Goal: Information Seeking & Learning: Find specific fact

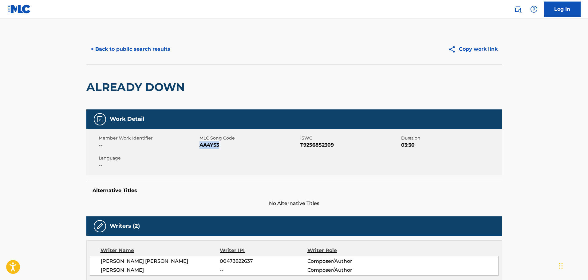
click at [157, 48] on button "< Back to public search results" at bounding box center [130, 48] width 88 height 15
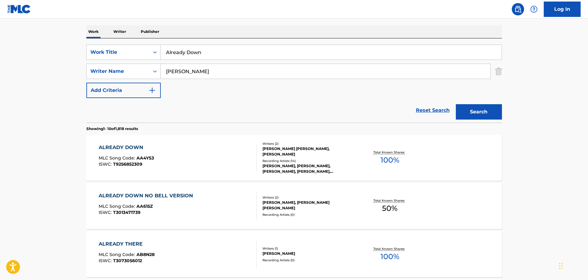
click at [244, 57] on input "Already Down" at bounding box center [331, 52] width 341 height 15
paste input "nything You Need"
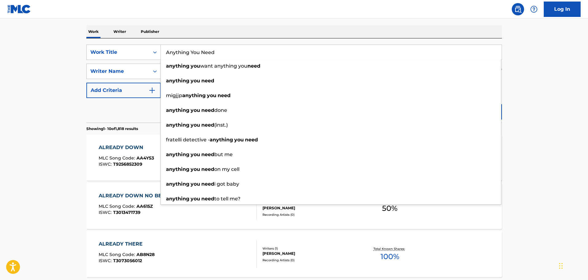
type input "Anything You Need"
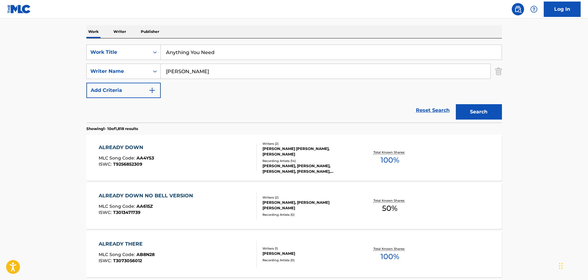
click at [495, 108] on button "Search" at bounding box center [479, 111] width 46 height 15
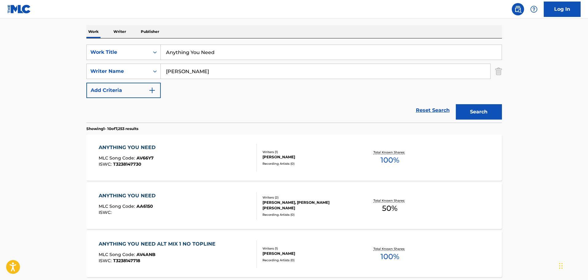
click at [179, 202] on div "ANYTHING YOU NEED MLC Song Code : AA6150 ISWC :" at bounding box center [178, 206] width 158 height 28
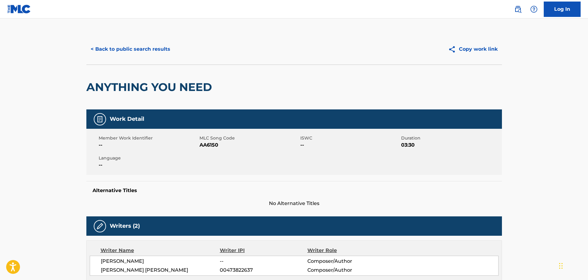
click at [208, 145] on span "AA6150" at bounding box center [248, 144] width 99 height 7
copy span "AA6150"
click at [149, 55] on button "< Back to public search results" at bounding box center [130, 48] width 88 height 15
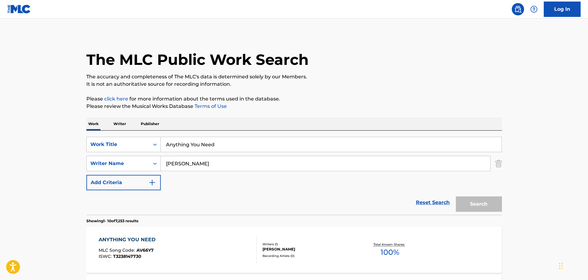
scroll to position [92, 0]
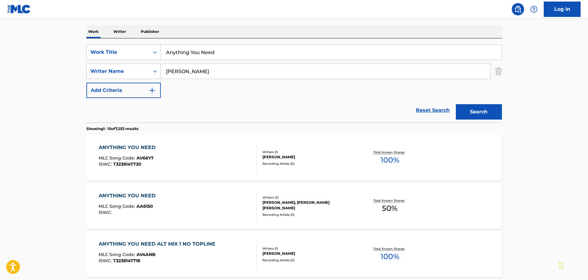
click at [225, 53] on input "Anything You Need" at bounding box center [331, 52] width 341 height 15
paste input "[MEDICAL_DATA]"
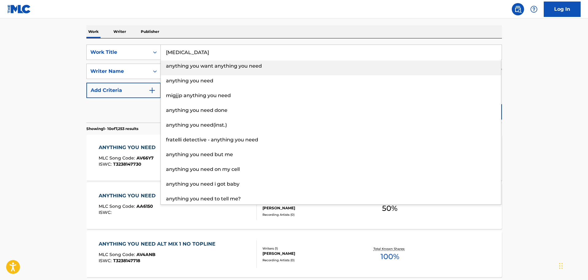
type input "[MEDICAL_DATA]"
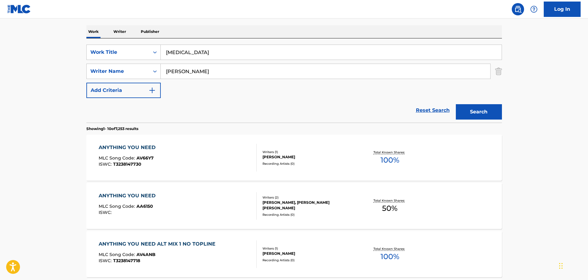
click at [485, 108] on button "Search" at bounding box center [479, 111] width 46 height 15
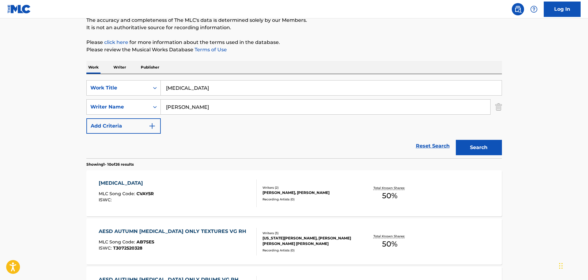
scroll to position [0, 0]
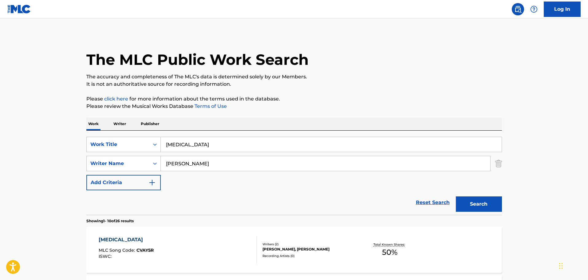
click at [198, 164] on input "[PERSON_NAME]" at bounding box center [325, 163] width 329 height 15
paste input "[PERSON_NAME]"
type input "[PERSON_NAME] [PERSON_NAME]"
click at [466, 210] on button "Search" at bounding box center [479, 203] width 46 height 15
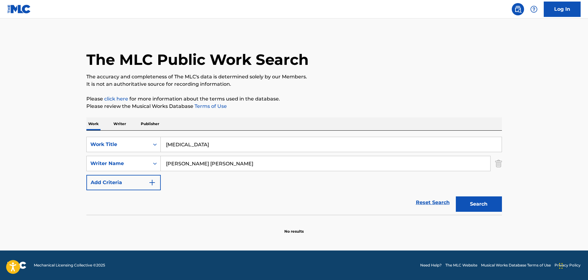
click at [205, 143] on input "[MEDICAL_DATA]" at bounding box center [331, 144] width 341 height 15
paste input "overed In Light"
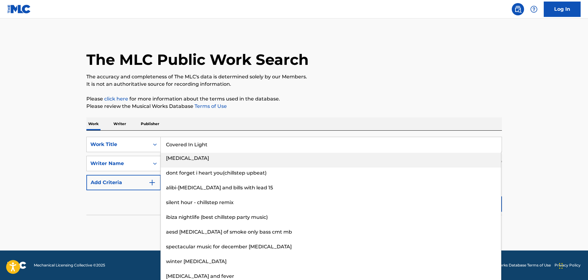
type input "Covered In Light"
click at [364, 87] on p "It is not an authoritative source for recording information." at bounding box center [294, 84] width 416 height 7
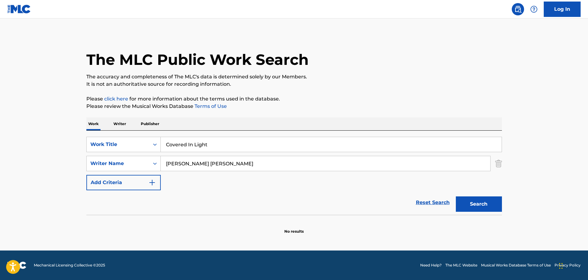
click at [483, 198] on button "Search" at bounding box center [479, 203] width 46 height 15
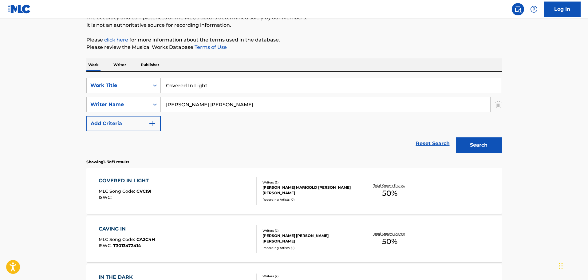
scroll to position [61, 0]
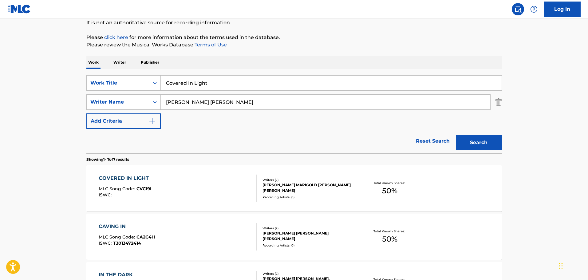
click at [187, 188] on div "COVERED IN LIGHT MLC Song Code : CVC19I ISWC :" at bounding box center [178, 189] width 158 height 28
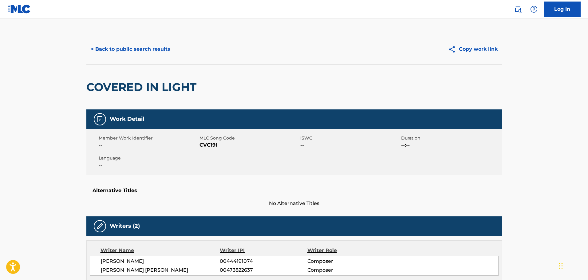
click at [214, 145] on span "CVC19I" at bounding box center [248, 144] width 99 height 7
copy span "CVC19I"
click at [163, 56] on button "< Back to public search results" at bounding box center [130, 48] width 88 height 15
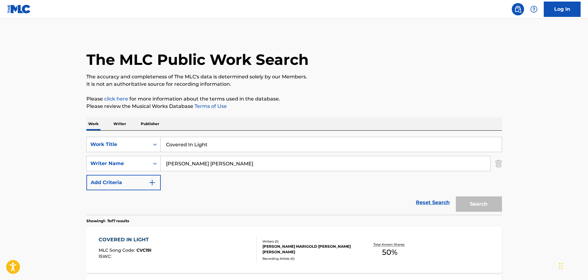
scroll to position [61, 0]
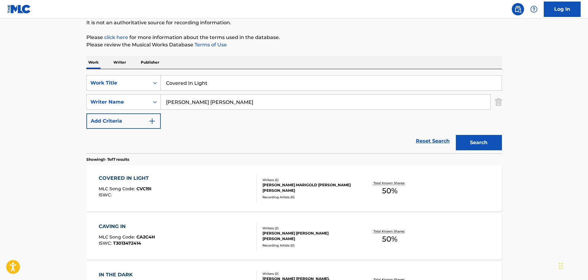
click at [227, 81] on input "Covered In Light" at bounding box center [331, 83] width 341 height 15
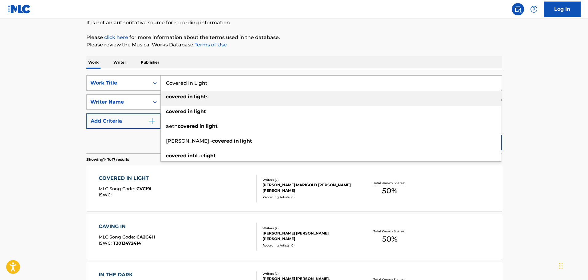
paste input "rooked Shadows"
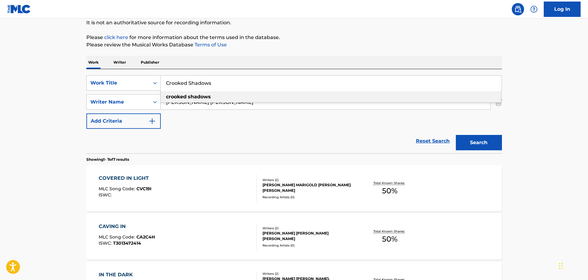
type input "Crooked Shadows"
click at [379, 41] on p "Please click here for more information about the terms used in the database." at bounding box center [294, 37] width 416 height 7
click at [473, 138] on button "Search" at bounding box center [479, 142] width 46 height 15
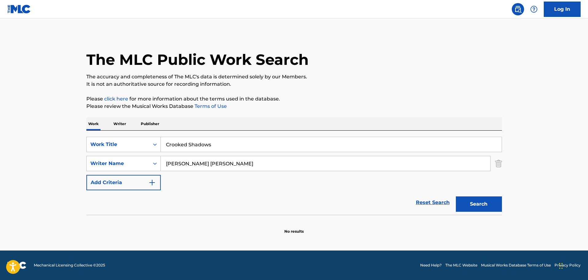
scroll to position [0, 0]
drag, startPoint x: 212, startPoint y: 163, endPoint x: 150, endPoint y: 164, distance: 62.1
click at [150, 164] on div "SearchWithCriteria8e3ab080-a8f2-4827-9ccd-85232f1e0ab5 Writer Name [PERSON_NAME…" at bounding box center [294, 163] width 416 height 15
type input "[PERSON_NAME]"
click at [456, 196] on button "Search" at bounding box center [479, 203] width 46 height 15
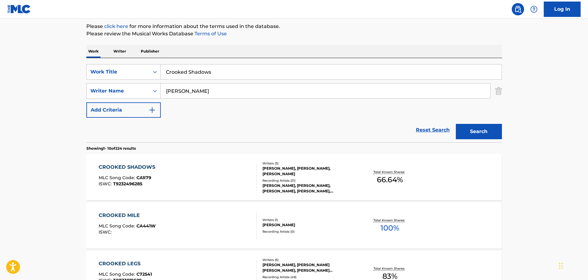
scroll to position [92, 0]
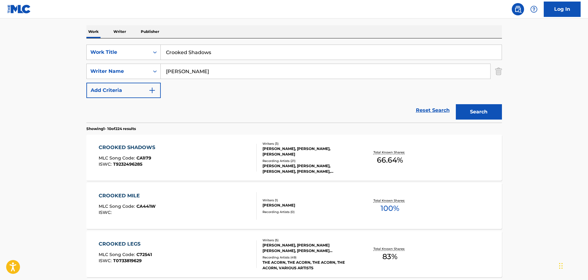
click at [192, 159] on div "CROOKED SHADOWS MLC Song Code : CA1I79 ISWC : T9232496285" at bounding box center [178, 158] width 158 height 28
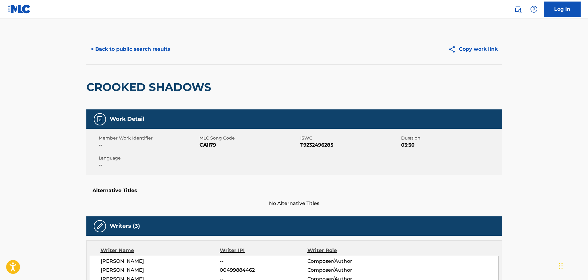
click at [214, 144] on span "CA1I79" at bounding box center [248, 144] width 99 height 7
copy span "CA1I79"
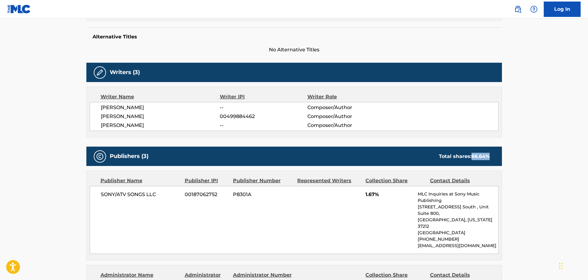
drag, startPoint x: 471, startPoint y: 156, endPoint x: 490, endPoint y: 156, distance: 19.7
click at [490, 156] on div "Total shares: 66.64 %" at bounding box center [464, 156] width 63 height 7
copy span "66.64 %"
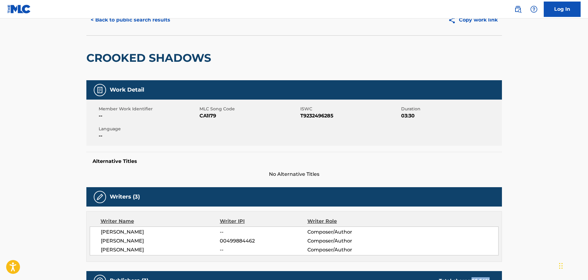
scroll to position [0, 0]
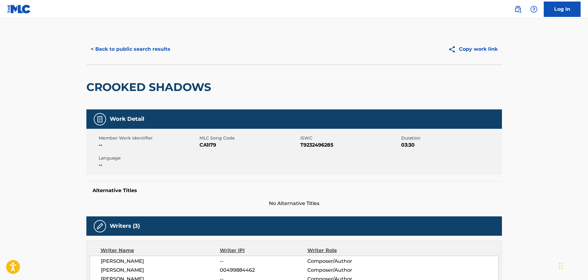
click at [156, 52] on button "< Back to public search results" at bounding box center [130, 48] width 88 height 15
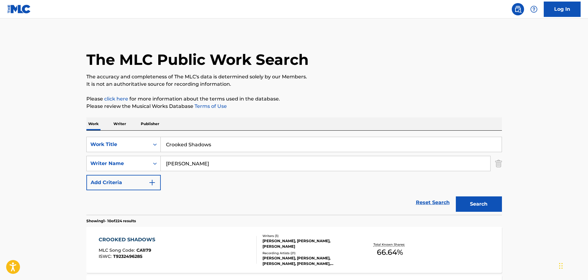
scroll to position [92, 0]
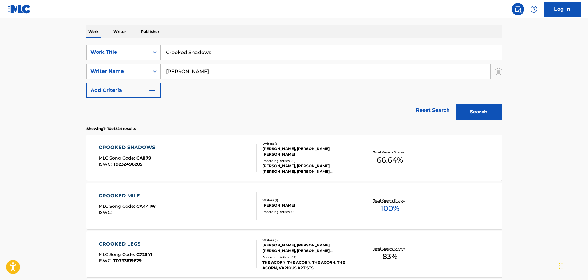
click at [230, 54] on input "Crooked Shadows" at bounding box center [331, 52] width 341 height 15
paste input "Hollow"
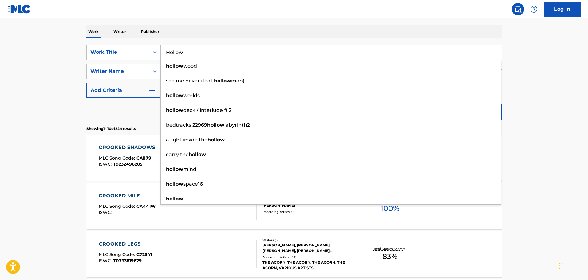
type input "Hollow"
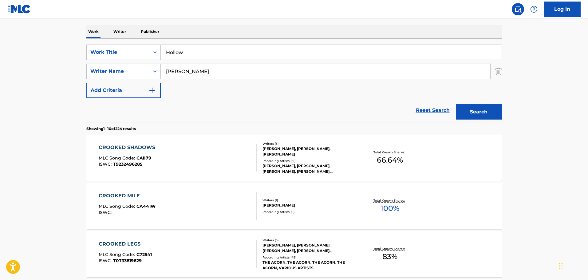
click at [492, 111] on button "Search" at bounding box center [479, 111] width 46 height 15
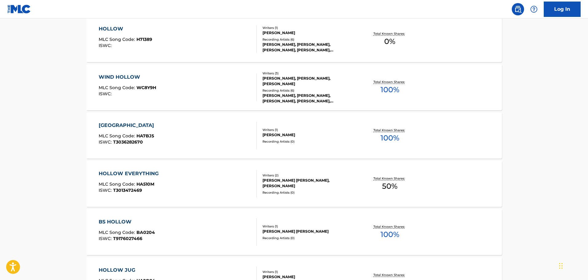
scroll to position [338, 0]
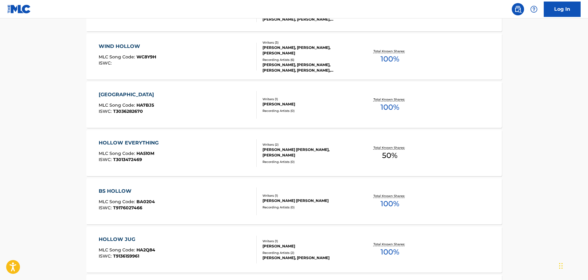
click at [200, 149] on div "HOLLOW EVERYTHING MLC Song Code : HA510M ISWC : T3013472469" at bounding box center [178, 153] width 158 height 28
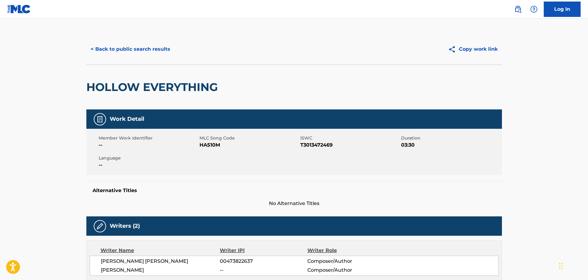
click at [219, 144] on span "HA510M" at bounding box center [248, 144] width 99 height 7
click at [212, 144] on span "HA510M" at bounding box center [248, 144] width 99 height 7
copy span "HA510M"
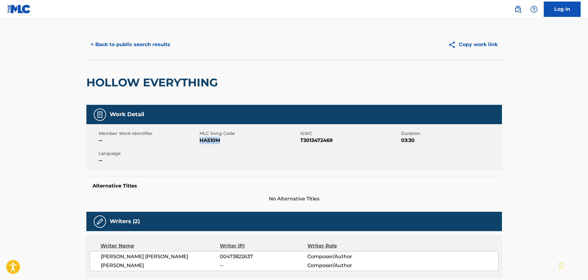
scroll to position [92, 0]
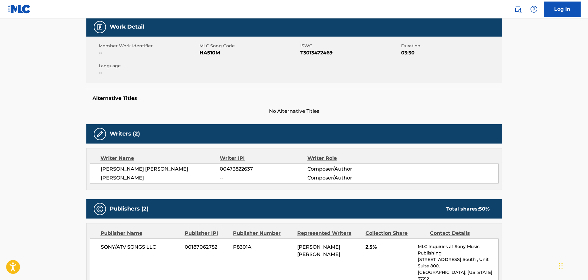
click at [327, 49] on span "ISWC" at bounding box center [349, 46] width 99 height 6
click at [323, 53] on span "T3013472469" at bounding box center [349, 52] width 99 height 7
copy span "T3013472469"
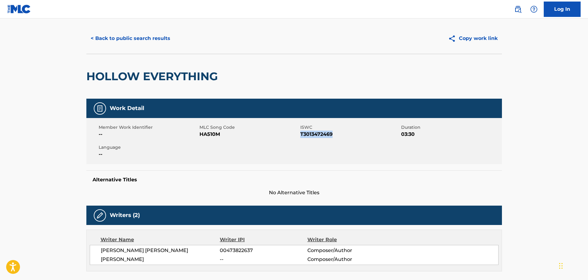
scroll to position [0, 0]
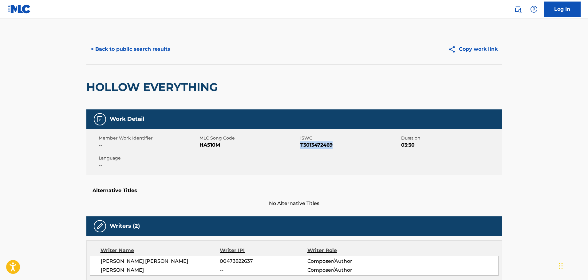
click at [161, 53] on button "< Back to public search results" at bounding box center [130, 48] width 88 height 15
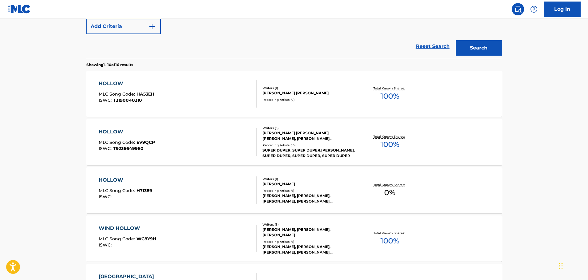
scroll to position [66, 0]
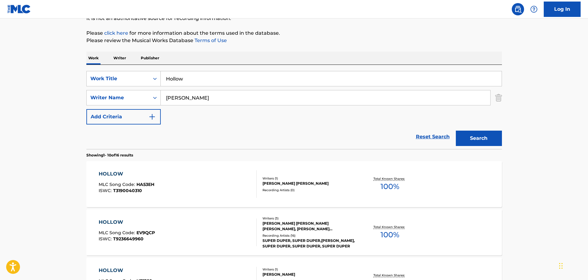
drag, startPoint x: 201, startPoint y: 82, endPoint x: 201, endPoint y: 79, distance: 3.4
click at [201, 82] on input "Hollow" at bounding box center [331, 78] width 341 height 15
paste input "w To Let Go"
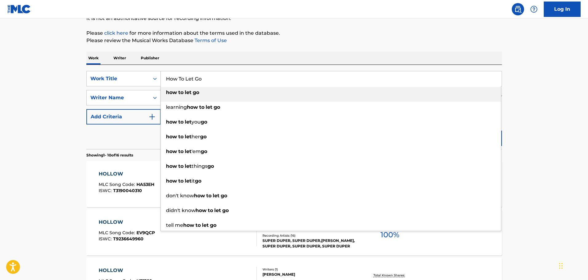
type input "How To Let Go"
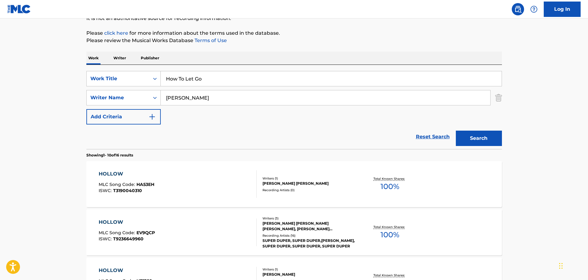
click at [438, 33] on p "Please click here for more information about the terms used in the database." at bounding box center [294, 33] width 416 height 7
click at [486, 137] on button "Search" at bounding box center [479, 138] width 46 height 15
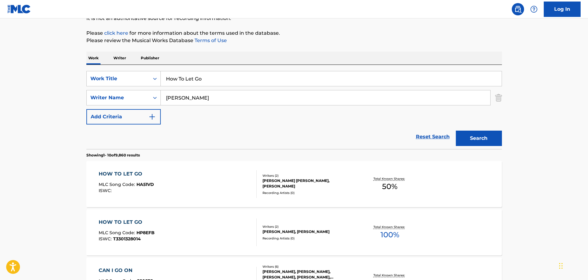
click at [185, 184] on div "HOW TO LET GO MLC Song Code : HA51VD ISWC :" at bounding box center [178, 184] width 158 height 28
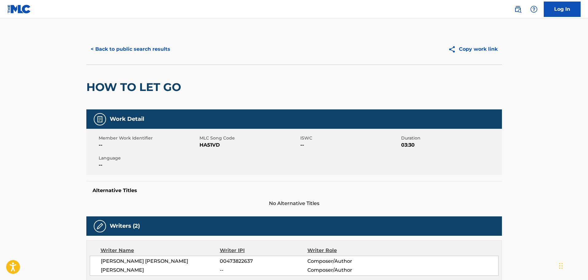
click at [211, 145] on span "HA51VD" at bounding box center [248, 144] width 99 height 7
copy span "HA51VD"
click at [150, 43] on button "< Back to public search results" at bounding box center [130, 48] width 88 height 15
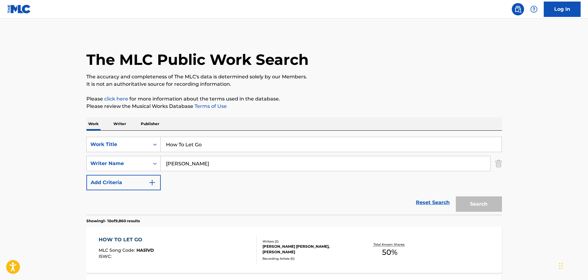
scroll to position [66, 0]
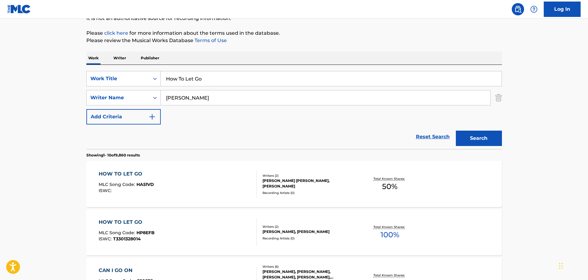
click at [214, 79] on input "How To Let Go" at bounding box center [331, 78] width 341 height 15
paste input "Let It Burn"
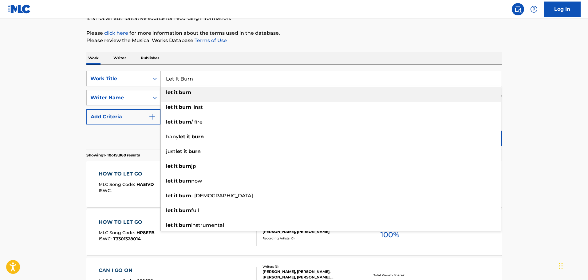
type input "Let It Burn"
click at [411, 40] on p "Please review the Musical Works Database Terms of Use" at bounding box center [294, 40] width 416 height 7
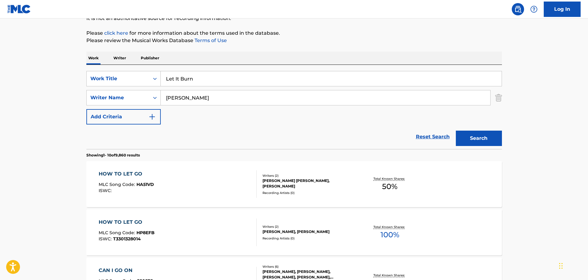
click at [484, 138] on button "Search" at bounding box center [479, 138] width 46 height 15
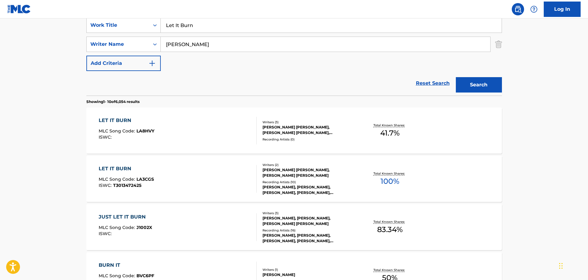
scroll to position [153, 0]
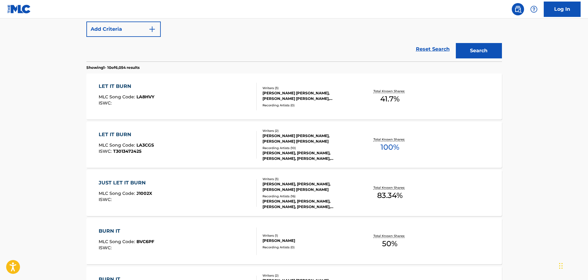
click at [202, 139] on div "LET IT BURN MLC Song Code : LA3CGS ISWC : T3013472425" at bounding box center [178, 145] width 158 height 28
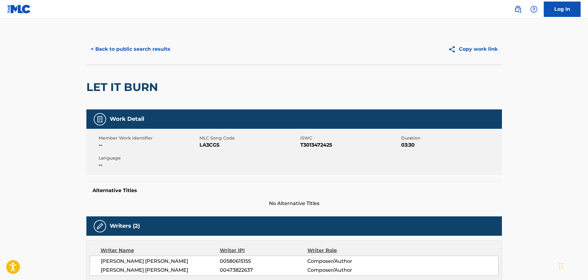
click at [208, 145] on span "LA3CGS" at bounding box center [248, 144] width 99 height 7
copy span "LA3CGS"
click at [152, 52] on button "< Back to public search results" at bounding box center [130, 48] width 88 height 15
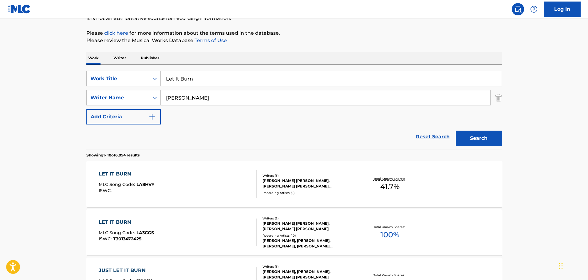
scroll to position [65, 0]
click at [208, 77] on input "Let It Burn" at bounding box center [331, 79] width 341 height 15
paste input "ights Turn O"
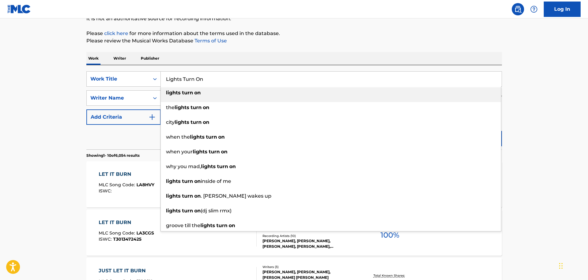
type input "Lights Turn On"
drag, startPoint x: 564, startPoint y: 126, endPoint x: 516, endPoint y: 128, distance: 48.0
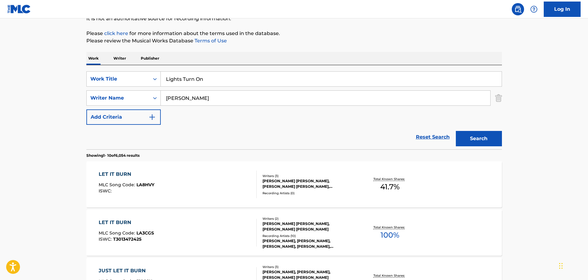
click at [490, 135] on button "Search" at bounding box center [479, 138] width 46 height 15
click at [163, 188] on div "LIGHTS TURN ON MLC Song Code : LA8NVE ISWC :" at bounding box center [178, 185] width 158 height 28
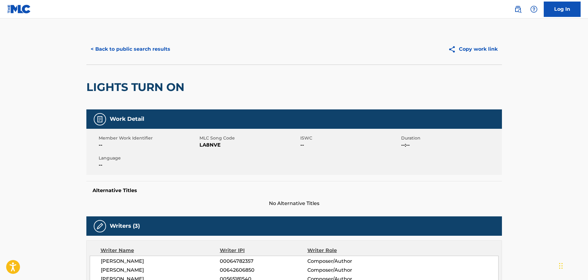
click at [153, 52] on button "< Back to public search results" at bounding box center [130, 48] width 88 height 15
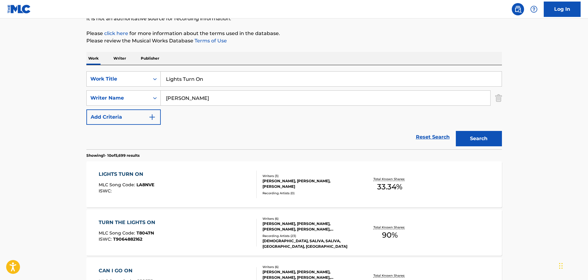
click at [213, 79] on input "Lights Turn On" at bounding box center [331, 79] width 341 height 15
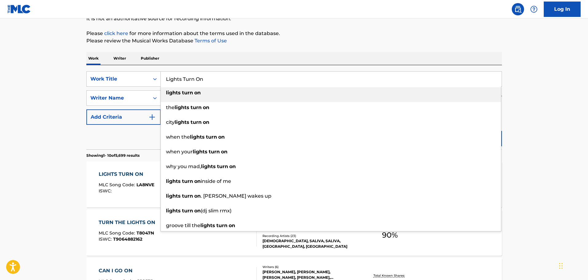
paste input "My Tow"
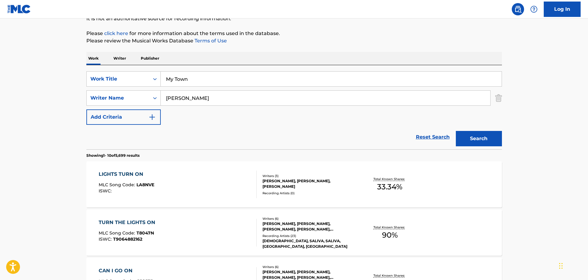
click at [320, 41] on p "Please review the Musical Works Database Terms of Use" at bounding box center [294, 40] width 416 height 7
click at [489, 136] on button "Search" at bounding box center [479, 138] width 46 height 15
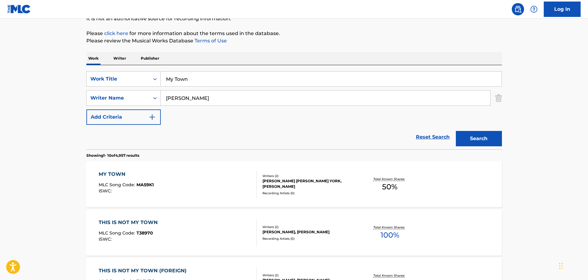
click at [214, 78] on input "My Town" at bounding box center [331, 79] width 341 height 15
paste input "Lights Turn O"
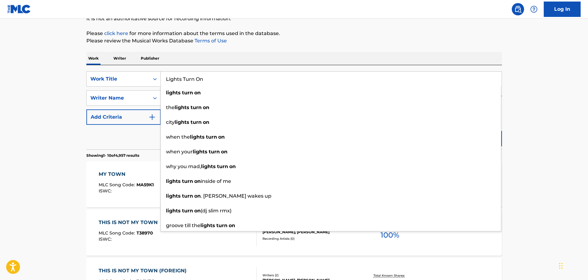
type input "Lights Turn On"
drag, startPoint x: 527, startPoint y: 112, endPoint x: 509, endPoint y: 120, distance: 19.7
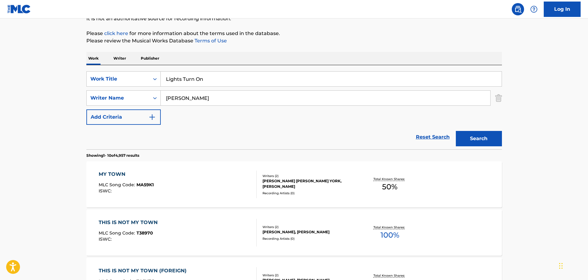
drag, startPoint x: 496, startPoint y: 136, endPoint x: 468, endPoint y: 110, distance: 38.5
click at [496, 136] on button "Search" at bounding box center [479, 138] width 46 height 15
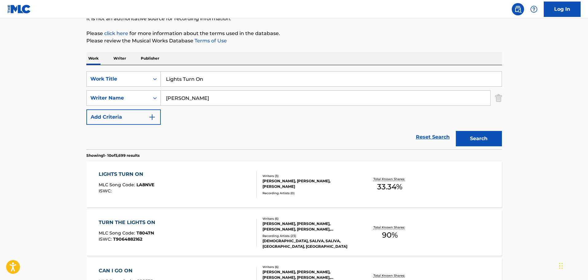
click at [193, 188] on div "LIGHTS TURN ON MLC Song Code : LA8NVE ISWC :" at bounding box center [178, 185] width 158 height 28
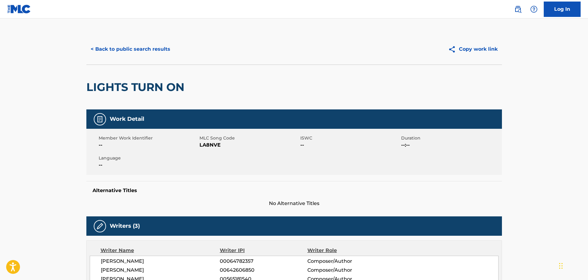
click at [207, 144] on span "LA8NVE" at bounding box center [248, 144] width 99 height 7
copy span "LA8NVE"
click at [148, 49] on button "< Back to public search results" at bounding box center [130, 48] width 88 height 15
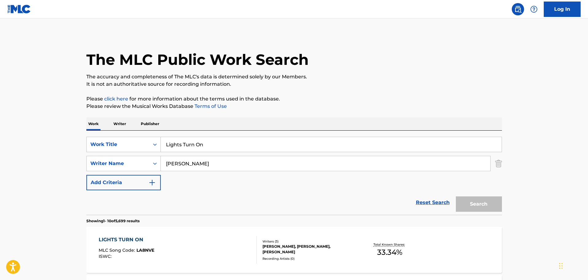
scroll to position [65, 0]
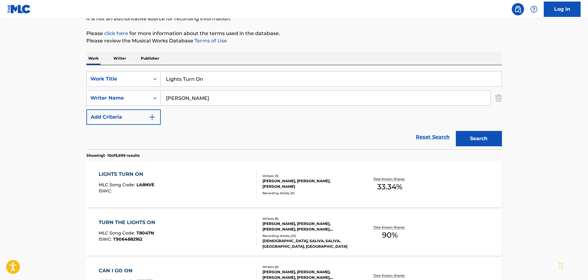
click at [240, 76] on input "Lights Turn On" at bounding box center [331, 79] width 341 height 15
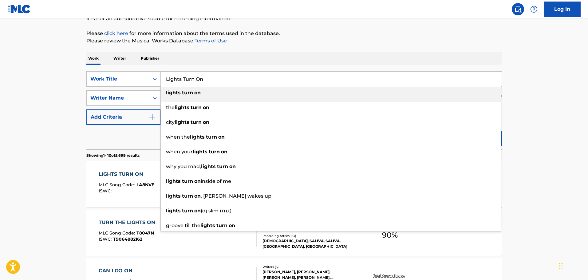
paste input "My Tow"
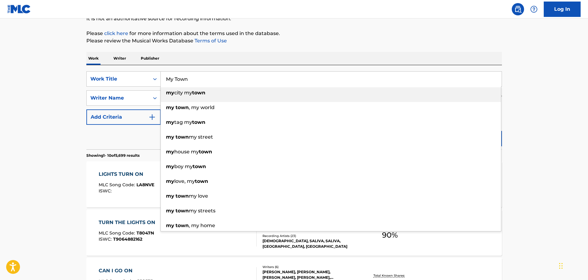
type input "My Town"
click at [407, 31] on p "Please click here for more information about the terms used in the database." at bounding box center [294, 33] width 416 height 7
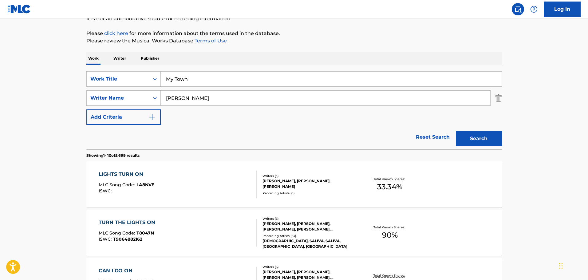
click at [471, 137] on button "Search" at bounding box center [479, 138] width 46 height 15
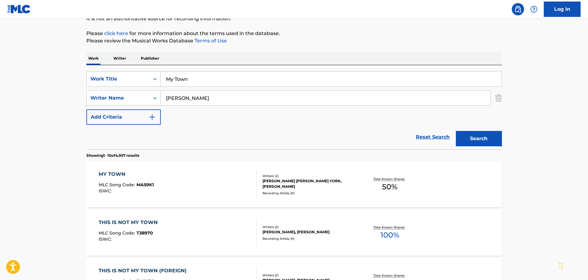
click at [207, 182] on div "MY TOWN MLC Song Code : MA59K1 ISWC :" at bounding box center [178, 185] width 158 height 28
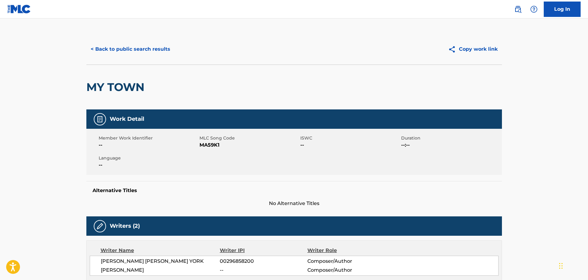
click at [215, 148] on span "MA59K1" at bounding box center [248, 144] width 99 height 7
copy span "MA59K1"
click at [136, 43] on button "< Back to public search results" at bounding box center [130, 48] width 88 height 15
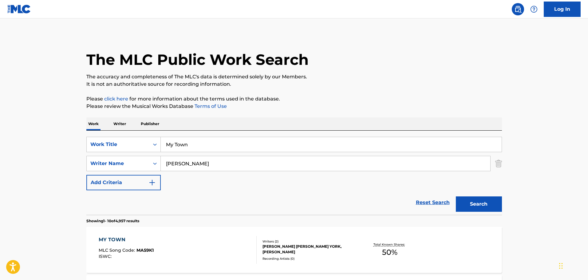
scroll to position [65, 0]
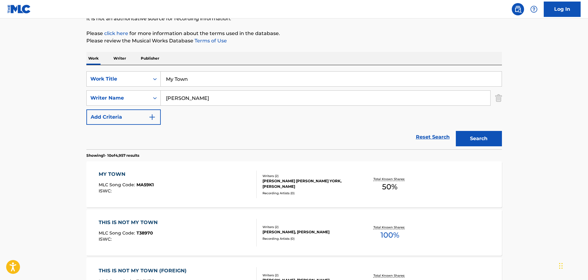
click at [214, 81] on input "My Town" at bounding box center [331, 79] width 341 height 15
paste input "Ome"
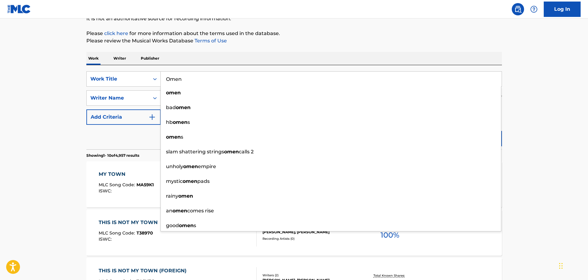
type input "Omen"
drag, startPoint x: 529, startPoint y: 109, endPoint x: 506, endPoint y: 131, distance: 31.9
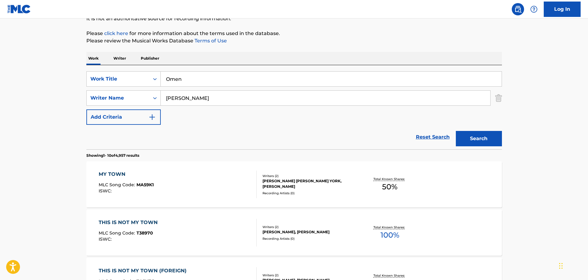
click at [492, 139] on button "Search" at bounding box center [479, 138] width 46 height 15
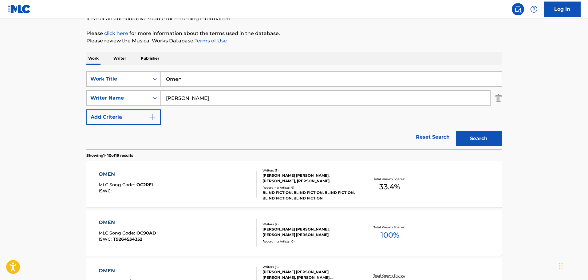
click at [195, 231] on div "OMEN MLC Song Code : OC90AD ISWC : T9264534352" at bounding box center [178, 233] width 158 height 28
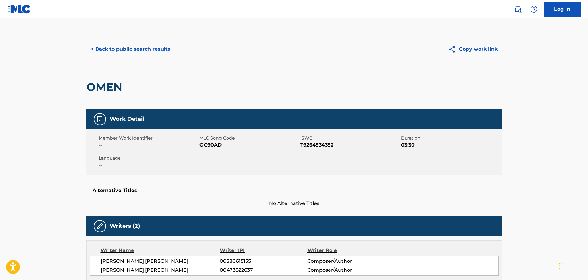
click at [310, 146] on span "T9264534352" at bounding box center [349, 144] width 99 height 7
click at [214, 144] on span "OC90AD" at bounding box center [248, 144] width 99 height 7
click at [135, 45] on button "< Back to public search results" at bounding box center [130, 48] width 88 height 15
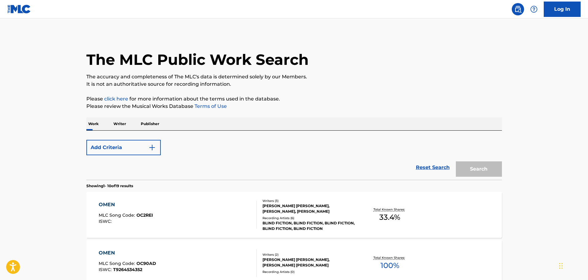
scroll to position [65, 0]
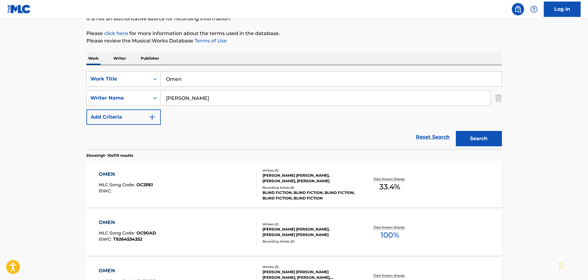
click at [207, 82] on input "Omen" at bounding box center [331, 79] width 341 height 15
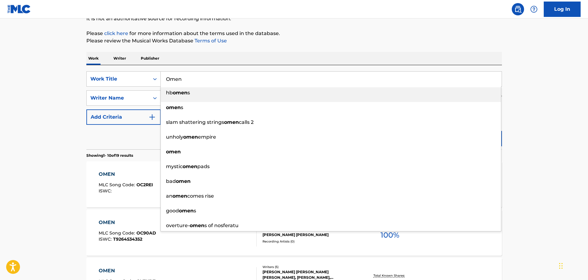
paste input "Passenger"
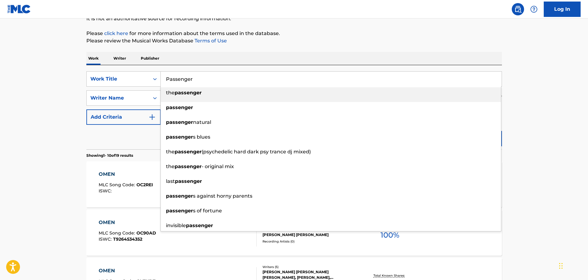
type input "Passenger"
click at [378, 35] on p "Please click here for more information about the terms used in the database." at bounding box center [294, 33] width 416 height 7
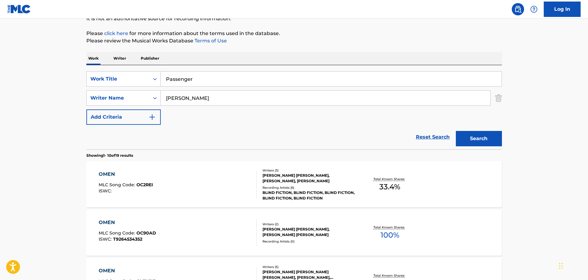
click at [474, 145] on button "Search" at bounding box center [479, 138] width 46 height 15
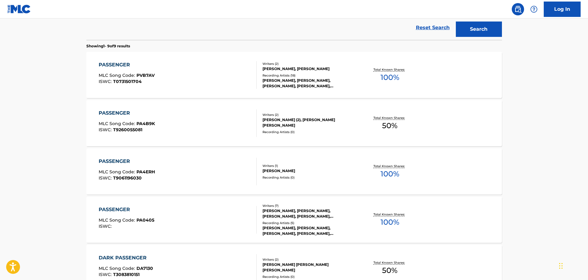
scroll to position [188, 0]
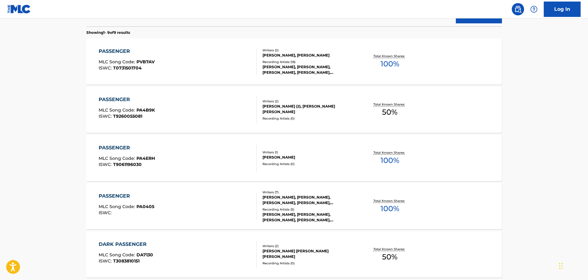
click at [193, 109] on div "PASSENGER MLC Song Code : PA4B9K ISWC : T9260055081" at bounding box center [178, 110] width 158 height 28
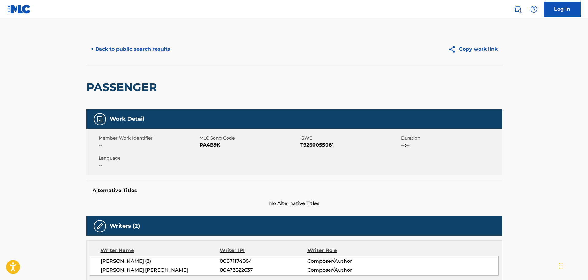
click at [210, 147] on span "PA4B9K" at bounding box center [248, 144] width 99 height 7
click at [166, 55] on button "< Back to public search results" at bounding box center [130, 48] width 88 height 15
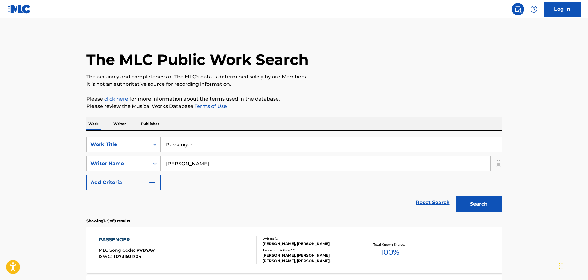
click at [210, 145] on input "Passenger" at bounding box center [331, 144] width 341 height 15
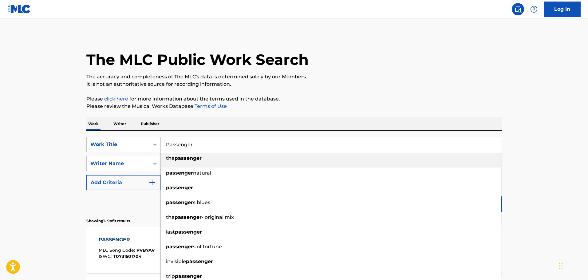
paste input "Ready To Be Home"
type input "Ready To Be Home"
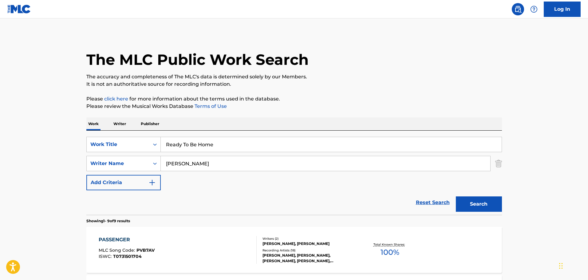
click at [308, 99] on p "Please click here for more information about the terms used in the database." at bounding box center [294, 98] width 416 height 7
click at [479, 203] on button "Search" at bounding box center [479, 203] width 46 height 15
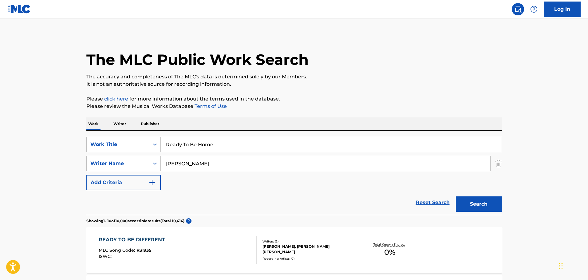
click at [498, 203] on button "Search" at bounding box center [479, 203] width 46 height 15
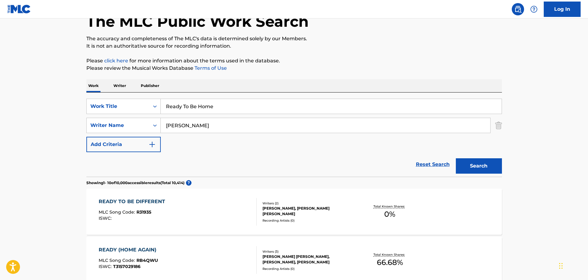
scroll to position [68, 0]
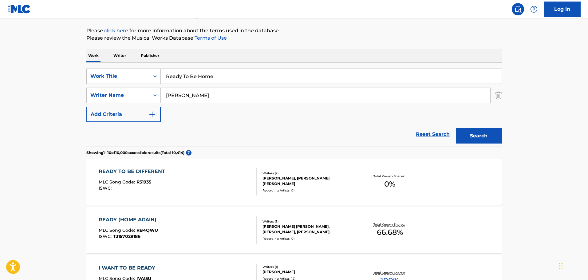
click at [161, 98] on input "[PERSON_NAME]" at bounding box center [325, 95] width 329 height 15
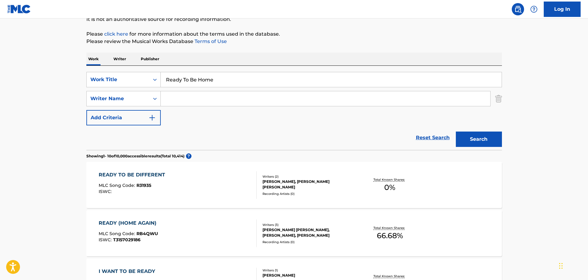
scroll to position [0, 0]
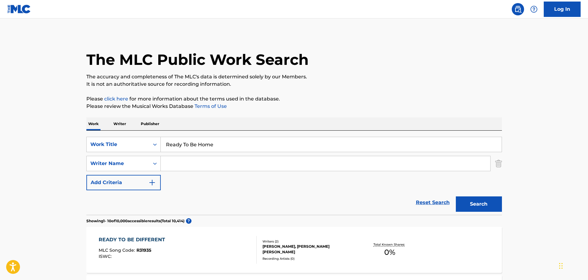
click at [178, 160] on input "Search Form" at bounding box center [325, 163] width 329 height 15
paste input "[PERSON_NAME]"
type input "[PERSON_NAME]"
drag, startPoint x: 475, startPoint y: 208, endPoint x: 474, endPoint y: 205, distance: 3.3
click at [475, 208] on button "Search" at bounding box center [479, 203] width 46 height 15
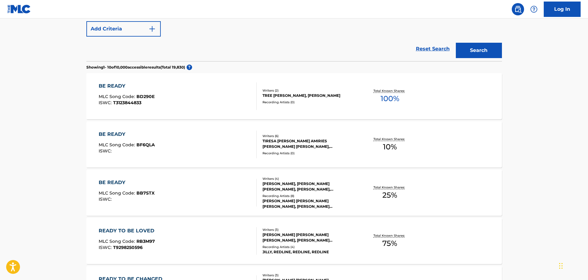
scroll to position [61, 0]
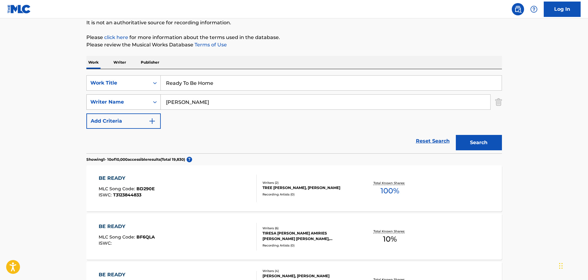
drag, startPoint x: 191, startPoint y: 102, endPoint x: 148, endPoint y: 103, distance: 42.1
click at [148, 103] on div "SearchWithCriteria8e3ab080-a8f2-4827-9ccd-85232f1e0ab5 Writer Name [PERSON_NAME]" at bounding box center [294, 101] width 416 height 15
type input "[PERSON_NAME]"
click at [456, 135] on button "Search" at bounding box center [479, 142] width 46 height 15
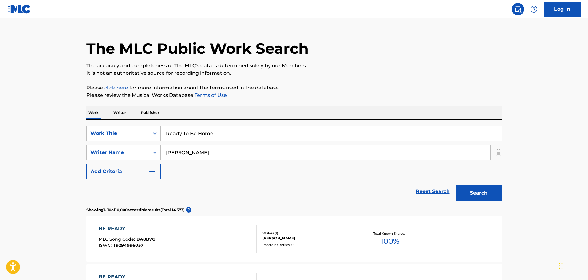
scroll to position [0, 0]
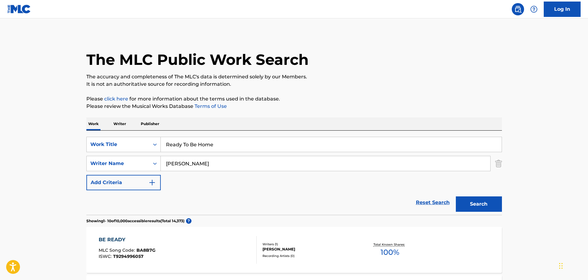
click at [223, 142] on input "Ready To Be Home" at bounding box center [331, 144] width 341 height 15
paste input "FVBP6M"
type input "FVBP6M"
click at [155, 144] on icon "Search Form" at bounding box center [155, 144] width 6 height 6
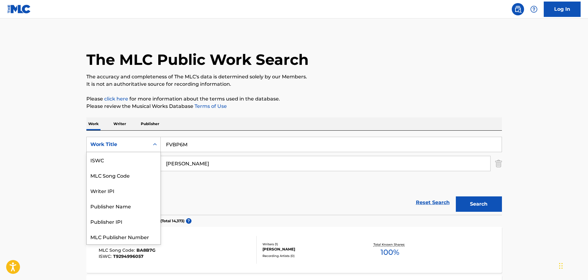
scroll to position [15, 0]
click at [125, 163] on div "MLC Song Code" at bounding box center [124, 159] width 74 height 15
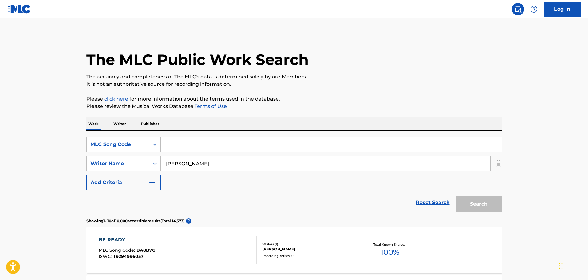
click at [169, 141] on input "Search Form" at bounding box center [331, 144] width 341 height 15
paste input "FVBP6M"
type input "FVBP6M"
drag, startPoint x: 167, startPoint y: 162, endPoint x: 162, endPoint y: 162, distance: 5.2
click at [162, 162] on input "[PERSON_NAME]" at bounding box center [325, 163] width 329 height 15
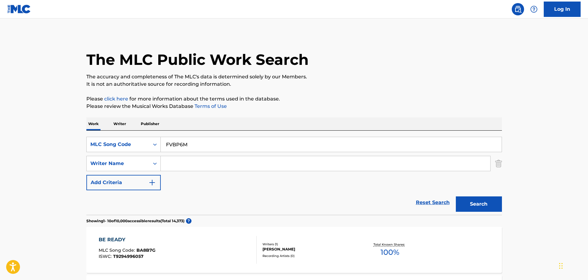
click at [484, 208] on button "Search" at bounding box center [479, 203] width 46 height 15
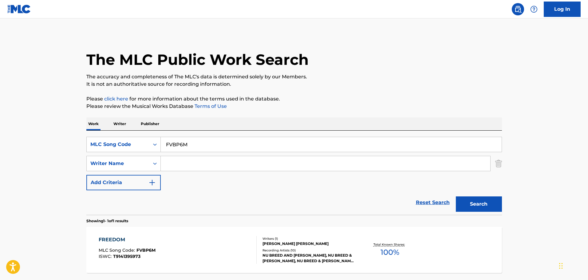
scroll to position [54, 0]
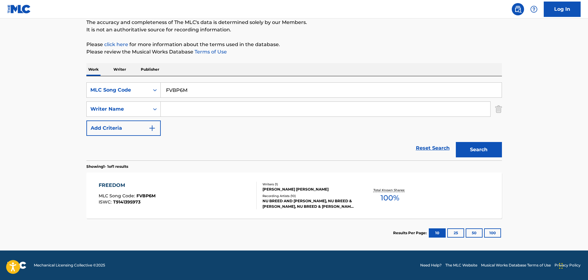
click at [230, 194] on div "FREEDOM MLC Song Code : FVBP6M ISWC : T9141395973" at bounding box center [178, 196] width 158 height 28
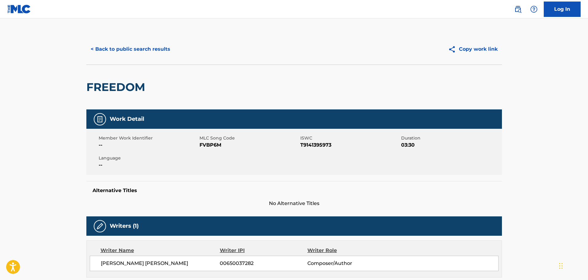
click at [145, 53] on button "< Back to public search results" at bounding box center [130, 48] width 88 height 15
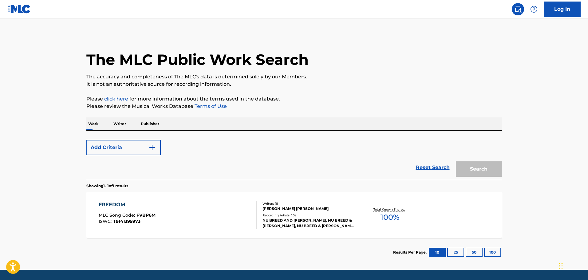
scroll to position [19, 0]
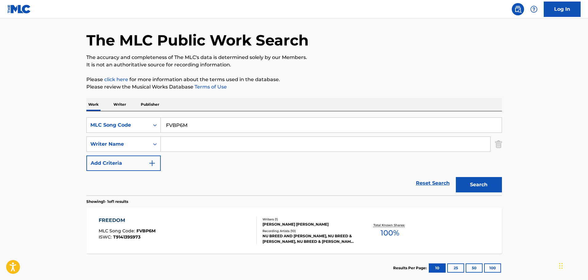
click at [201, 127] on input "FVBP6M" at bounding box center [331, 125] width 341 height 15
paste input "Ready To Be Home"
type input "Ready To Be Home"
click at [145, 126] on div "MLC Song Code" at bounding box center [117, 124] width 55 height 7
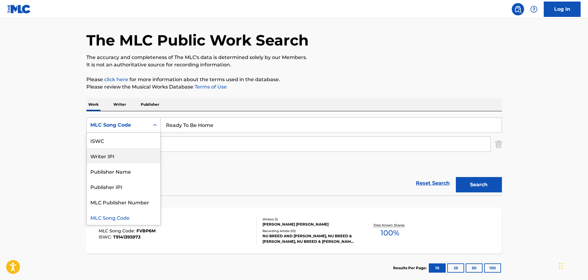
scroll to position [0, 0]
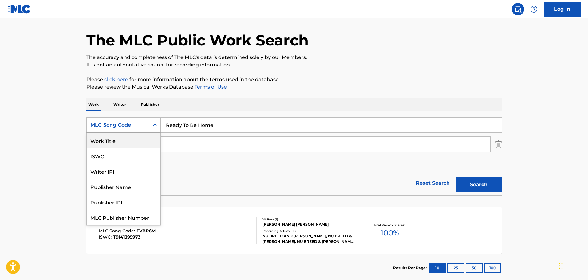
click at [111, 144] on div "Work Title" at bounding box center [124, 140] width 74 height 15
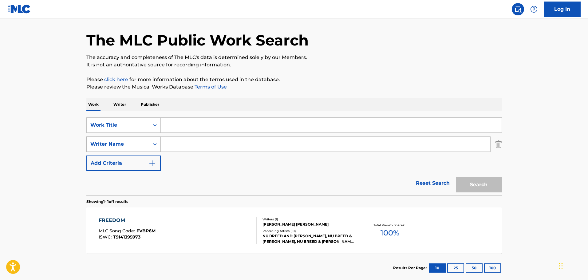
click at [131, 145] on div "Writer Name" at bounding box center [117, 143] width 55 height 7
click at [174, 125] on input "Search Form" at bounding box center [331, 125] width 341 height 15
paste input "Ready To Be Home"
type input "Ready To Be Home"
click at [172, 142] on input "Search Form" at bounding box center [325, 144] width 329 height 15
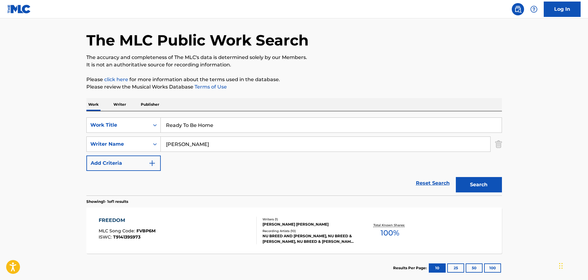
type input "[PERSON_NAME]"
click at [456, 177] on button "Search" at bounding box center [479, 184] width 46 height 15
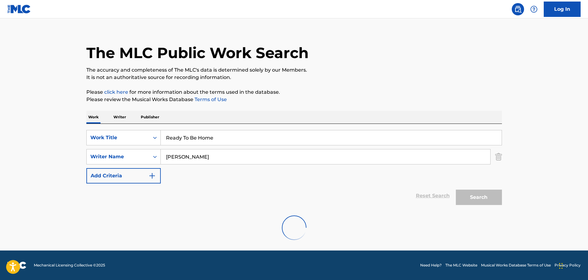
scroll to position [19, 0]
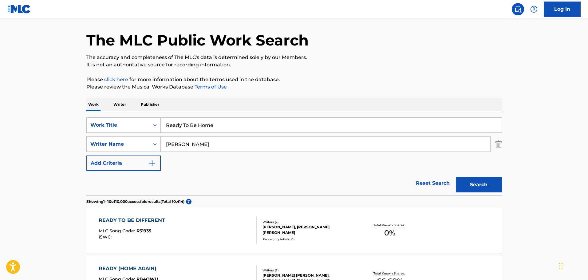
click at [228, 124] on input "Ready To Be Home" at bounding box center [331, 125] width 341 height 15
paste input "Shaky Hands"
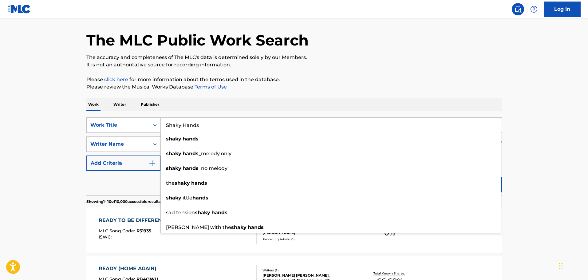
type input "Shaky Hands"
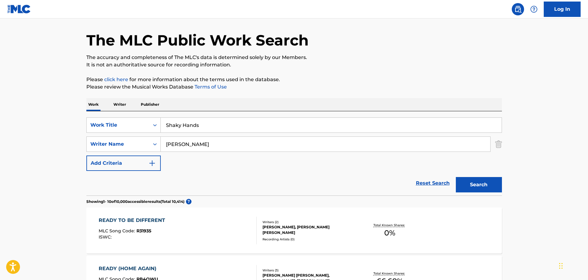
drag, startPoint x: 484, startPoint y: 180, endPoint x: 470, endPoint y: 177, distance: 14.8
click at [483, 180] on button "Search" at bounding box center [479, 184] width 46 height 15
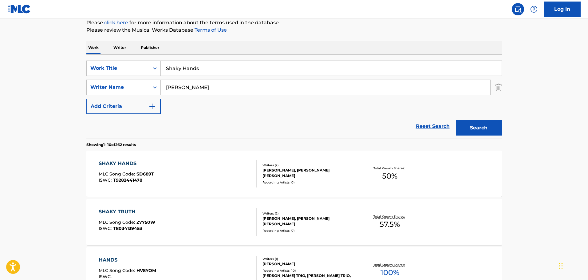
scroll to position [112, 0]
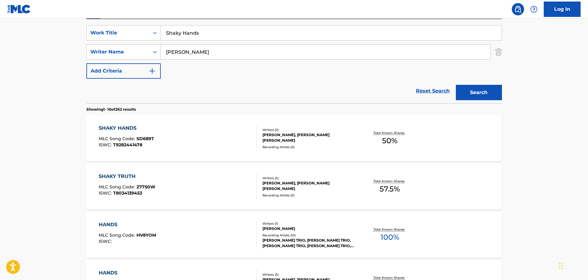
click at [221, 140] on div "SHAKY HANDS MLC Song Code : SD689T ISWC : T9282441478" at bounding box center [178, 138] width 158 height 28
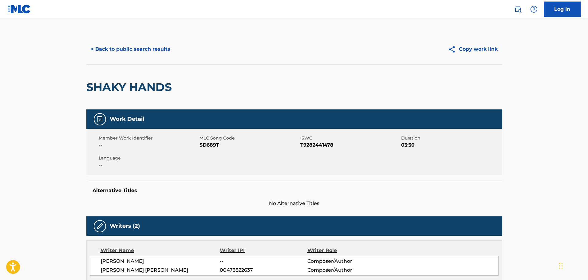
click at [206, 145] on span "SD689T" at bounding box center [248, 144] width 99 height 7
click at [118, 49] on button "< Back to public search results" at bounding box center [130, 48] width 88 height 15
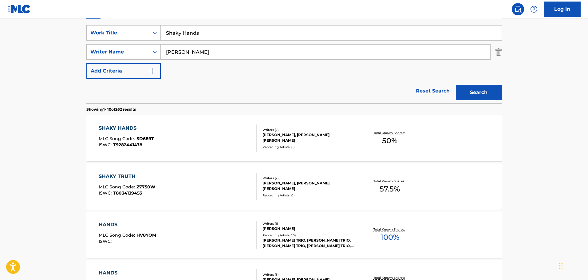
click at [203, 37] on input "Shaky Hands" at bounding box center [331, 33] width 341 height 15
paste input "trangers"
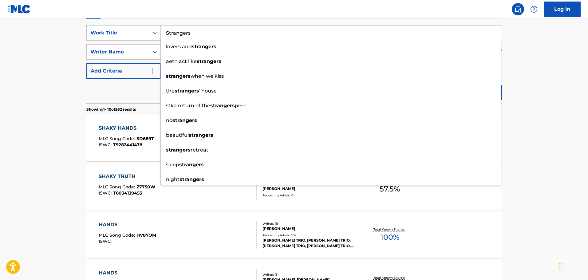
type input "Strangers"
click at [548, 73] on main "The MLC Public Work Search The accuracy and completeness of The MLC's data is d…" at bounding box center [294, 268] width 588 height 723
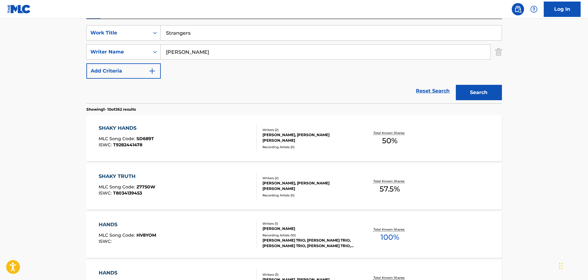
click at [485, 100] on div "Search" at bounding box center [477, 91] width 49 height 25
drag, startPoint x: 464, startPoint y: 90, endPoint x: 461, endPoint y: 85, distance: 6.1
click at [465, 90] on button "Search" at bounding box center [479, 92] width 46 height 15
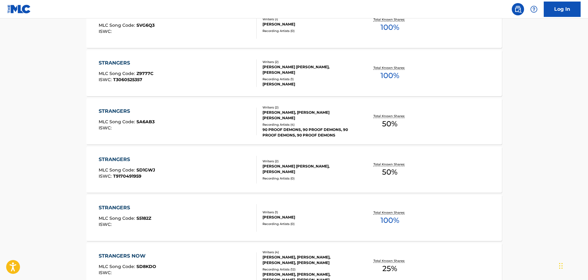
scroll to position [234, 0]
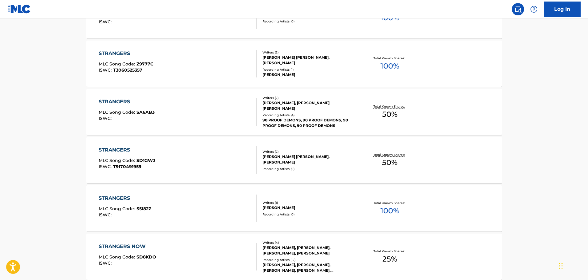
click at [210, 210] on div "STRANGERS MLC Song Code : S5182Z ISWC :" at bounding box center [178, 209] width 158 height 28
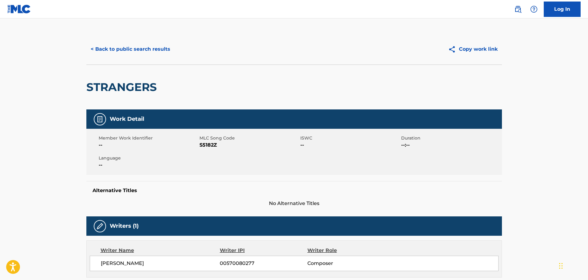
click at [213, 143] on span "S5182Z" at bounding box center [248, 144] width 99 height 7
click at [137, 51] on button "< Back to public search results" at bounding box center [130, 48] width 88 height 15
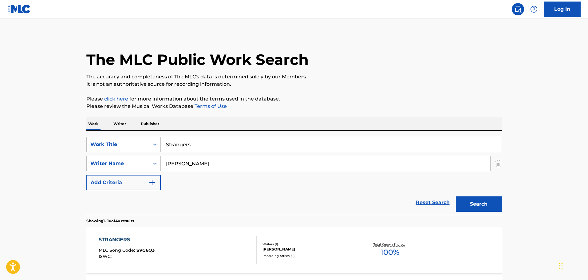
scroll to position [270, 0]
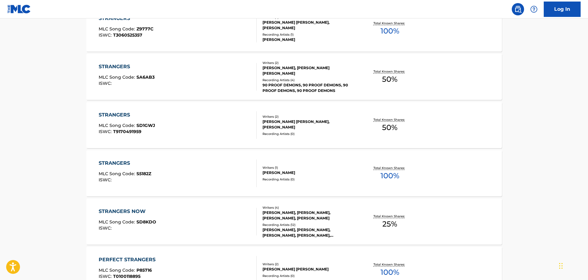
click at [203, 126] on div "STRANGERS MLC Song Code : SD1GWJ ISWC : T9170491959" at bounding box center [178, 125] width 158 height 28
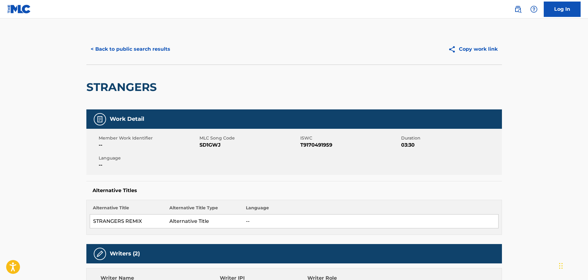
click at [214, 148] on span "SD1GWJ" at bounding box center [248, 144] width 99 height 7
click at [136, 50] on button "< Back to public search results" at bounding box center [130, 48] width 88 height 15
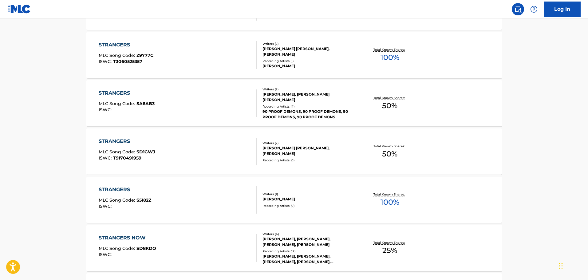
scroll to position [151, 0]
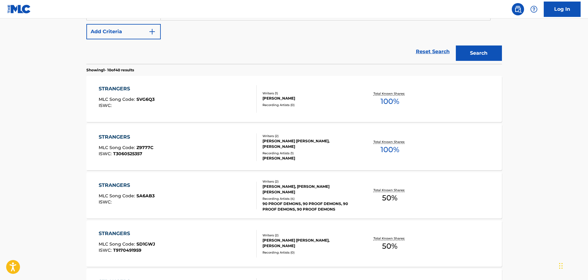
click at [183, 104] on div "STRANGERS MLC Song Code : SVG6Q3 ISWC :" at bounding box center [178, 99] width 158 height 28
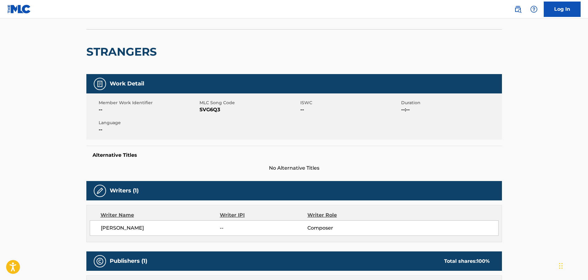
scroll to position [31, 0]
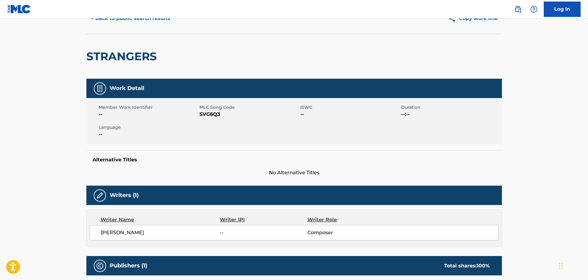
click at [209, 114] on span "SVG6Q3" at bounding box center [248, 114] width 99 height 7
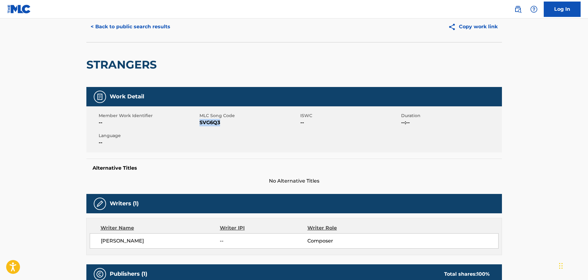
scroll to position [0, 0]
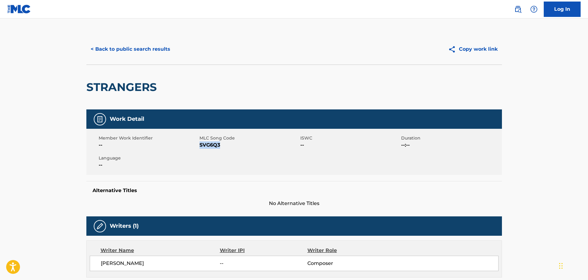
click at [131, 51] on button "< Back to public search results" at bounding box center [130, 48] width 88 height 15
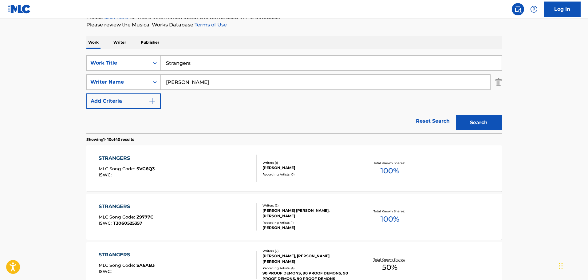
scroll to position [63, 0]
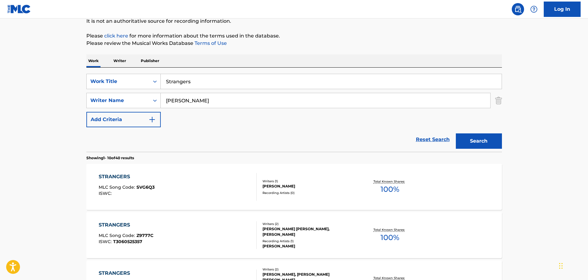
click at [228, 83] on input "Strangers" at bounding box center [331, 81] width 341 height 15
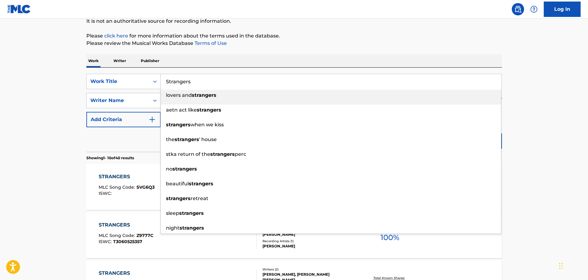
paste input "(Remix)"
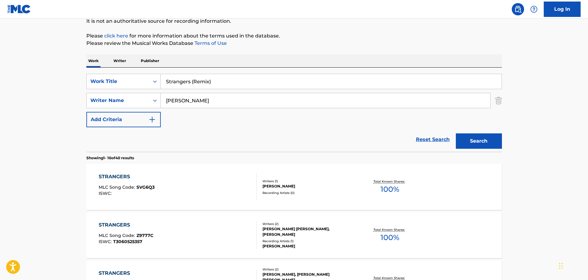
type input "Strangers (Remix)"
drag, startPoint x: 482, startPoint y: 137, endPoint x: 478, endPoint y: 136, distance: 4.9
click at [482, 137] on button "Search" at bounding box center [479, 140] width 46 height 15
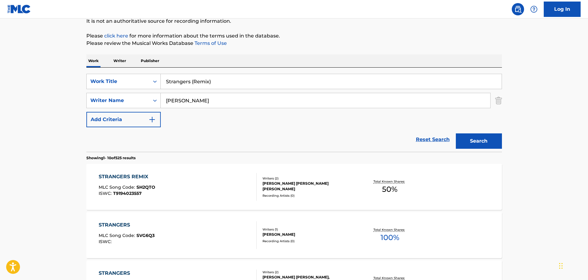
click at [202, 186] on div "STRANGERS REMIX MLC Song Code : SH2QTO ISWC : T9194023557" at bounding box center [178, 187] width 158 height 28
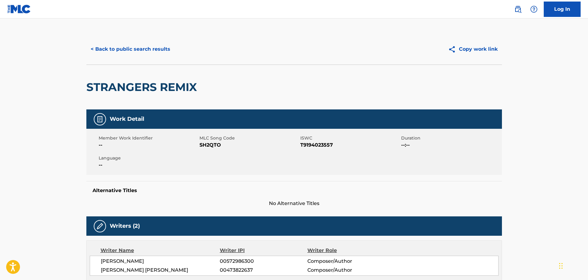
click at [208, 145] on span "SH2QTO" at bounding box center [248, 144] width 99 height 7
click at [129, 45] on button "< Back to public search results" at bounding box center [130, 48] width 88 height 15
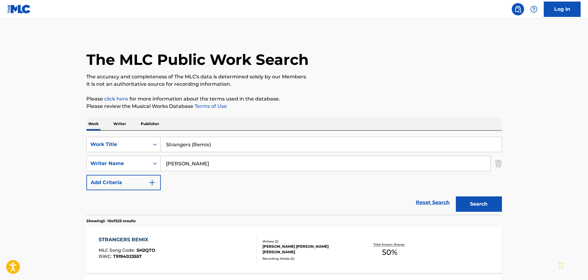
scroll to position [63, 0]
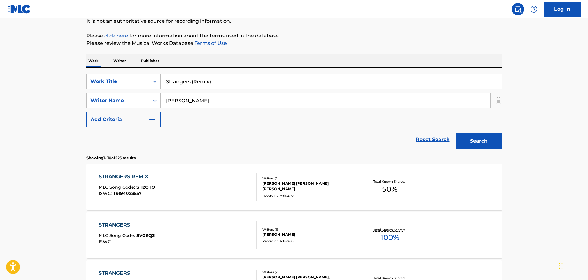
click at [221, 81] on input "Strangers (Remix)" at bounding box center [331, 81] width 341 height 15
paste input "Only Way To Know"
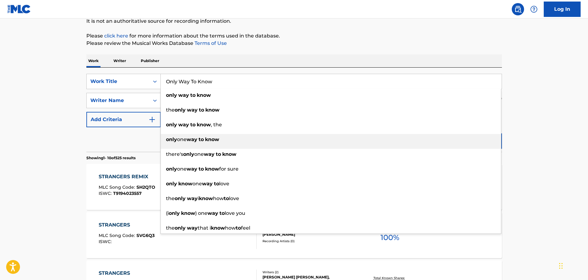
click at [498, 138] on div "only one way to know" at bounding box center [331, 139] width 340 height 11
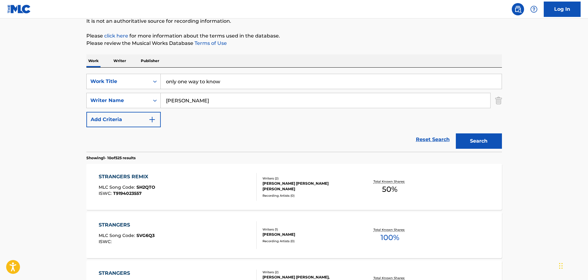
paste input "Only Way To K"
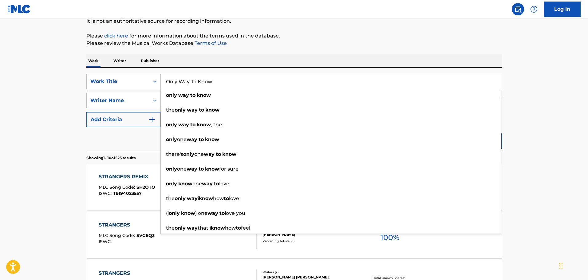
type input "Only Way To Know"
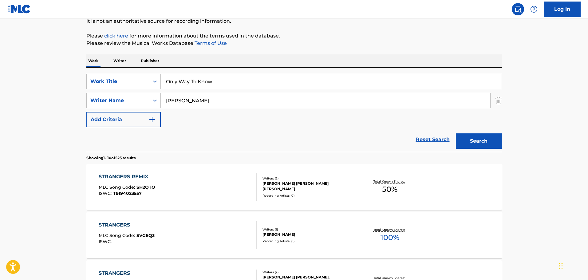
click at [495, 142] on button "Search" at bounding box center [479, 140] width 46 height 15
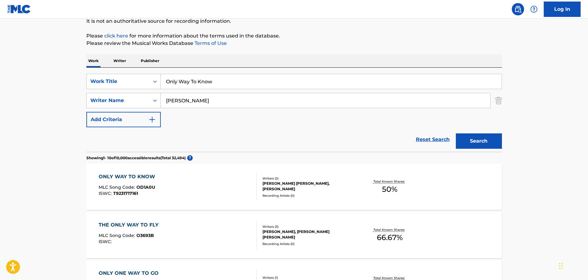
click at [209, 183] on div "ONLY WAY TO KNOW MLC Song Code : OD1A0U ISWC : T9231717161" at bounding box center [178, 187] width 158 height 28
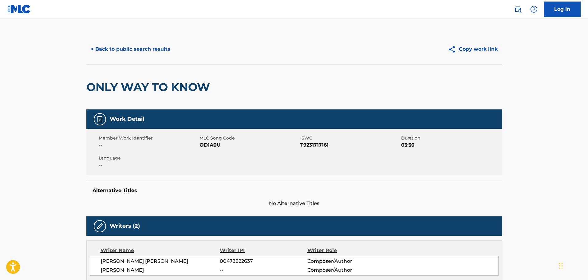
click at [212, 145] on span "OD1A0U" at bounding box center [248, 144] width 99 height 7
click at [146, 53] on button "< Back to public search results" at bounding box center [130, 48] width 88 height 15
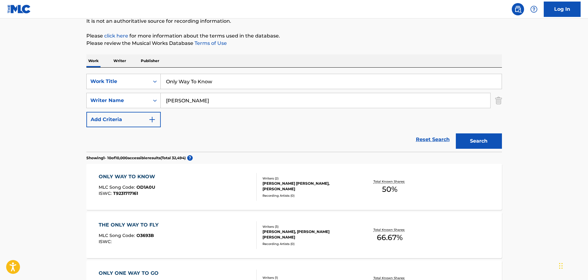
click at [220, 80] on input "Only Way To Know" at bounding box center [331, 81] width 341 height 15
paste input "Trying (In The End)"
click at [494, 135] on button "Search" at bounding box center [479, 140] width 46 height 15
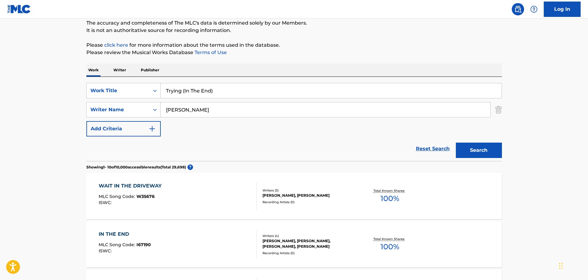
scroll to position [0, 0]
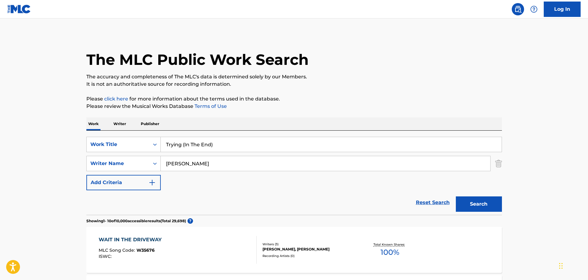
click at [216, 146] on input "Trying (In The End)" at bounding box center [331, 144] width 341 height 15
click at [456, 196] on button "Search" at bounding box center [479, 203] width 46 height 15
click at [215, 143] on input "Trying In The End" at bounding box center [331, 144] width 341 height 15
paste input "3020418597"
type input "T3020418597"
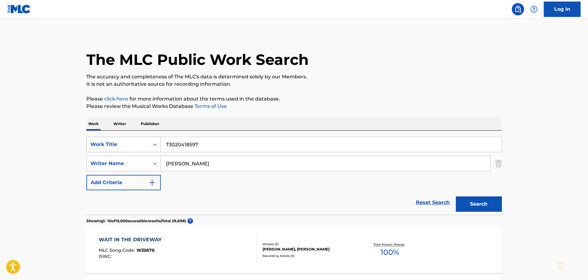
click at [134, 145] on div "Work Title" at bounding box center [117, 144] width 55 height 7
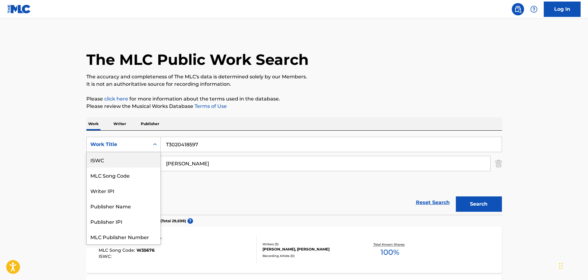
click at [112, 161] on div "ISWC" at bounding box center [124, 159] width 74 height 15
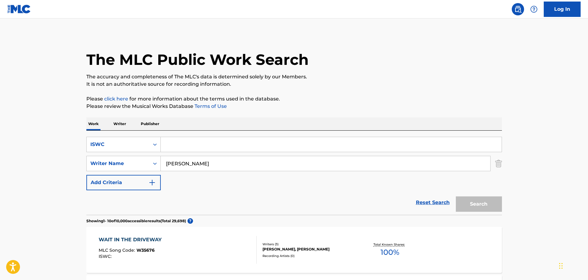
click at [204, 148] on input "Search Form" at bounding box center [331, 144] width 341 height 15
paste input "T3020418597"
type input "T3020418597"
click at [194, 163] on input "[PERSON_NAME]" at bounding box center [325, 163] width 329 height 15
type input "H"
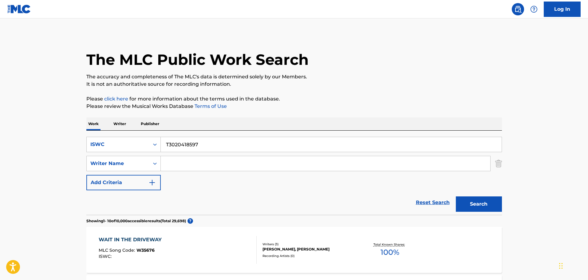
click at [487, 210] on button "Search" at bounding box center [479, 203] width 46 height 15
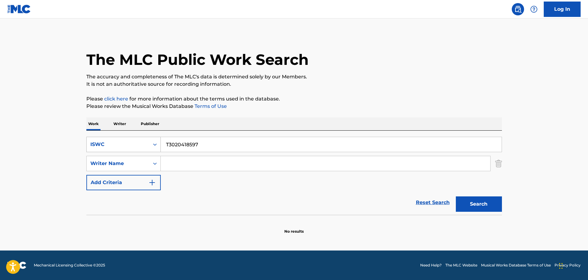
drag, startPoint x: 173, startPoint y: 145, endPoint x: 157, endPoint y: 149, distance: 16.8
click at [157, 149] on div "SearchWithCriteria8e504e27-84ce-49b2-96e7-a8f1deb031f3 ISWC T3020418597" at bounding box center [294, 144] width 416 height 15
paste input "0047382263"
type input "00473822637"
click at [153, 141] on div "Search Form" at bounding box center [154, 144] width 11 height 11
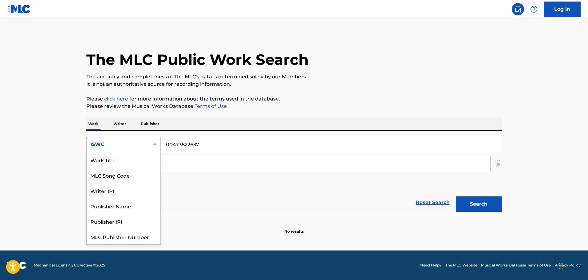
scroll to position [15, 0]
click at [124, 179] on div "Writer IPI" at bounding box center [124, 174] width 74 height 15
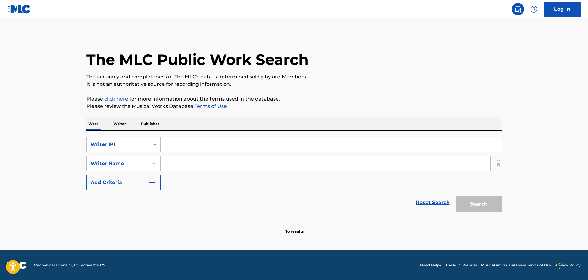
click at [180, 140] on input "Search Form" at bounding box center [331, 144] width 341 height 15
paste input "00473822637"
click at [479, 199] on button "Search" at bounding box center [479, 203] width 46 height 15
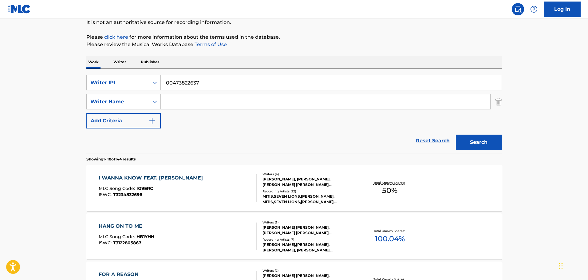
scroll to position [61, 0]
click at [248, 87] on input "00473822637" at bounding box center [331, 83] width 341 height 15
paste input "Waiting For The End"
type input "Waiting For The End"
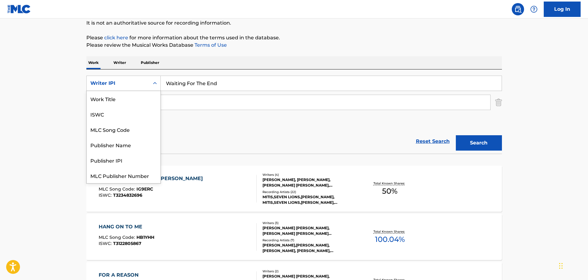
click at [148, 81] on div "Writer IPI" at bounding box center [118, 83] width 63 height 12
click at [129, 99] on div "Work Title" at bounding box center [124, 98] width 74 height 15
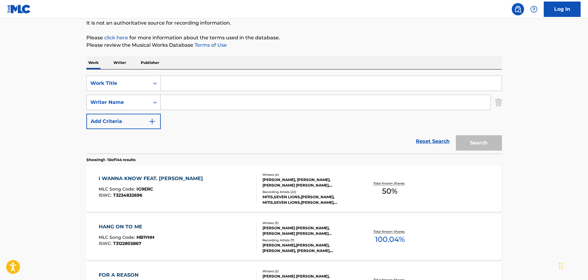
click at [149, 99] on div "Writer Name" at bounding box center [118, 103] width 63 height 12
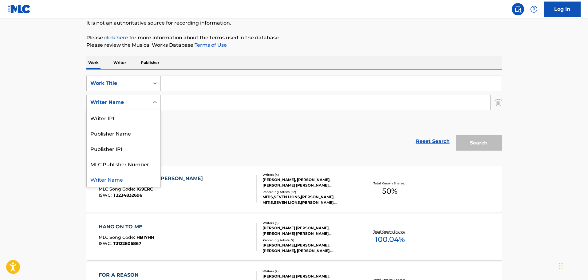
click at [177, 87] on input "Search Form" at bounding box center [331, 83] width 341 height 15
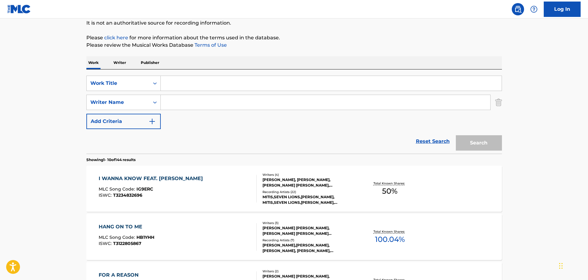
paste input "Waiting For The End"
type input "Waiting For The End"
click at [178, 100] on input "Search Form" at bounding box center [325, 102] width 329 height 15
type input "[PERSON_NAME]"
click at [456, 135] on button "Search" at bounding box center [479, 142] width 46 height 15
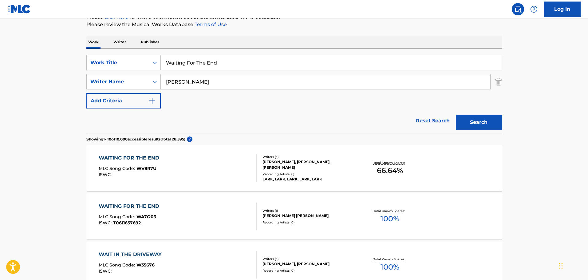
scroll to position [92, 0]
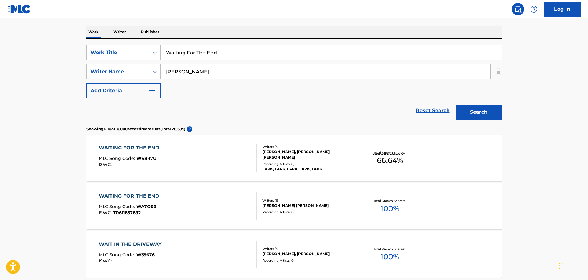
click at [213, 169] on div "WAITING FOR THE END MLC Song Code : WV8R7U ISWC :" at bounding box center [178, 158] width 158 height 28
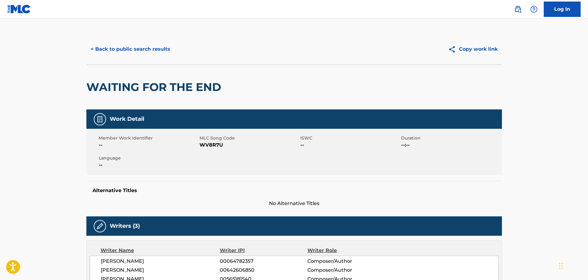
click at [213, 144] on span "WV8R7U" at bounding box center [248, 144] width 99 height 7
click at [118, 51] on button "< Back to public search results" at bounding box center [130, 48] width 88 height 15
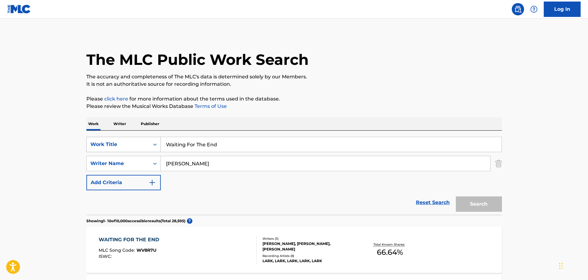
scroll to position [92, 0]
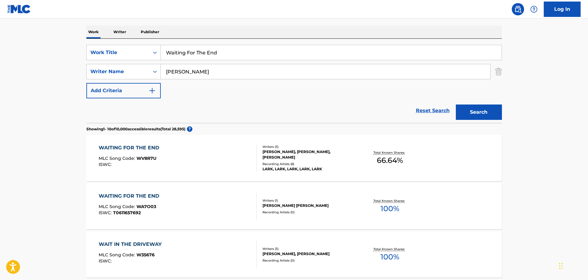
click at [216, 54] on input "Waiting For The End" at bounding box center [331, 52] width 341 height 15
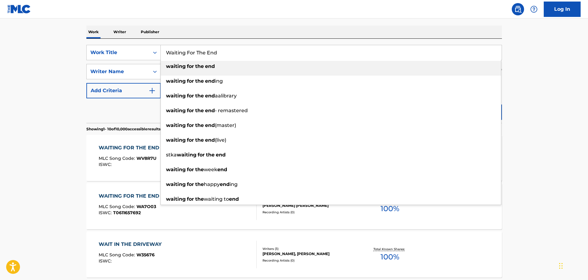
paste input "hat You Want To"
type input "What You Want To"
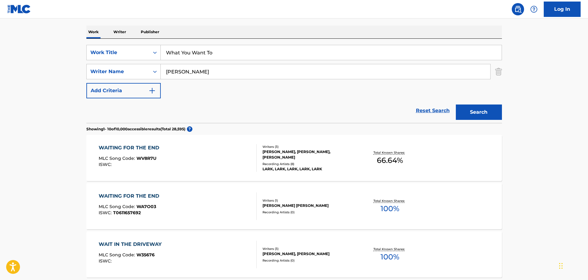
click at [488, 108] on button "Search" at bounding box center [479, 111] width 46 height 15
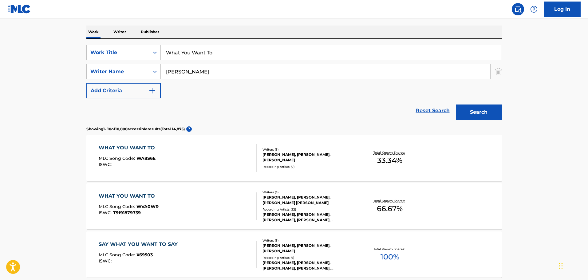
click at [203, 148] on div "WHAT YOU WANT TO MLC Song Code : WA8S6E ISWC :" at bounding box center [178, 158] width 158 height 28
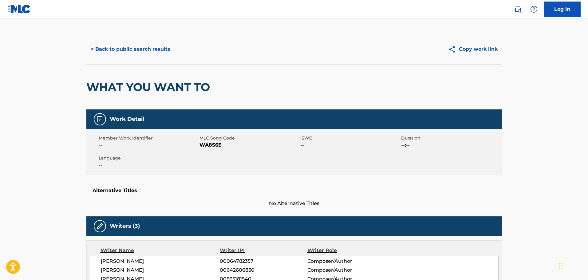
click at [215, 146] on span "WA8S6E" at bounding box center [248, 144] width 99 height 7
click at [215, 145] on span "WA8S6E" at bounding box center [248, 144] width 99 height 7
click at [149, 53] on button "< Back to public search results" at bounding box center [130, 48] width 88 height 15
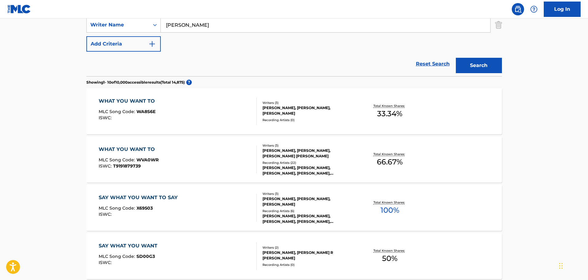
scroll to position [153, 0]
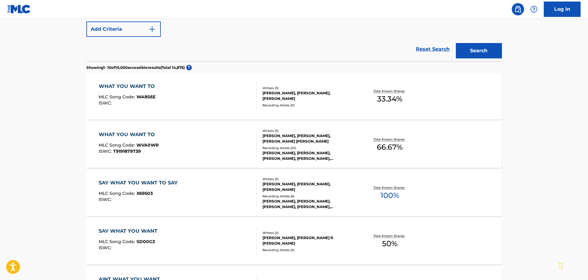
click at [212, 144] on div "WHAT YOU WANT TO MLC Song Code : WVA0WR ISWC : T9191879739" at bounding box center [178, 145] width 158 height 28
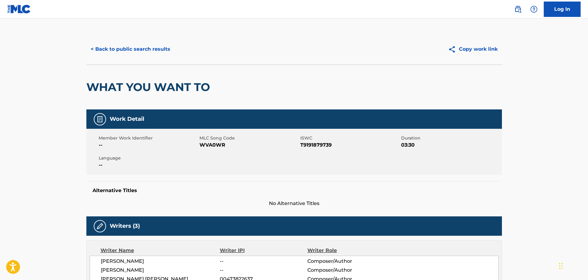
click at [214, 148] on span "WVA0WR" at bounding box center [248, 144] width 99 height 7
click at [124, 48] on button "< Back to public search results" at bounding box center [130, 48] width 88 height 15
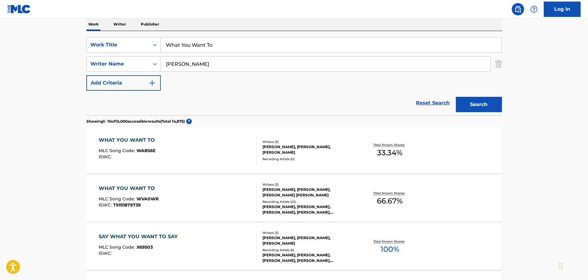
scroll to position [96, 0]
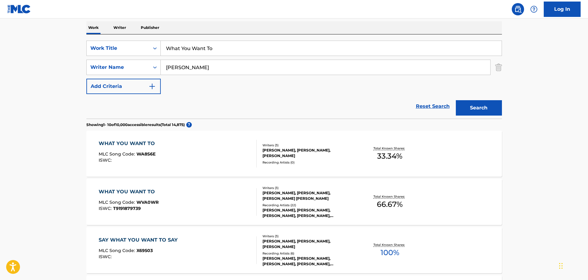
click at [226, 53] on input "What You Want To" at bounding box center [331, 48] width 341 height 15
paste input "o Are You"
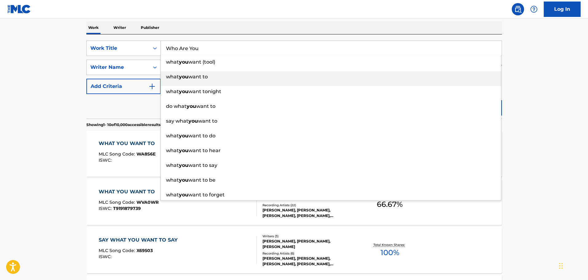
type input "Who Are You"
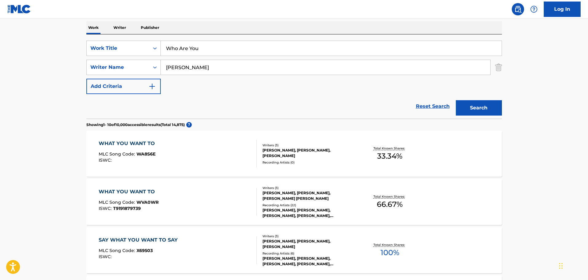
click at [525, 85] on main "The MLC Public Work Search The accuracy and completeness of The MLC's data is d…" at bounding box center [294, 283] width 588 height 723
click at [489, 108] on button "Search" at bounding box center [479, 107] width 46 height 15
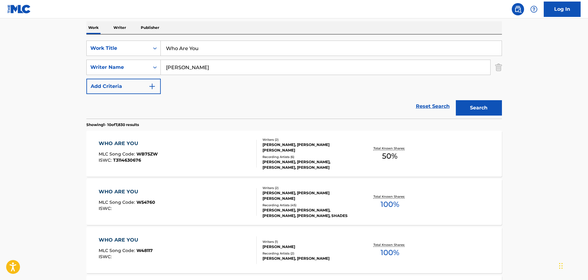
click at [183, 139] on div "WHO ARE YOU MLC Song Code : WB75ZW ISWC : T3114630676 Writers ( 2 ) [PERSON_NAM…" at bounding box center [294, 154] width 416 height 46
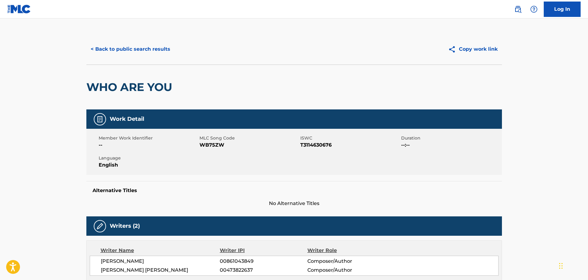
click at [212, 146] on span "WB75ZW" at bounding box center [248, 144] width 99 height 7
click at [133, 47] on button "< Back to public search results" at bounding box center [130, 48] width 88 height 15
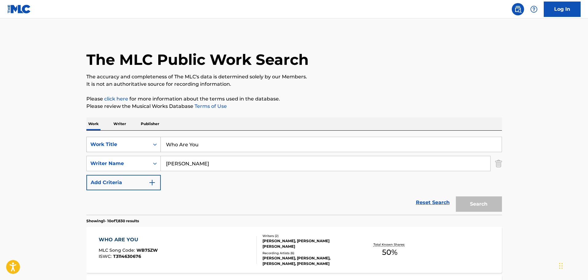
scroll to position [96, 0]
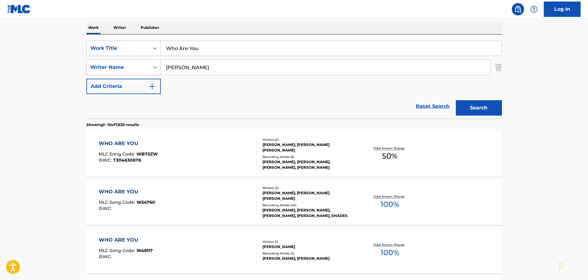
click at [222, 54] on input "Who Are You" at bounding box center [331, 48] width 341 height 15
paste input "All of Us"
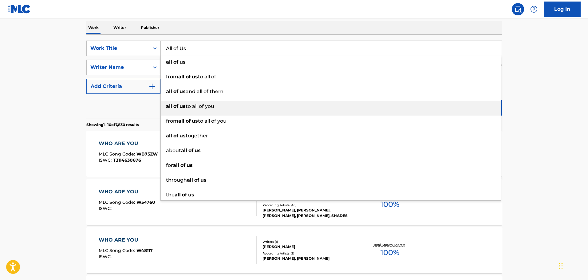
type input "All of Us"
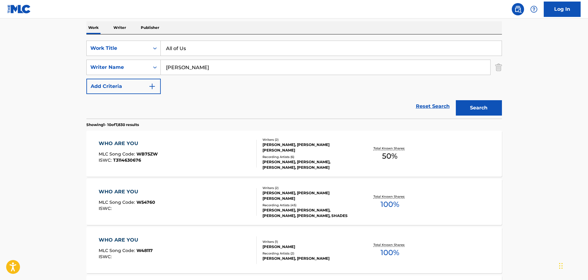
click at [521, 101] on main "The MLC Public Work Search The accuracy and completeness of The MLC's data is d…" at bounding box center [294, 283] width 588 height 723
drag, startPoint x: 488, startPoint y: 108, endPoint x: 479, endPoint y: 98, distance: 13.5
click at [488, 108] on button "Search" at bounding box center [479, 107] width 46 height 15
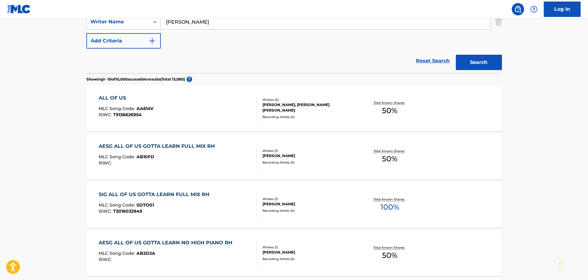
scroll to position [158, 0]
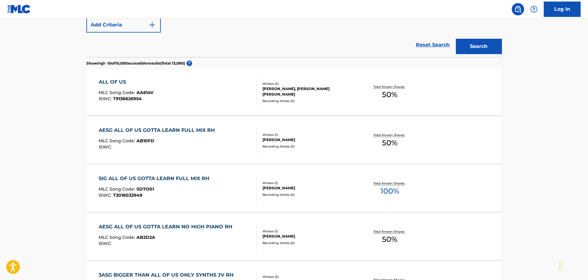
click at [189, 98] on div "ALL OF US MLC Song Code : AA614V ISWC : T9136626954" at bounding box center [178, 92] width 158 height 28
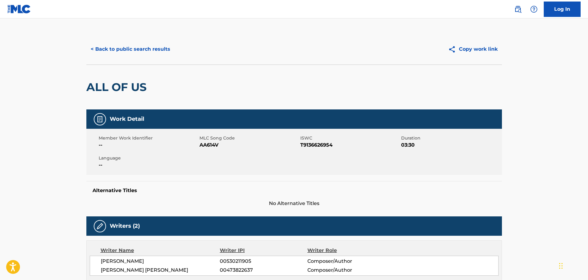
click at [208, 144] on span "AA614V" at bounding box center [248, 144] width 99 height 7
click at [161, 49] on button "< Back to public search results" at bounding box center [130, 48] width 88 height 15
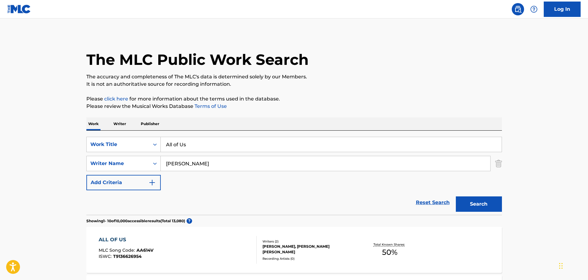
click at [194, 148] on input "All of Us" at bounding box center [331, 144] width 341 height 15
paste input "nother Place"
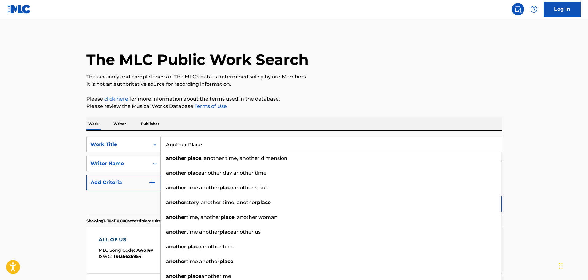
type input "Another Place"
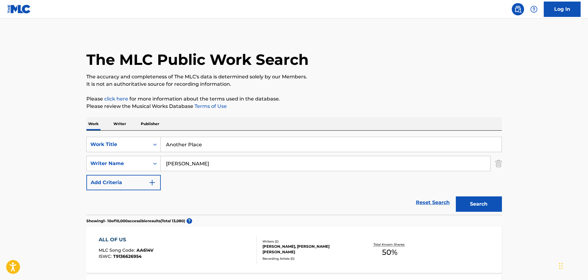
drag, startPoint x: 327, startPoint y: 88, endPoint x: 366, endPoint y: 111, distance: 46.0
click at [477, 202] on button "Search" at bounding box center [479, 203] width 46 height 15
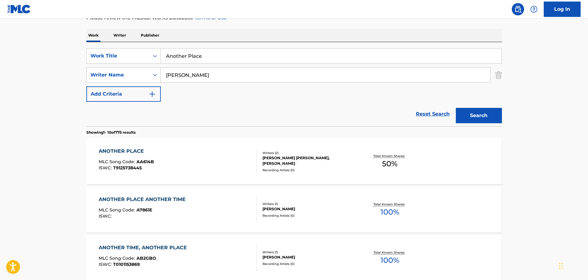
scroll to position [92, 0]
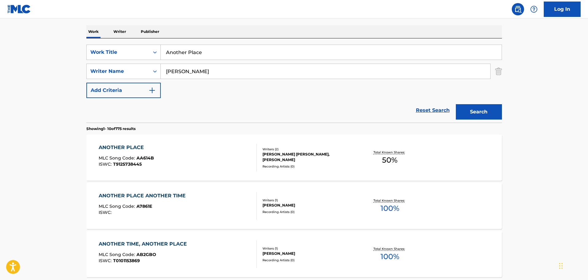
click at [189, 161] on div "ANOTHER PLACE MLC Song Code : AA614B ISWC : T9125738445" at bounding box center [178, 158] width 158 height 28
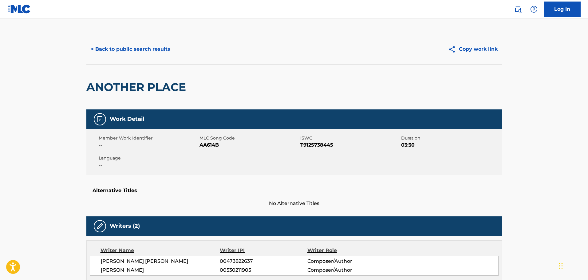
click at [211, 146] on span "AA614B" at bounding box center [248, 144] width 99 height 7
click at [162, 49] on button "< Back to public search results" at bounding box center [130, 48] width 88 height 15
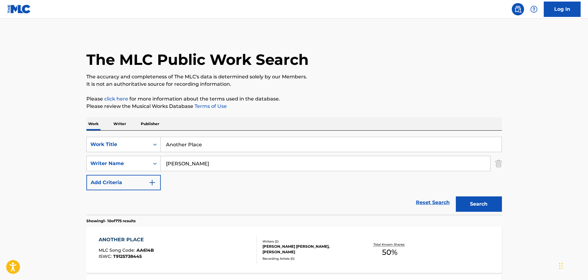
scroll to position [92, 0]
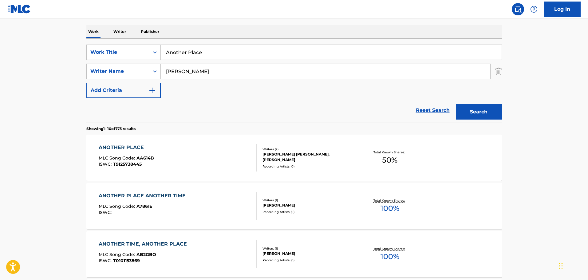
click at [230, 53] on input "Another Place" at bounding box center [331, 52] width 341 height 15
paste input "ll of Us"
click at [491, 111] on button "Search" at bounding box center [479, 111] width 46 height 15
click at [238, 46] on input "All of Us" at bounding box center [331, 52] width 341 height 15
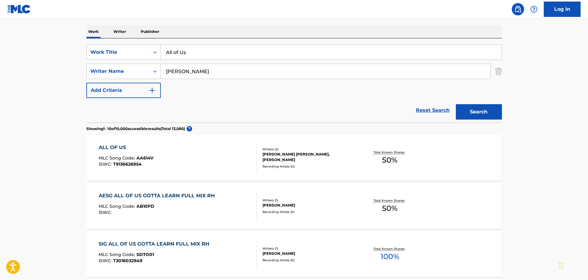
paste input "re You Living"
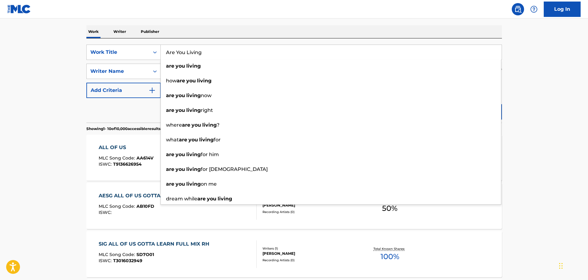
type input "Are You Living"
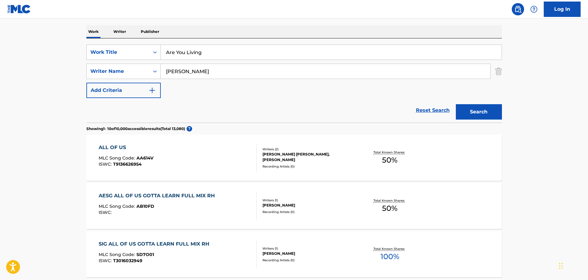
click at [495, 114] on button "Search" at bounding box center [479, 111] width 46 height 15
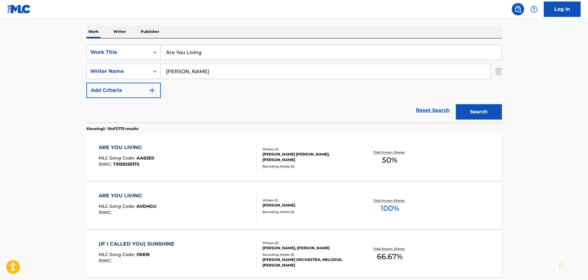
click at [199, 154] on div "ARE YOU LIVING MLC Song Code : AA62E0 ISWC : T9151059175" at bounding box center [178, 158] width 158 height 28
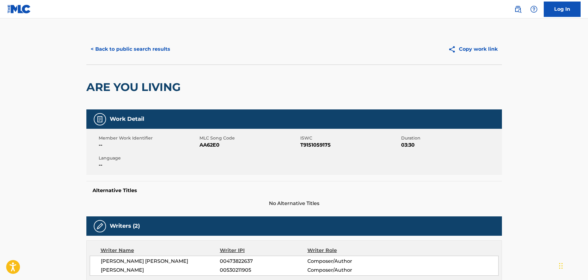
click at [211, 144] on span "AA62E0" at bounding box center [248, 144] width 99 height 7
click at [117, 48] on button "< Back to public search results" at bounding box center [130, 48] width 88 height 15
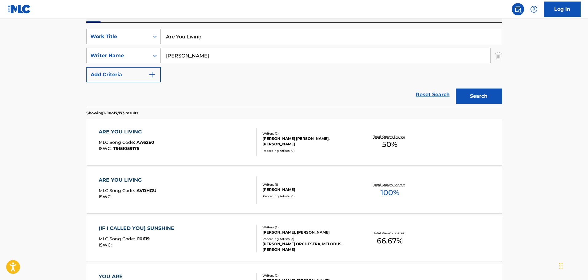
scroll to position [123, 0]
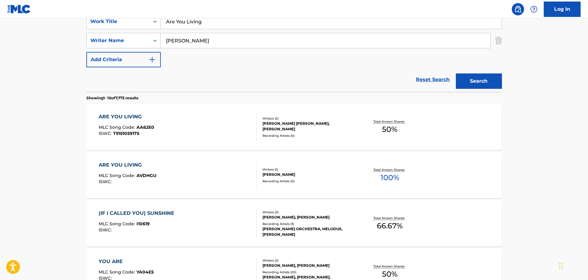
click at [195, 159] on div "ARE YOU LIVING MLC Song Code : AVDHGU ISWC : Writers ( 1 ) [PERSON_NAME] Record…" at bounding box center [294, 175] width 416 height 46
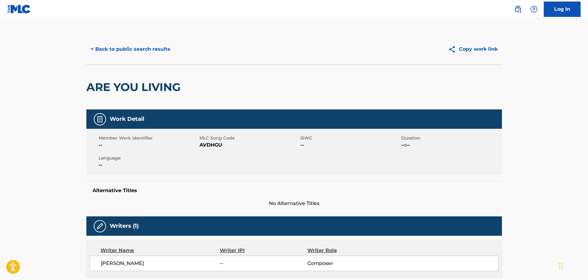
click at [212, 145] on span "AVDHGU" at bounding box center [248, 144] width 99 height 7
click at [150, 51] on button "< Back to public search results" at bounding box center [130, 48] width 88 height 15
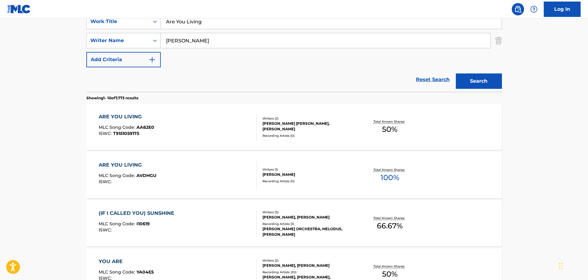
click at [214, 23] on input "Are You Living" at bounding box center [331, 21] width 341 height 15
paste input "Don't Waste Yourself"
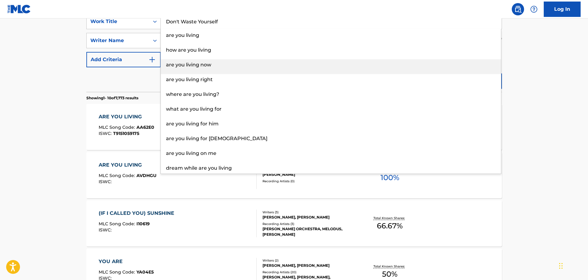
type input "Don't Waste Yourself"
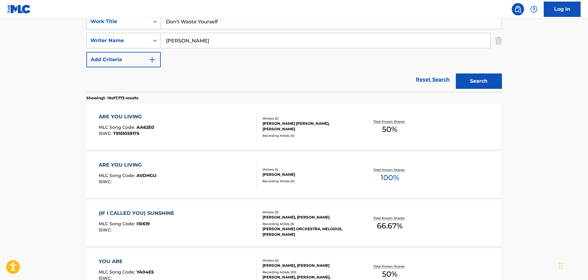
click at [527, 73] on main "The MLC Public Work Search The accuracy and completeness of The MLC's data is d…" at bounding box center [294, 257] width 588 height 723
click at [483, 80] on button "Search" at bounding box center [479, 80] width 46 height 15
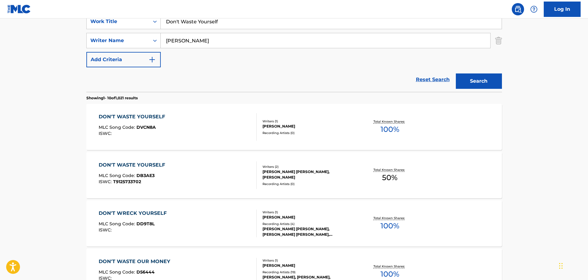
click at [204, 130] on div "DON'T WASTE YOURSELF MLC Song Code : DVCN8A ISWC :" at bounding box center [178, 127] width 158 height 28
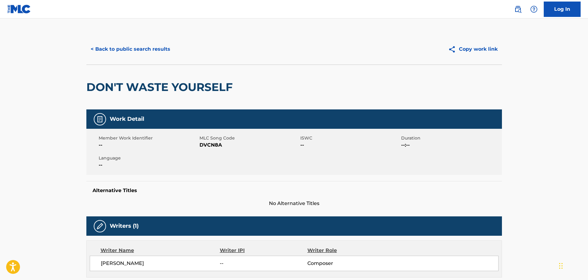
click at [207, 145] on span "DVCN8A" at bounding box center [248, 144] width 99 height 7
click at [137, 54] on button "< Back to public search results" at bounding box center [130, 48] width 88 height 15
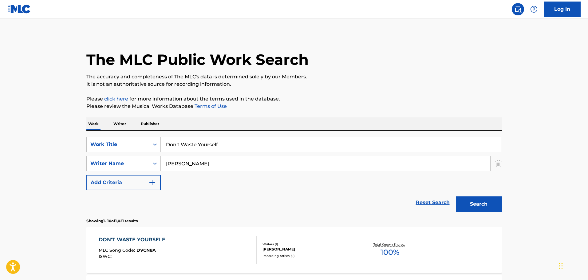
scroll to position [123, 0]
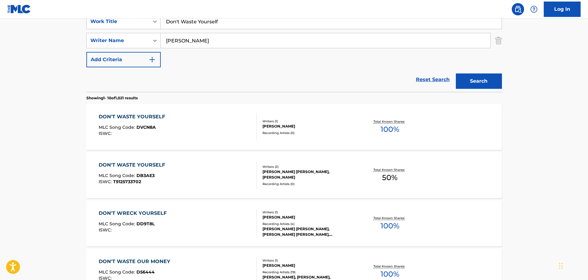
click at [182, 165] on div "DON'T WASTE YOURSELF MLC Song Code : DB3AE3 ISWC : T9125733702" at bounding box center [178, 175] width 158 height 28
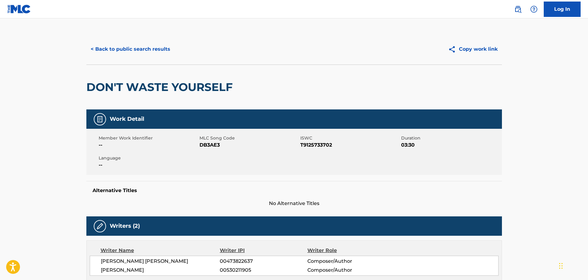
click at [210, 146] on span "DB3AE3" at bounding box center [248, 144] width 99 height 7
click at [138, 50] on button "< Back to public search results" at bounding box center [130, 48] width 88 height 15
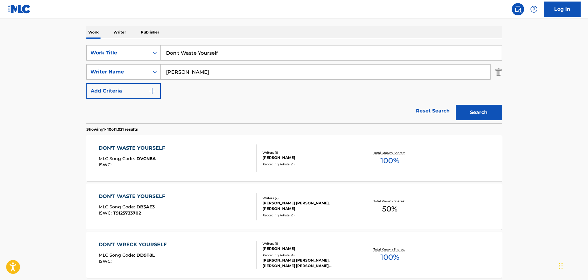
scroll to position [61, 0]
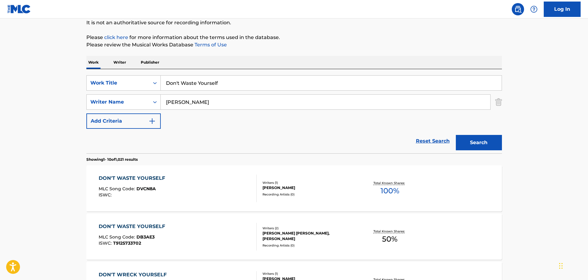
click at [229, 86] on input "Don't Waste Yourself" at bounding box center [331, 83] width 341 height 15
paste input "Look Around"
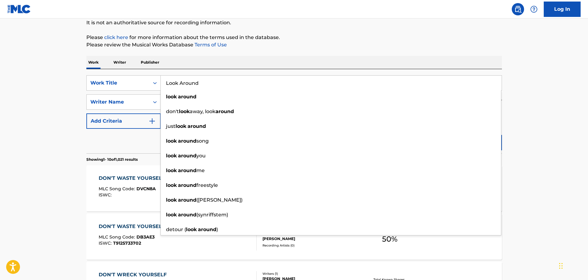
type input "Look Around"
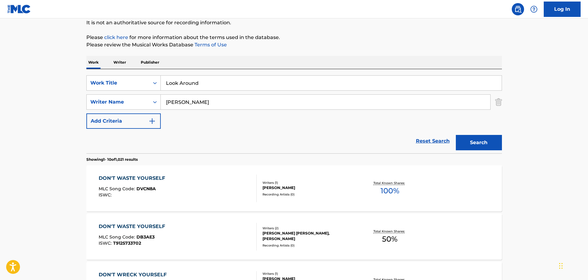
click at [480, 145] on button "Search" at bounding box center [479, 142] width 46 height 15
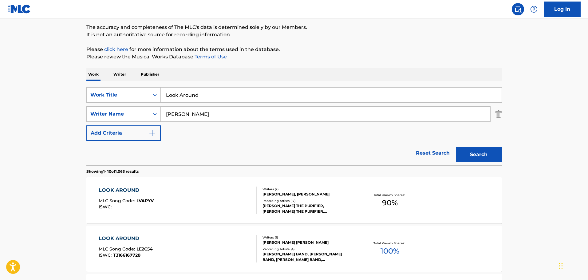
scroll to position [0, 0]
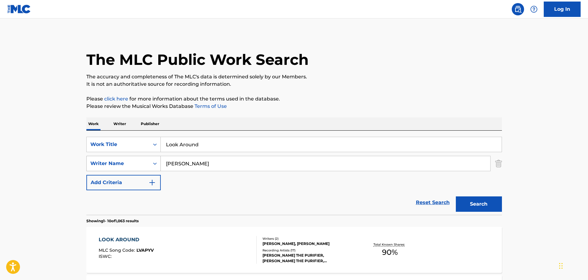
drag, startPoint x: 188, startPoint y: 164, endPoint x: 150, endPoint y: 165, distance: 38.1
click at [153, 165] on div "SearchWithCriteria8e3ab080-a8f2-4827-9ccd-85232f1e0ab5 Writer Name [PERSON_NAME]" at bounding box center [294, 163] width 416 height 15
click at [456, 196] on button "Search" at bounding box center [479, 203] width 46 height 15
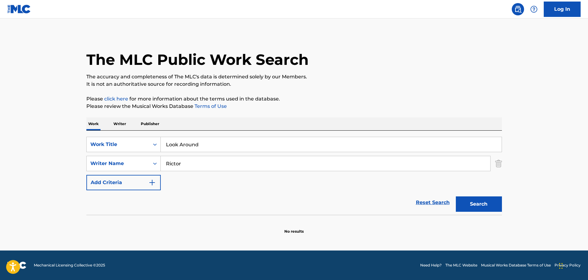
click at [456, 196] on button "Search" at bounding box center [479, 203] width 46 height 15
type input "R"
type input "[PERSON_NAME]"
click at [456, 196] on button "Search" at bounding box center [479, 203] width 46 height 15
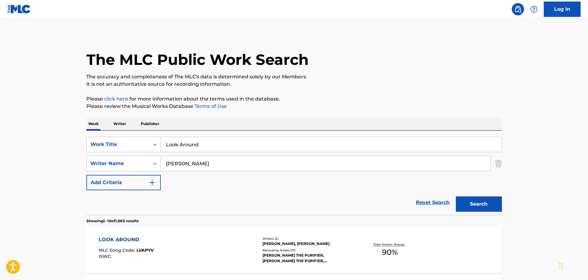
click at [216, 135] on div "SearchWithCriteria5f1d494a-5ff7-4a0d-ac24-36b129235bff Work Title Look Around S…" at bounding box center [294, 173] width 416 height 84
click at [216, 140] on input "Look Around" at bounding box center [331, 144] width 341 height 15
paste input "Cold Cold Col"
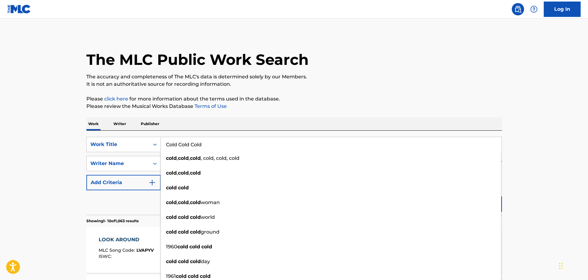
type input "Cold Cold Cold"
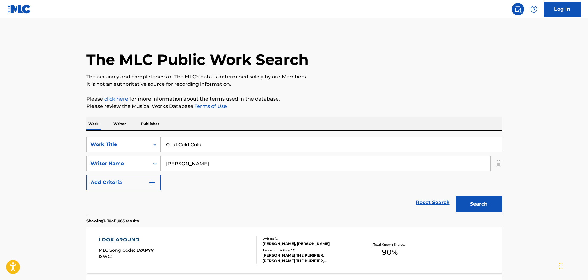
drag, startPoint x: 499, startPoint y: 202, endPoint x: 493, endPoint y: 195, distance: 9.6
click at [499, 202] on button "Search" at bounding box center [479, 203] width 46 height 15
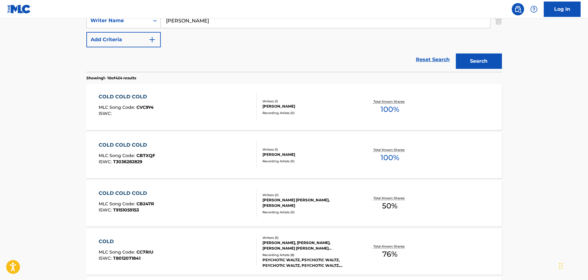
scroll to position [154, 0]
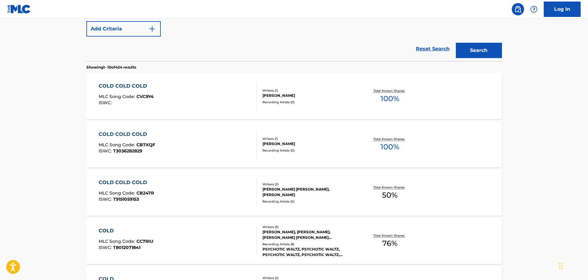
click at [197, 106] on div "COLD COLD COLD MLC Song Code : CVC9Y4 ISWC :" at bounding box center [178, 96] width 158 height 28
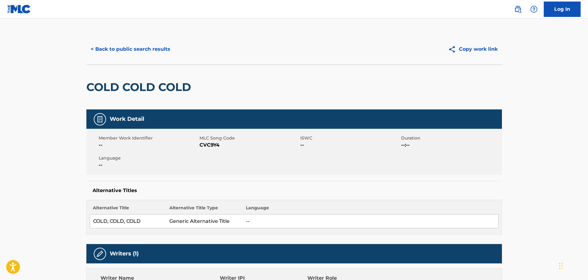
click at [215, 145] on span "CVC9Y4" at bounding box center [248, 144] width 99 height 7
click at [113, 50] on button "< Back to public search results" at bounding box center [130, 48] width 88 height 15
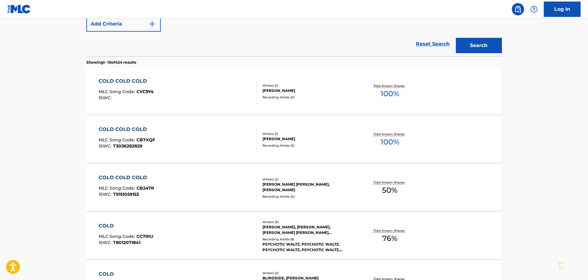
scroll to position [158, 0]
click at [207, 189] on div "COLD COLD COLD MLC Song Code : CB247R ISWC : T9151059153" at bounding box center [178, 189] width 158 height 28
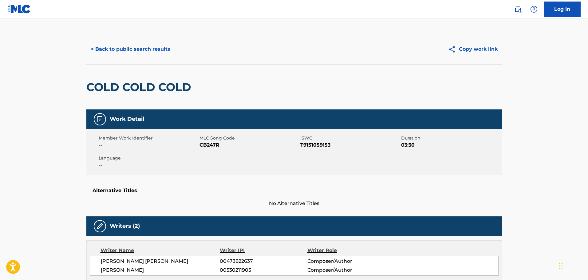
click at [205, 145] on span "CB247R" at bounding box center [248, 144] width 99 height 7
click at [130, 48] on button "< Back to public search results" at bounding box center [130, 48] width 88 height 15
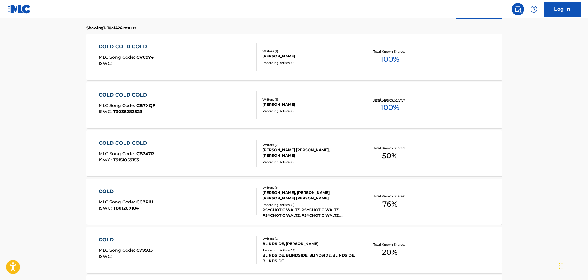
scroll to position [101, 0]
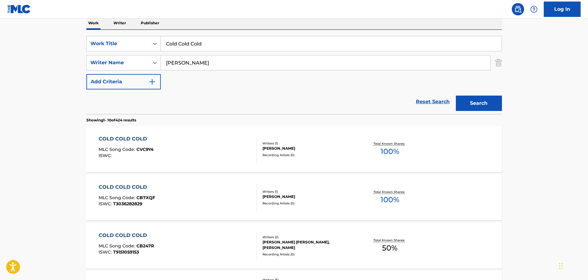
click at [241, 46] on input "Cold Cold Cold" at bounding box center [331, 43] width 341 height 15
paste input "Nightwalker"
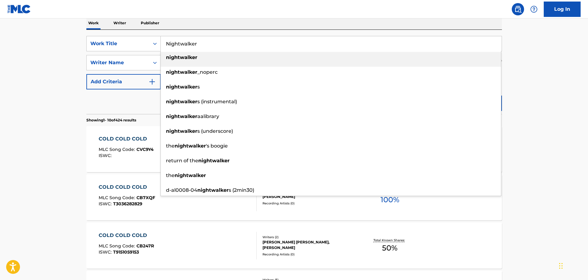
type input "Nightwalker"
click at [528, 93] on main "The MLC Public Work Search The accuracy and completeness of The MLC's data is d…" at bounding box center [294, 279] width 588 height 723
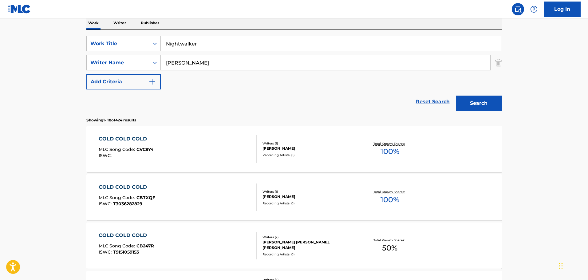
drag, startPoint x: 490, startPoint y: 107, endPoint x: 435, endPoint y: 52, distance: 77.4
click at [490, 107] on button "Search" at bounding box center [479, 103] width 46 height 15
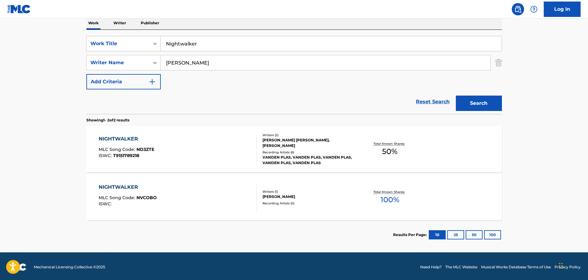
click at [203, 152] on div "NIGHTWALKER MLC Song Code : ND3ZTE ISWC : T9151789218" at bounding box center [178, 149] width 158 height 28
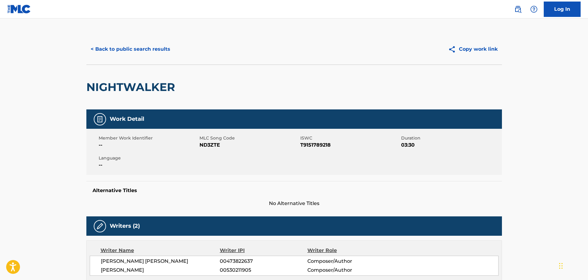
click at [208, 145] on span "ND3ZTE" at bounding box center [248, 144] width 99 height 7
click at [134, 48] on button "< Back to public search results" at bounding box center [130, 48] width 88 height 15
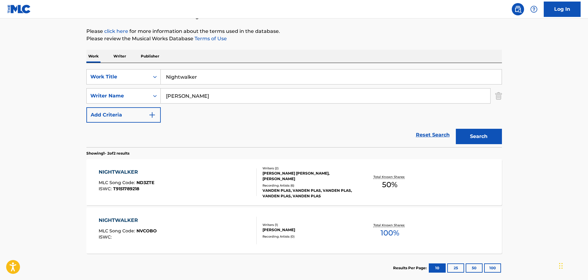
click at [189, 219] on div "NIGHTWALKER MLC Song Code : NVCOBO ISWC :" at bounding box center [178, 231] width 158 height 28
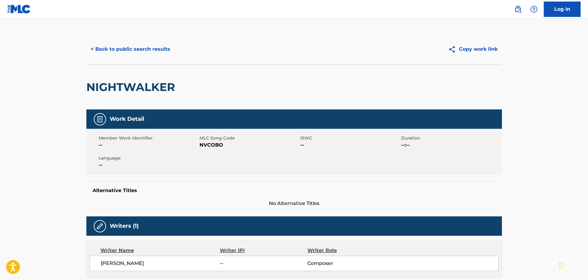
click at [211, 145] on span "NVCOBO" at bounding box center [248, 144] width 99 height 7
click at [148, 48] on button "< Back to public search results" at bounding box center [130, 48] width 88 height 15
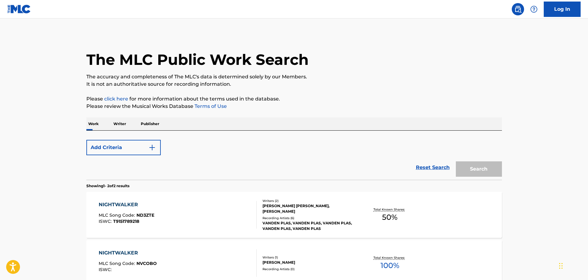
scroll to position [68, 0]
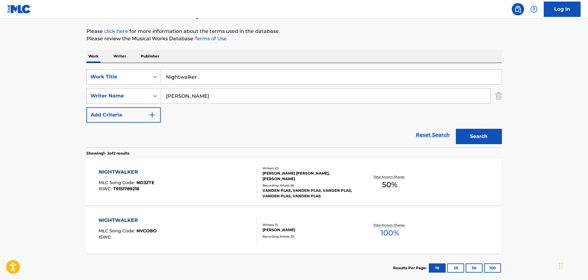
click at [198, 79] on input "Nightwalker" at bounding box center [331, 76] width 341 height 15
paste input "Give Me To The Waves"
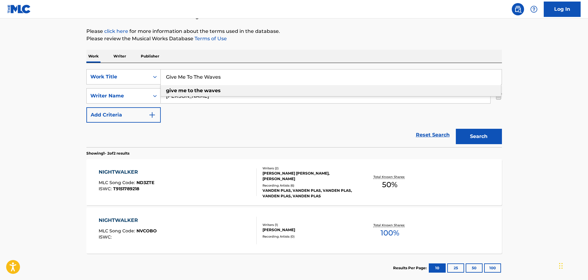
type input "Give Me To The Waves"
click at [486, 137] on button "Search" at bounding box center [479, 136] width 46 height 15
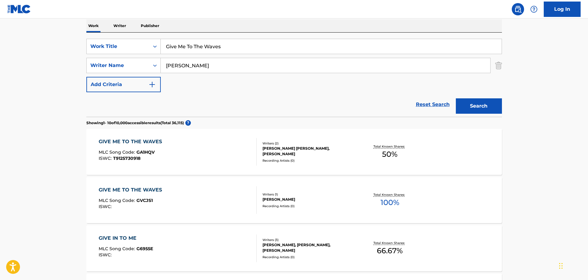
scroll to position [98, 0]
click at [226, 202] on div "GIVE ME TO THE WAVES MLC Song Code : GVCJS1 ISWC :" at bounding box center [178, 200] width 158 height 28
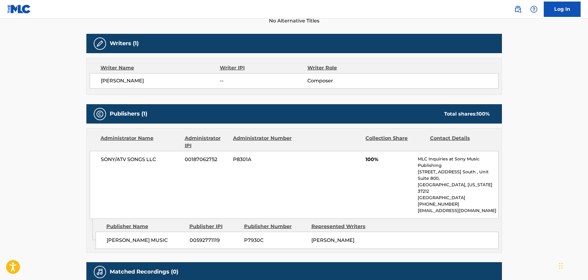
scroll to position [184, 0]
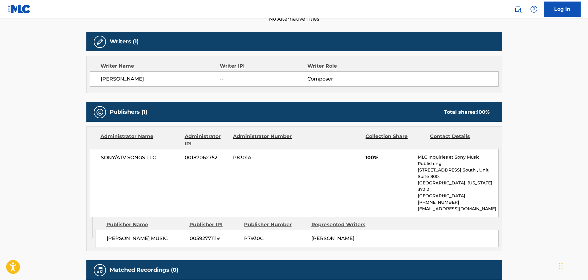
drag, startPoint x: 156, startPoint y: 77, endPoint x: 99, endPoint y: 82, distance: 56.5
click at [99, 82] on div "[PERSON_NAME] -- Composer" at bounding box center [294, 78] width 409 height 15
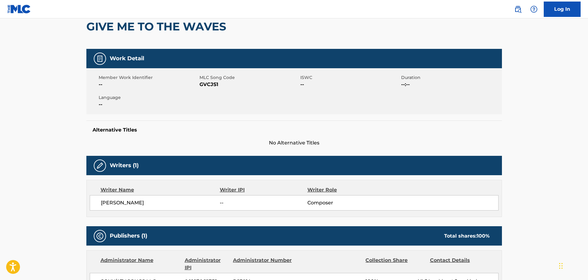
scroll to position [0, 0]
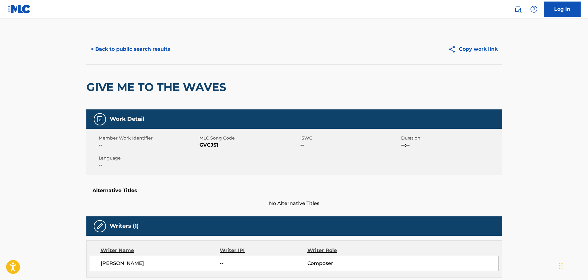
click at [124, 50] on button "< Back to public search results" at bounding box center [130, 48] width 88 height 15
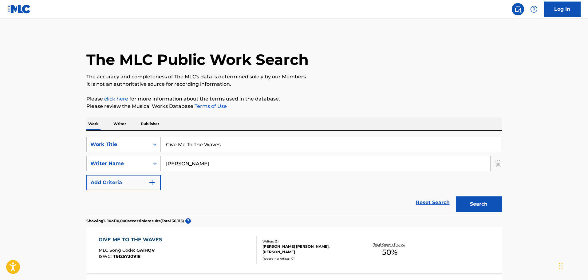
scroll to position [98, 0]
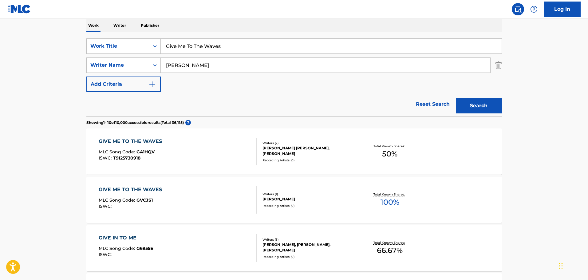
click at [216, 154] on div "GIVE ME TO THE WAVES MLC Song Code : GA1HQV ISWC : T9125730918" at bounding box center [178, 152] width 158 height 28
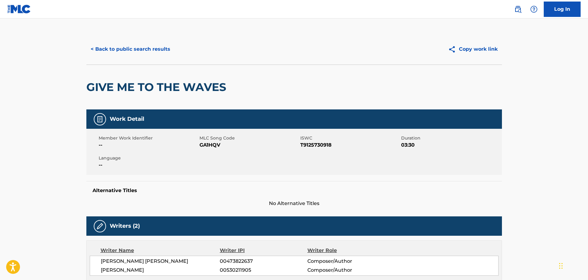
click at [213, 144] on span "GA1HQV" at bounding box center [248, 144] width 99 height 7
click at [126, 52] on button "< Back to public search results" at bounding box center [130, 48] width 88 height 15
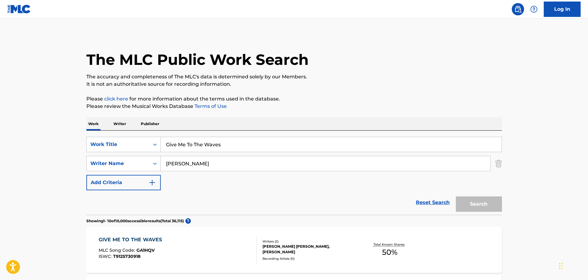
scroll to position [98, 0]
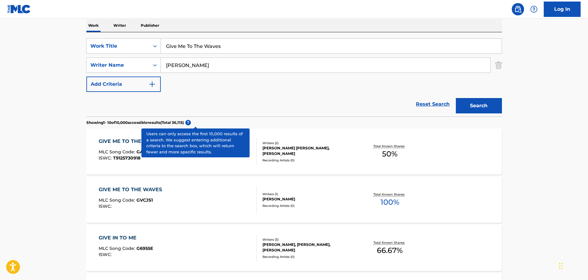
click at [210, 200] on div "GIVE ME TO THE WAVES MLC Song Code : GVCJS1 ISWC :" at bounding box center [178, 200] width 158 height 28
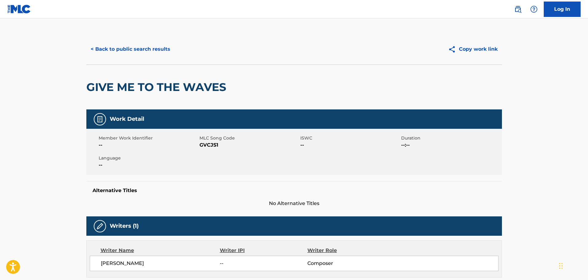
click at [213, 144] on span "GVCJS1" at bounding box center [248, 144] width 99 height 7
click at [212, 144] on span "GVCJS1" at bounding box center [248, 144] width 99 height 7
click at [211, 145] on span "GVCJS1" at bounding box center [248, 144] width 99 height 7
click at [109, 45] on button "< Back to public search results" at bounding box center [130, 48] width 88 height 15
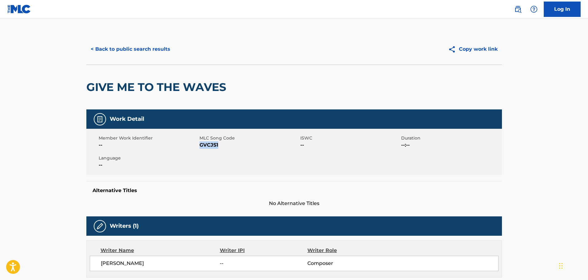
scroll to position [98, 0]
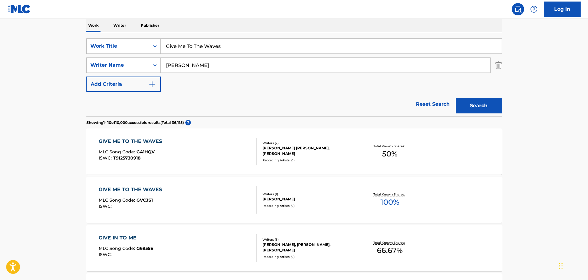
click at [241, 47] on input "Give Me To The Waves" at bounding box center [331, 46] width 341 height 15
paste input "The Way We Are"
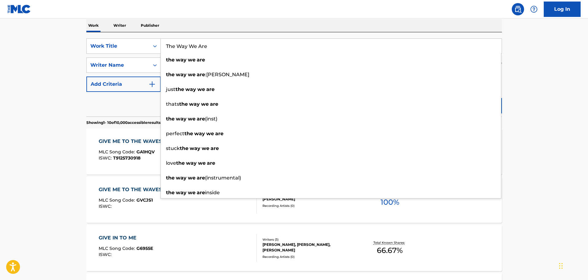
type input "The Way We Are"
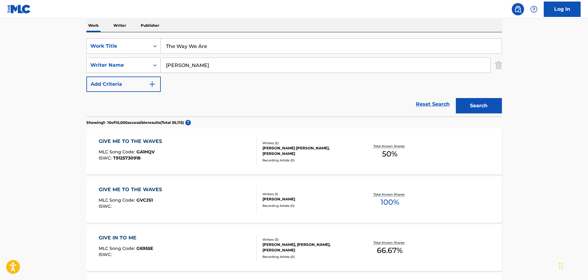
click at [540, 101] on main "The MLC Public Work Search The accuracy and completeness of The MLC's data is d…" at bounding box center [294, 281] width 588 height 723
click at [491, 104] on button "Search" at bounding box center [479, 105] width 46 height 15
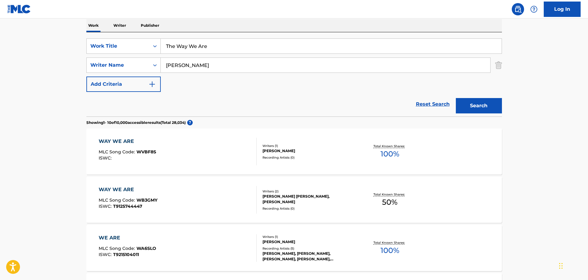
click at [178, 155] on div "WAY WE ARE MLC Song Code : WVBF8S ISWC :" at bounding box center [178, 152] width 158 height 28
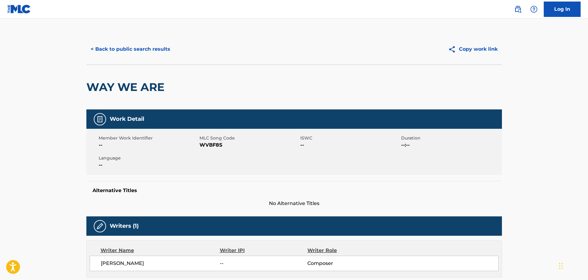
click at [213, 145] on span "WVBF8S" at bounding box center [248, 144] width 99 height 7
click at [214, 145] on span "WVBF8S" at bounding box center [248, 144] width 99 height 7
click at [147, 51] on button "< Back to public search results" at bounding box center [130, 48] width 88 height 15
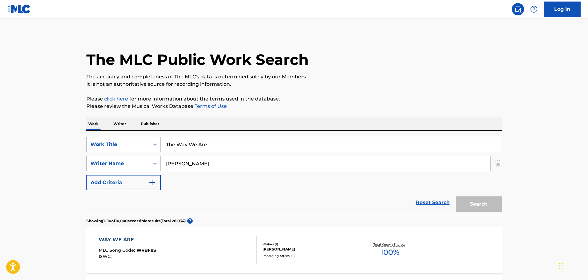
scroll to position [98, 0]
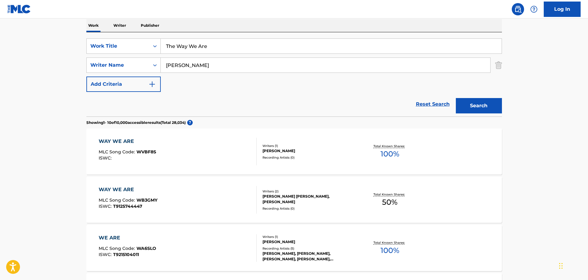
click at [146, 193] on div "WAY WE ARE" at bounding box center [128, 189] width 59 height 7
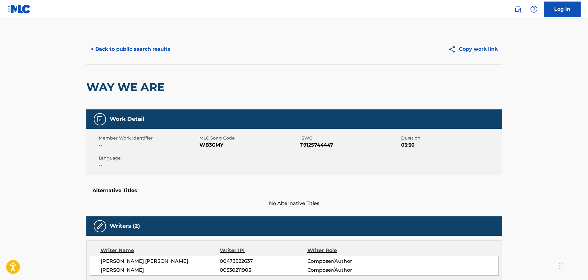
click at [211, 143] on span "WB3GMY" at bounding box center [248, 144] width 99 height 7
click at [140, 48] on button "< Back to public search results" at bounding box center [130, 48] width 88 height 15
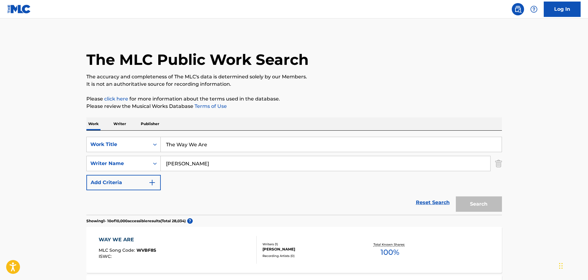
scroll to position [98, 0]
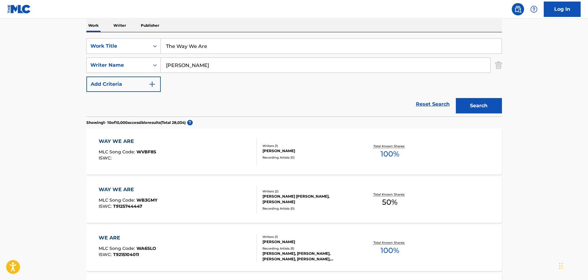
click at [215, 53] on input "The Way We Are" at bounding box center [331, 46] width 341 height 15
paste input "Wildest Dreams"
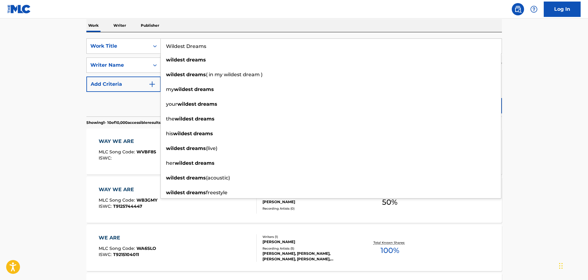
type input "Wildest Dreams"
drag, startPoint x: 539, startPoint y: 65, endPoint x: 525, endPoint y: 78, distance: 19.6
click at [540, 65] on main "The MLC Public Work Search The accuracy and completeness of The MLC's data is d…" at bounding box center [294, 281] width 588 height 723
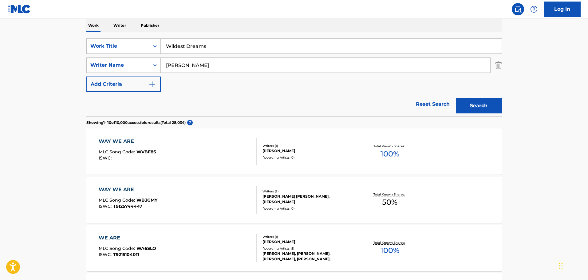
click at [494, 98] on div "Search" at bounding box center [477, 104] width 49 height 25
click at [492, 100] on button "Search" at bounding box center [479, 105] width 46 height 15
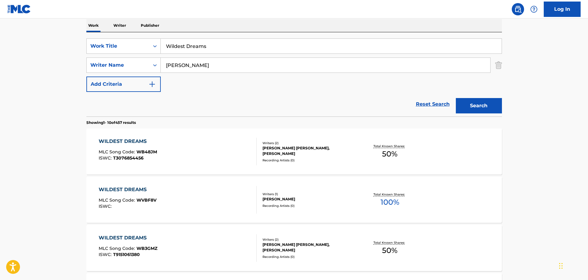
click at [193, 157] on div "WILDEST DREAMS MLC Song Code : WB48JM ISWC : T3076854456" at bounding box center [178, 152] width 158 height 28
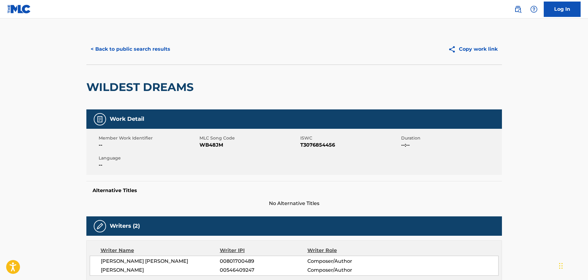
click at [208, 144] on span "WB48JM" at bounding box center [248, 144] width 99 height 7
click at [144, 46] on button "< Back to public search results" at bounding box center [130, 48] width 88 height 15
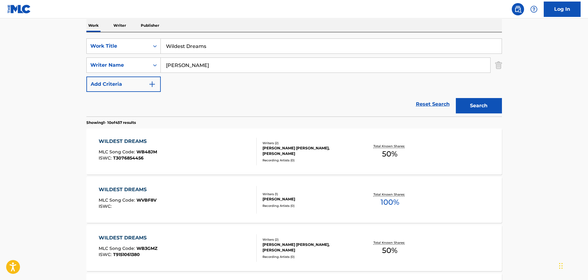
click at [176, 195] on div "WILDEST DREAMS MLC Song Code : WVBF8V ISWC :" at bounding box center [178, 200] width 158 height 28
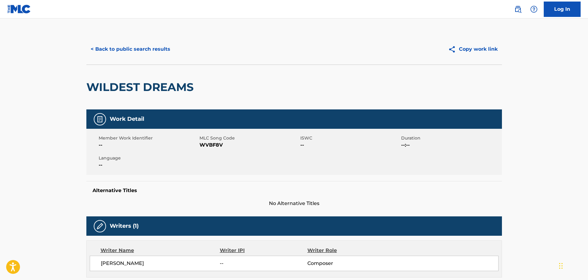
click at [210, 144] on span "WVBF8V" at bounding box center [248, 144] width 99 height 7
click at [132, 53] on button "< Back to public search results" at bounding box center [130, 48] width 88 height 15
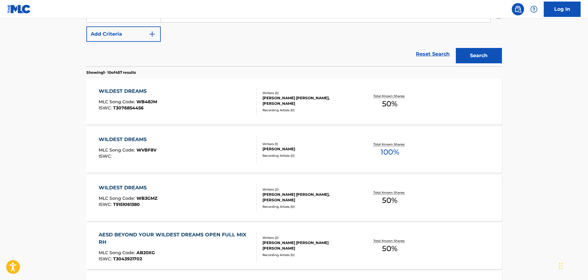
scroll to position [160, 0]
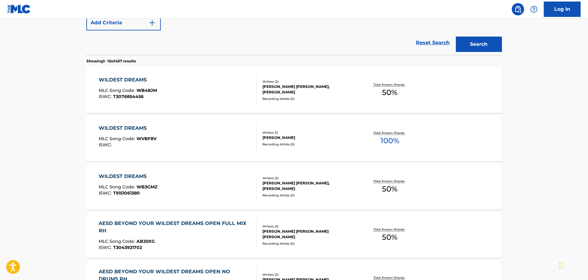
click at [177, 191] on div "WILDEST DREAMS MLC Song Code : WB3GMZ ISWC : T9151061380" at bounding box center [178, 187] width 158 height 28
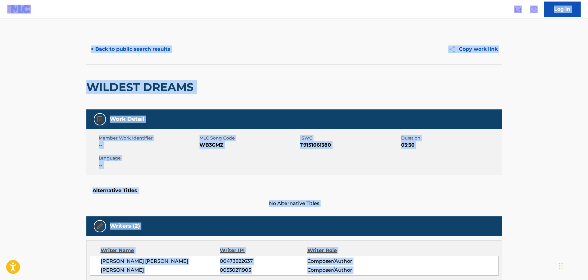
click at [177, 191] on h5 "Alternative Titles" at bounding box center [294, 190] width 403 height 6
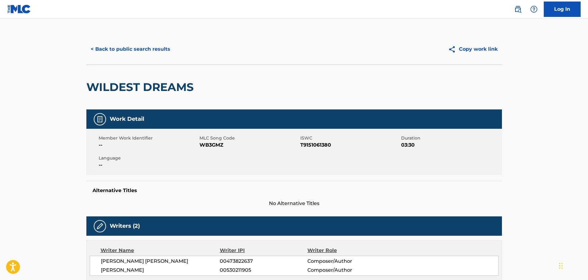
click at [207, 145] on span "WB3GMZ" at bounding box center [248, 144] width 99 height 7
click at [126, 50] on button "< Back to public search results" at bounding box center [130, 48] width 88 height 15
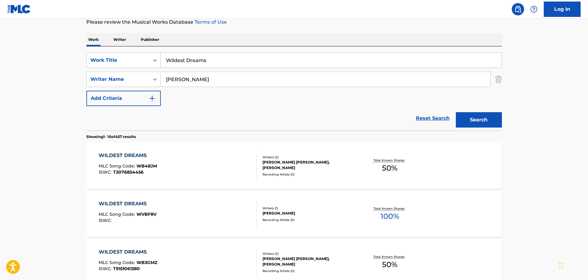
scroll to position [72, 0]
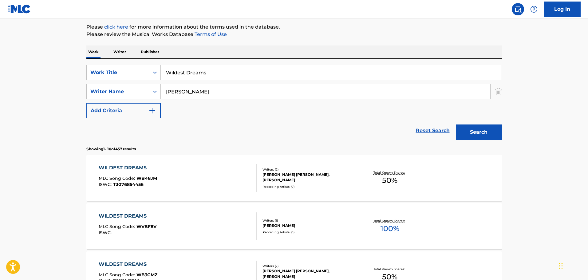
click at [214, 71] on input "Wildest Dreams" at bounding box center [331, 72] width 341 height 15
paste input "Dressed In Black"
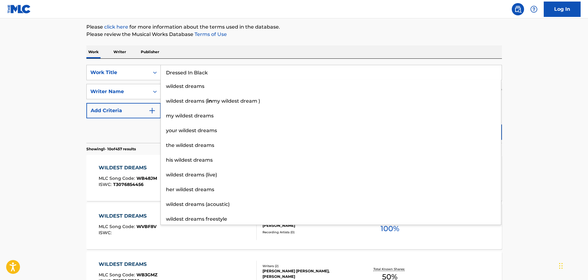
type input "Dressed In Black"
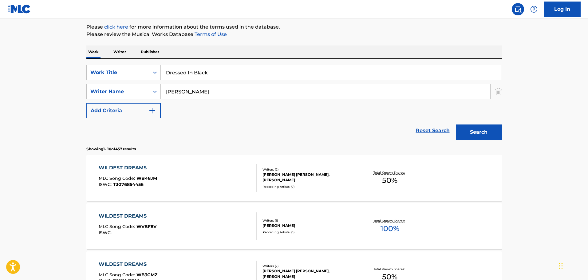
click at [485, 134] on button "Search" at bounding box center [479, 131] width 46 height 15
click at [200, 181] on div "DRESSED IN BLACK MLC Song Code : DB3AE2 ISWC : T9156942186" at bounding box center [178, 178] width 158 height 28
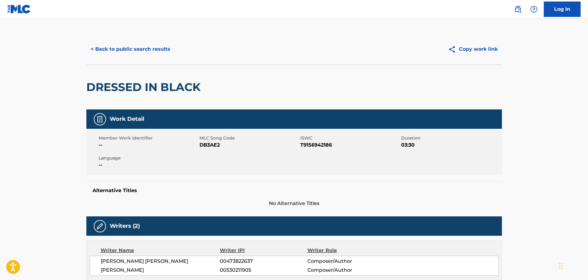
click at [213, 147] on span "DB3AE2" at bounding box center [248, 144] width 99 height 7
click at [128, 53] on button "< Back to public search results" at bounding box center [130, 48] width 88 height 15
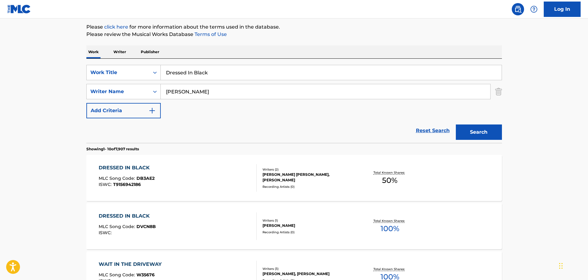
click at [171, 219] on div "DRESSED IN BLACK MLC Song Code : DVCN8B ISWC :" at bounding box center [178, 226] width 158 height 28
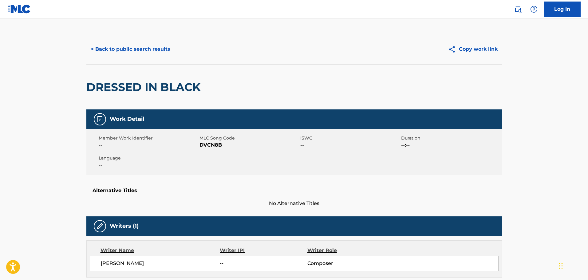
click at [216, 146] on span "DVCN8B" at bounding box center [248, 144] width 99 height 7
click at [215, 145] on span "DVCN8B" at bounding box center [248, 144] width 99 height 7
click at [137, 37] on div "< Back to public search results Copy work link" at bounding box center [294, 49] width 416 height 31
click at [138, 51] on button "< Back to public search results" at bounding box center [130, 48] width 88 height 15
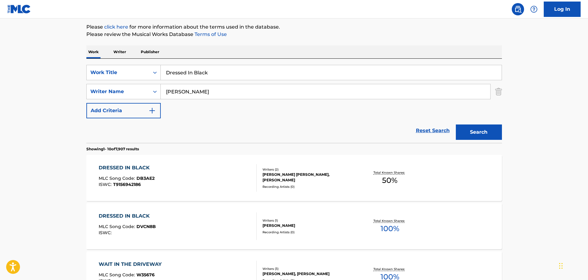
click at [235, 78] on input "Dressed In Black" at bounding box center [331, 72] width 341 height 15
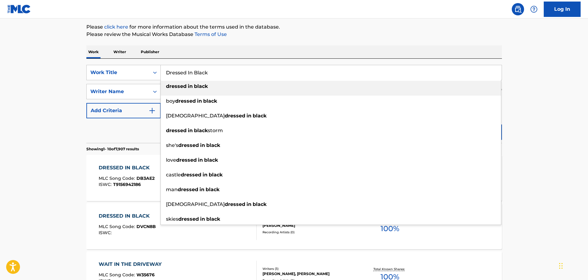
paste input "If Then"
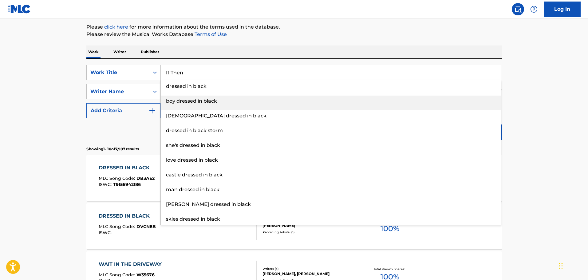
type input "If Then"
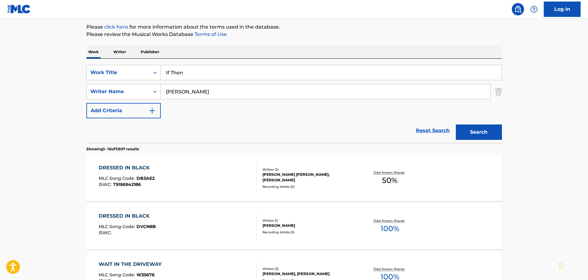
drag, startPoint x: 496, startPoint y: 131, endPoint x: 490, endPoint y: 127, distance: 7.1
click at [495, 131] on button "Search" at bounding box center [479, 131] width 46 height 15
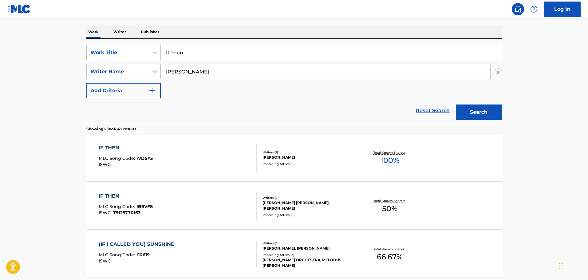
scroll to position [103, 0]
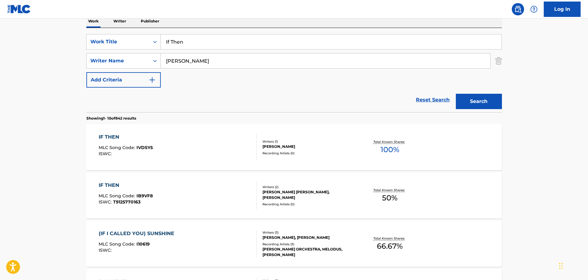
click at [195, 150] on div "IF THEN MLC Song Code : IVDSY5 ISWC :" at bounding box center [178, 147] width 158 height 28
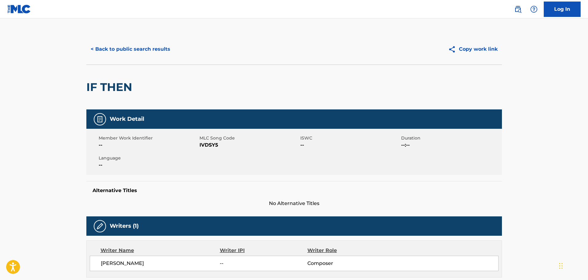
click at [207, 144] on span "IVDSY5" at bounding box center [248, 144] width 99 height 7
click at [111, 54] on button "< Back to public search results" at bounding box center [130, 48] width 88 height 15
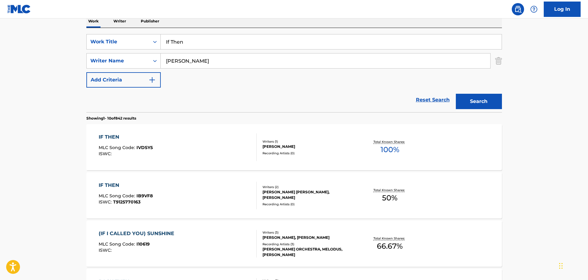
click at [142, 191] on div "IF THEN MLC Song Code : IB9VF8 ISWC : T9125770163" at bounding box center [126, 196] width 54 height 28
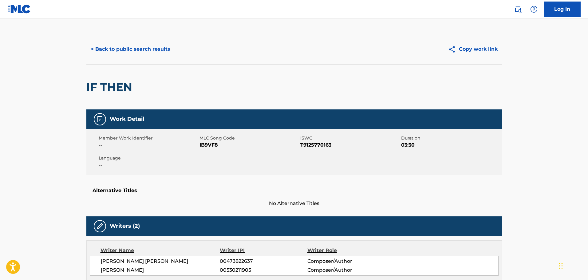
click at [214, 147] on span "IB9VF8" at bounding box center [248, 144] width 99 height 7
click at [112, 56] on button "< Back to public search results" at bounding box center [130, 48] width 88 height 15
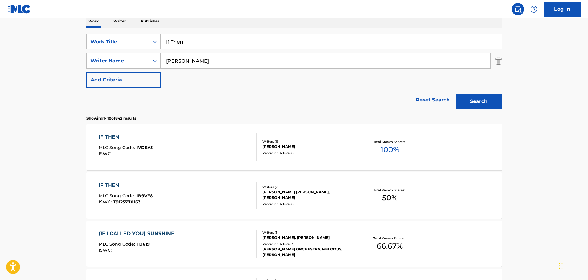
click at [229, 50] on div "SearchWithCriteria5f1d494a-5ff7-4a0d-ac24-36b129235bff Work Title If Then Searc…" at bounding box center [294, 60] width 416 height 53
click at [227, 45] on input "If Then" at bounding box center [331, 41] width 341 height 15
paste input "You'll Never Know"
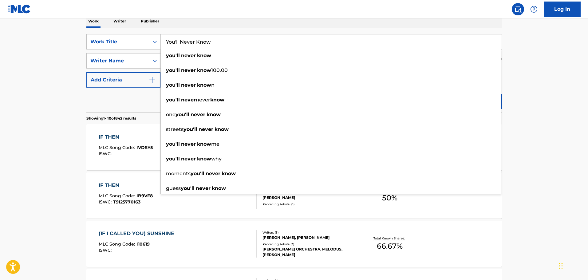
type input "You'll Never Know"
drag, startPoint x: 531, startPoint y: 92, endPoint x: 522, endPoint y: 94, distance: 9.8
click at [531, 92] on main "The MLC Public Work Search The accuracy and completeness of The MLC's data is d…" at bounding box center [294, 277] width 588 height 723
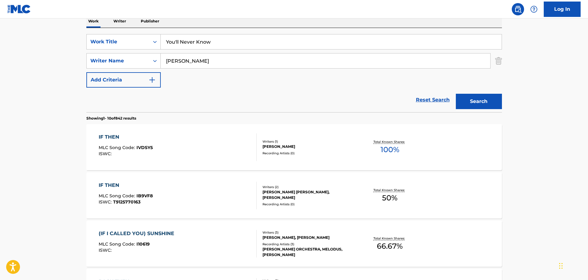
drag, startPoint x: 491, startPoint y: 101, endPoint x: 397, endPoint y: 33, distance: 115.6
click at [488, 100] on button "Search" at bounding box center [479, 101] width 46 height 15
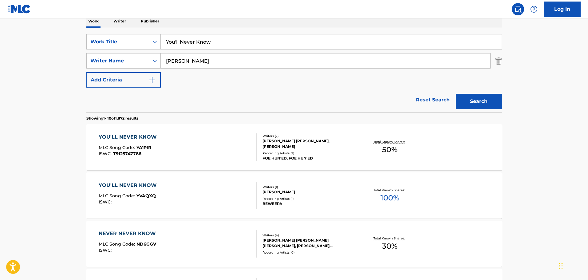
click at [201, 147] on div "YOU'LL NEVER KNOW MLC Song Code : YA1PIR ISWC : T9125747786" at bounding box center [178, 147] width 158 height 28
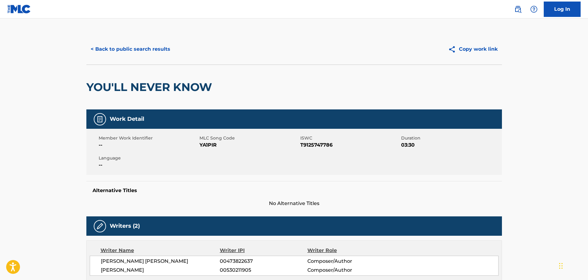
click at [213, 143] on span "YA1PIR" at bounding box center [248, 144] width 99 height 7
click at [144, 52] on button "< Back to public search results" at bounding box center [130, 48] width 88 height 15
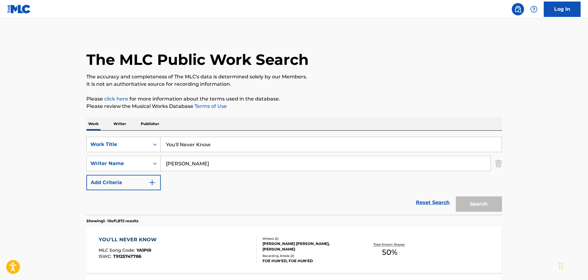
scroll to position [103, 0]
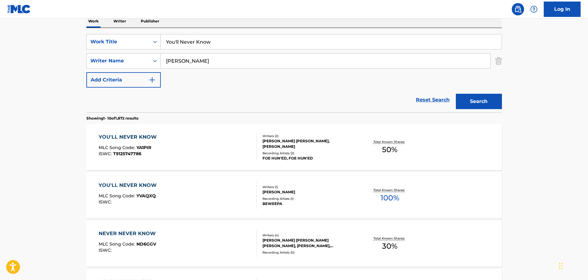
click at [181, 191] on div "YOU'LL NEVER KNOW MLC Song Code : YVAQXQ ISWC :" at bounding box center [178, 196] width 158 height 28
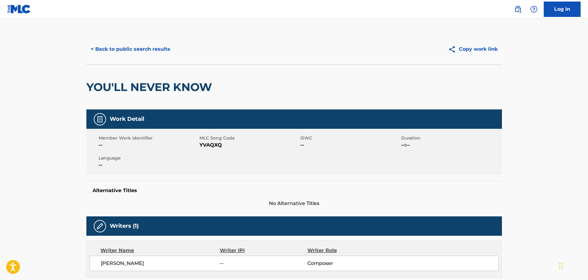
click at [213, 147] on span "YVAQXQ" at bounding box center [248, 144] width 99 height 7
click at [155, 51] on button "< Back to public search results" at bounding box center [130, 48] width 88 height 15
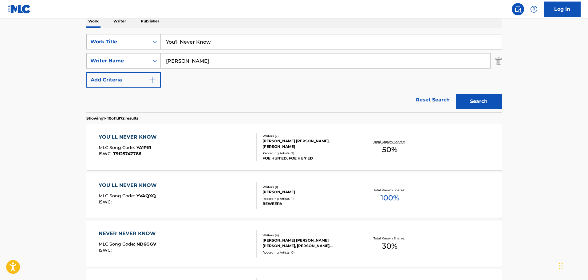
click at [214, 32] on div "SearchWithCriteria5f1d494a-5ff7-4a0d-ac24-36b129235bff Work Title You'll Never …" at bounding box center [294, 70] width 416 height 84
click at [222, 41] on input "You'll Never Know" at bounding box center [331, 41] width 341 height 15
paste input "I Need My People"
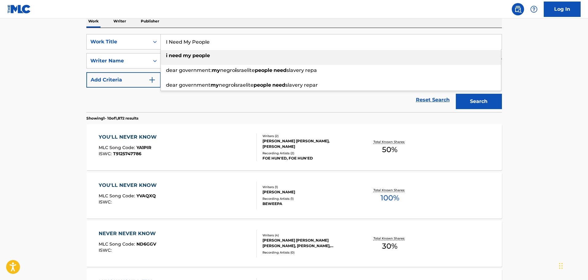
type input "I Need My People"
click at [531, 103] on main "The MLC Public Work Search The accuracy and completeness of The MLC's data is d…" at bounding box center [294, 277] width 588 height 723
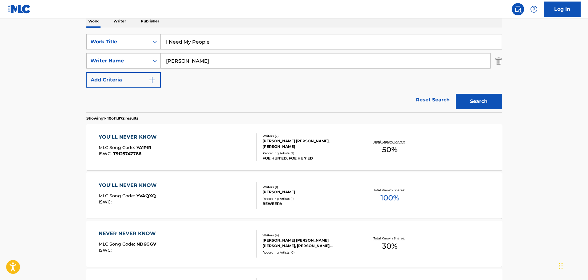
drag, startPoint x: 483, startPoint y: 102, endPoint x: 471, endPoint y: 89, distance: 17.8
click at [483, 101] on button "Search" at bounding box center [479, 101] width 46 height 15
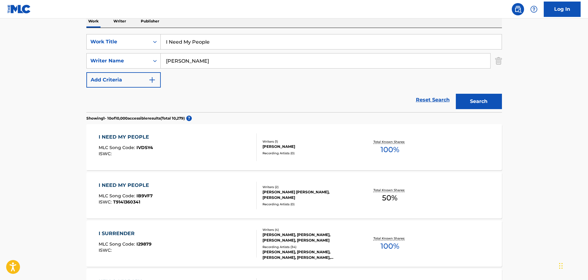
click at [196, 151] on div "I NEED MY PEOPLE MLC Song Code : IVDSY4 ISWC :" at bounding box center [178, 147] width 158 height 28
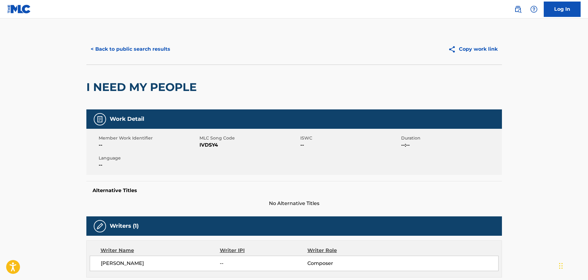
click at [208, 144] on span "IVDSY4" at bounding box center [248, 144] width 99 height 7
click at [151, 50] on button "< Back to public search results" at bounding box center [130, 48] width 88 height 15
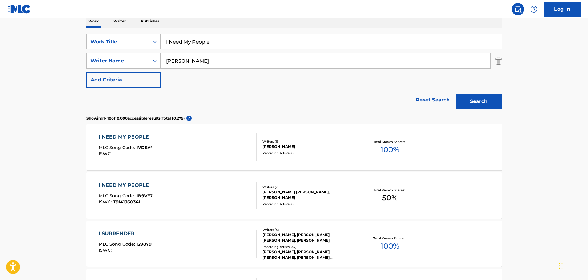
click at [167, 189] on div "I NEED MY PEOPLE MLC Song Code : IB9VF7 ISWC : T9141360341" at bounding box center [178, 196] width 158 height 28
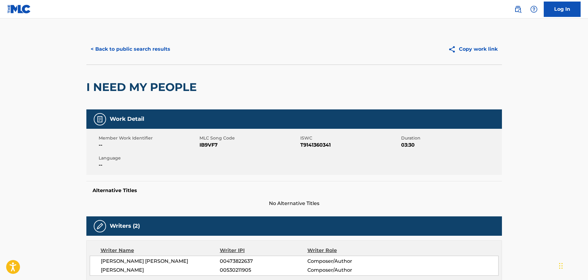
click at [207, 147] on span "IB9VF7" at bounding box center [248, 144] width 99 height 7
click at [137, 53] on button "< Back to public search results" at bounding box center [130, 48] width 88 height 15
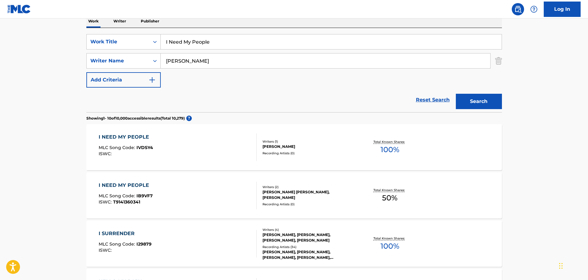
click at [238, 37] on input "I Need My People" at bounding box center [331, 41] width 341 height 15
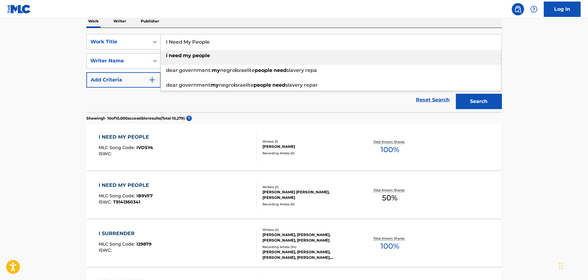
paste input "n The Dark"
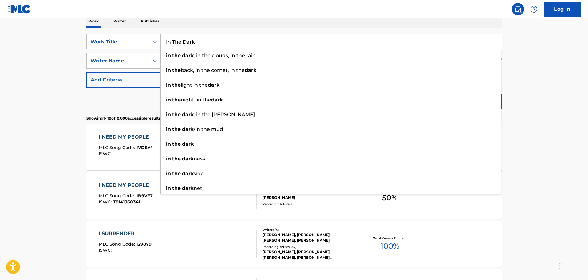
type input "In The Dark"
drag, startPoint x: 522, startPoint y: 97, endPoint x: 501, endPoint y: 99, distance: 21.6
click at [523, 97] on main "The MLC Public Work Search The accuracy and completeness of The MLC's data is d…" at bounding box center [294, 277] width 588 height 723
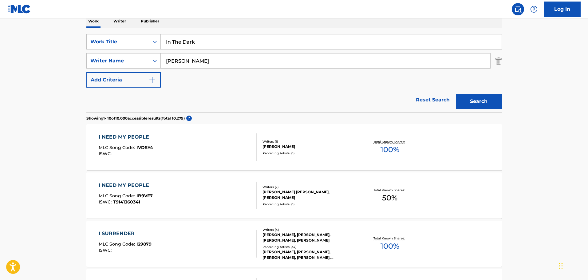
click at [490, 99] on button "Search" at bounding box center [479, 101] width 46 height 15
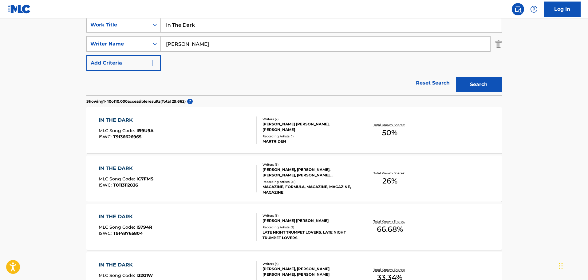
scroll to position [133, 0]
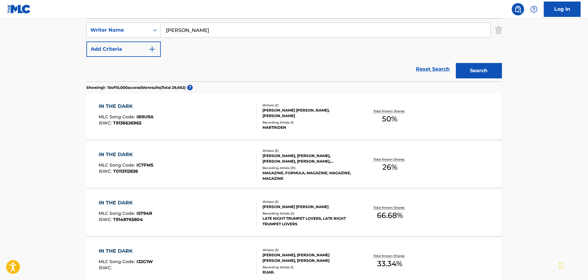
click at [207, 121] on div "IN THE DARK MLC Song Code : IB9U9A ISWC : T9136626965" at bounding box center [178, 117] width 158 height 28
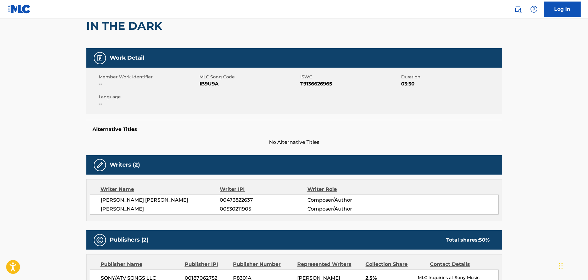
scroll to position [92, 0]
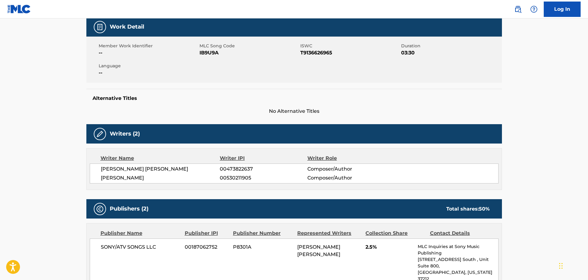
click at [211, 54] on span "IB9U9A" at bounding box center [248, 52] width 99 height 7
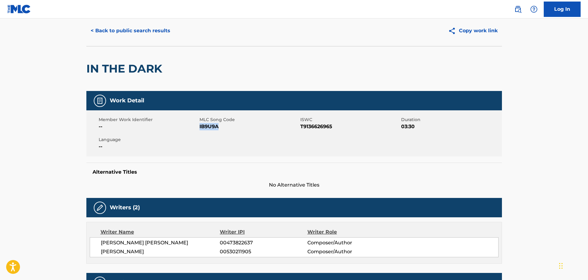
scroll to position [0, 0]
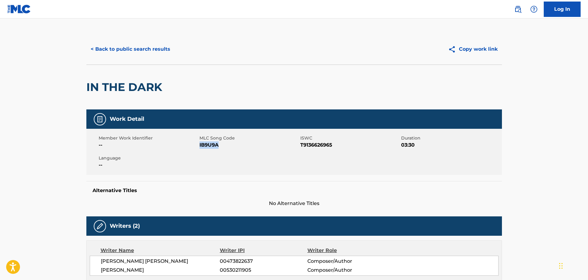
click at [124, 49] on button "< Back to public search results" at bounding box center [130, 48] width 88 height 15
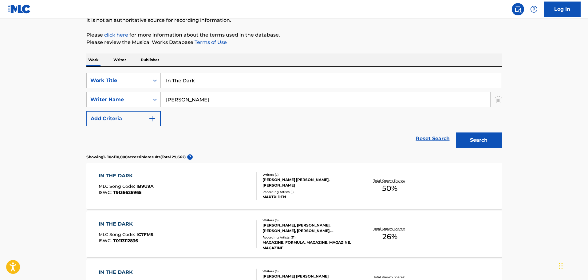
scroll to position [61, 0]
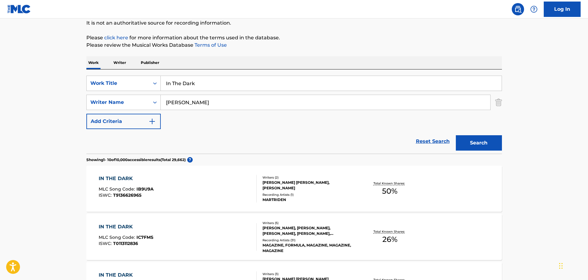
click at [214, 81] on input "In The Dark" at bounding box center [331, 83] width 341 height 15
paste input "Best Year"
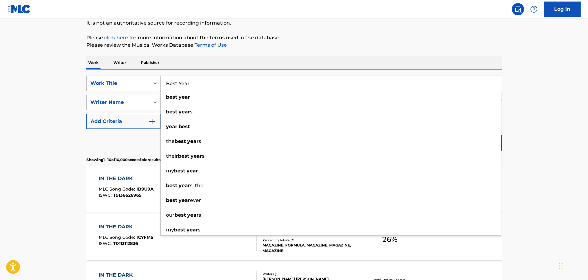
type input "Best Year"
drag, startPoint x: 523, startPoint y: 133, endPoint x: 500, endPoint y: 137, distance: 23.4
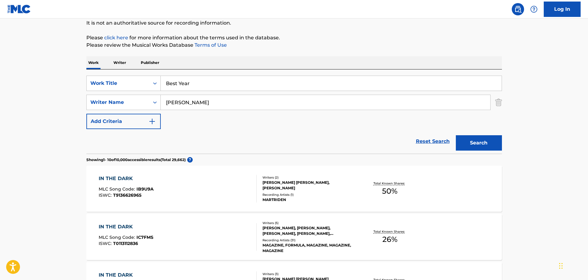
drag, startPoint x: 481, startPoint y: 141, endPoint x: 474, endPoint y: 136, distance: 8.8
click at [481, 141] on button "Search" at bounding box center [479, 142] width 46 height 15
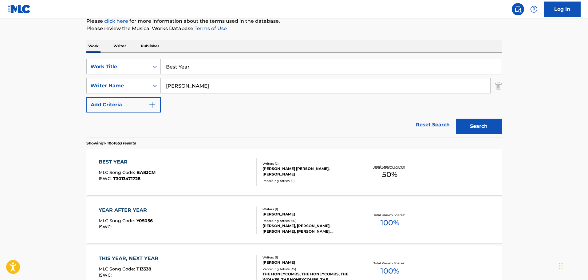
scroll to position [92, 0]
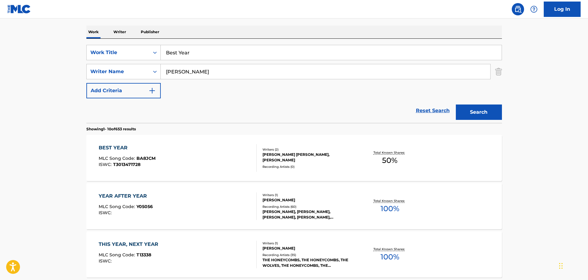
click at [187, 159] on div "BEST YEAR MLC Song Code : BA8JCM ISWC : T3013471728" at bounding box center [178, 158] width 158 height 28
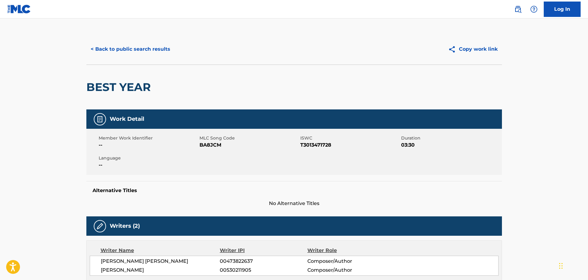
click at [210, 145] on span "BA8JCM" at bounding box center [248, 144] width 99 height 7
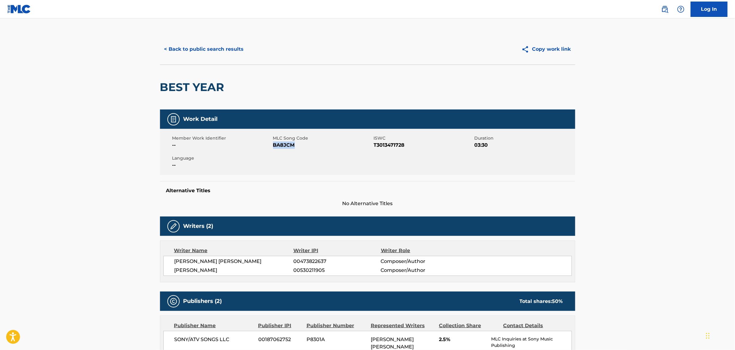
click at [185, 50] on button "< Back to public search results" at bounding box center [204, 48] width 88 height 15
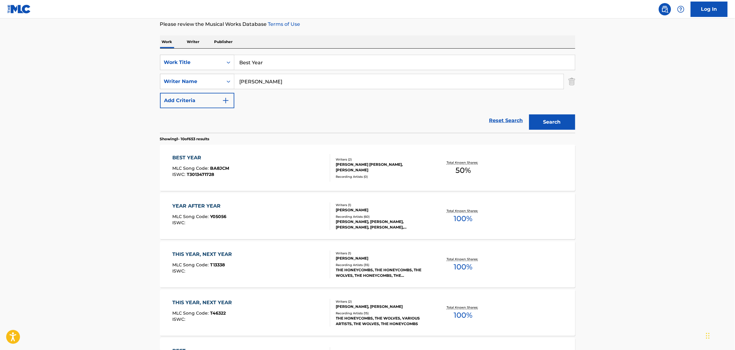
scroll to position [15, 0]
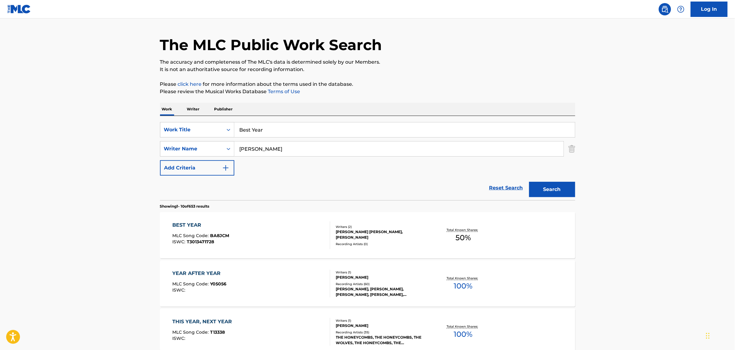
click at [292, 128] on input "Best Year" at bounding box center [404, 129] width 341 height 15
paste input "We Are Here"
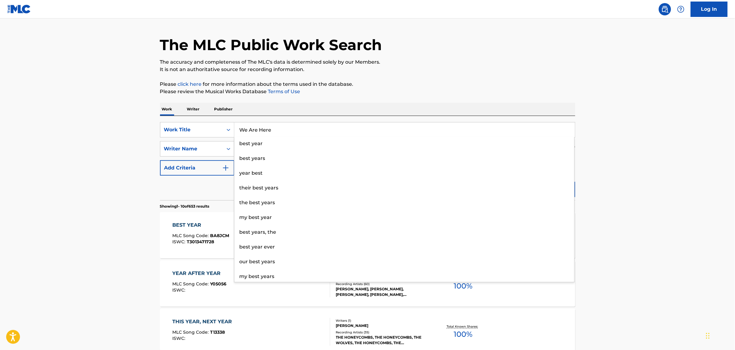
type input "We Are Here"
drag, startPoint x: 604, startPoint y: 164, endPoint x: 601, endPoint y: 166, distance: 3.9
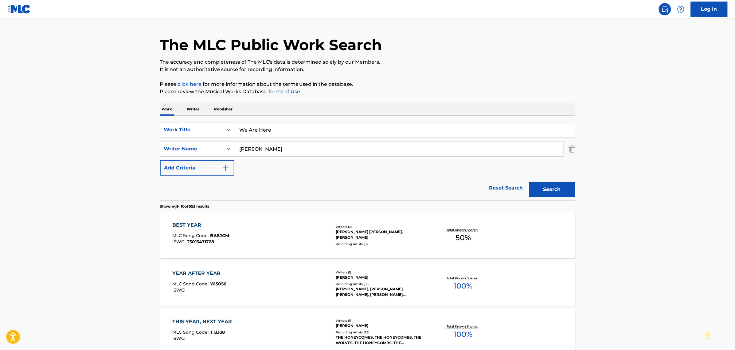
drag, startPoint x: 548, startPoint y: 193, endPoint x: 539, endPoint y: 182, distance: 14.2
click at [546, 193] on button "Search" at bounding box center [553, 189] width 46 height 15
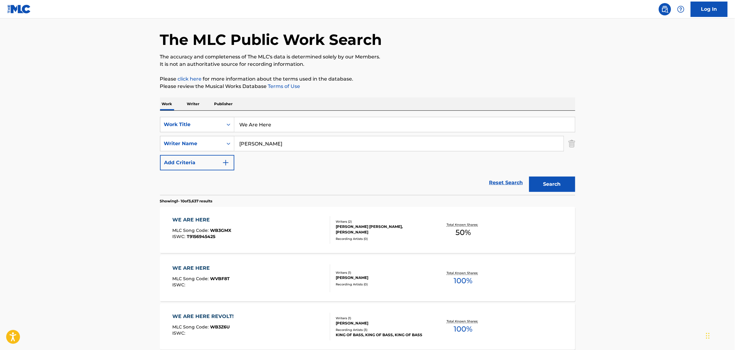
scroll to position [77, 0]
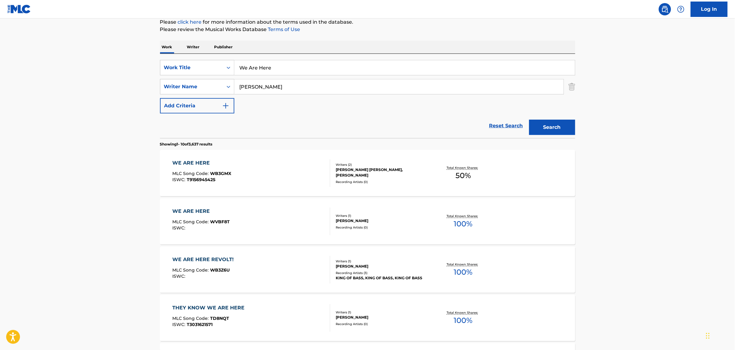
click at [275, 175] on div "WE ARE HERE MLC Song Code : WB3GMX ISWC : T9156945425" at bounding box center [251, 173] width 158 height 28
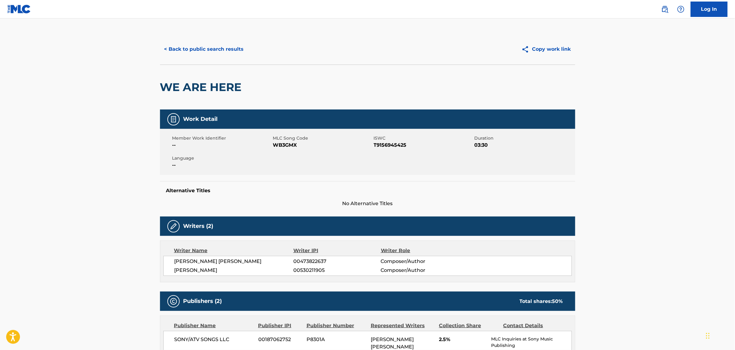
click at [288, 143] on span "WB3GMX" at bounding box center [322, 144] width 99 height 7
click at [199, 54] on button "< Back to public search results" at bounding box center [204, 48] width 88 height 15
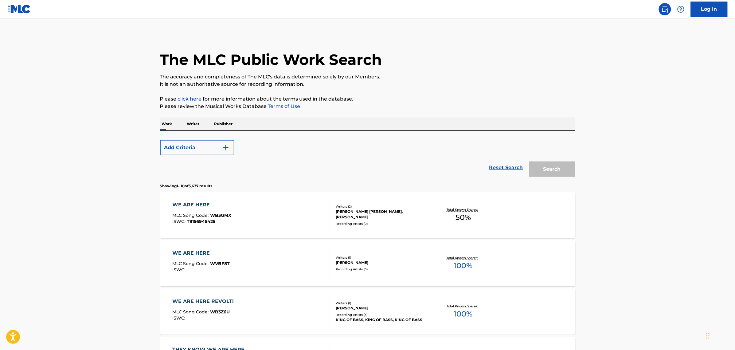
scroll to position [77, 0]
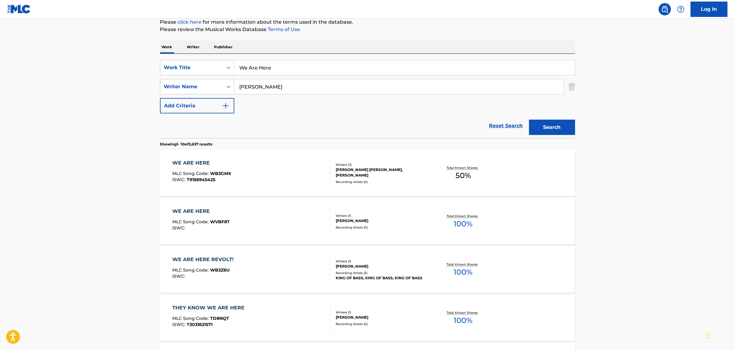
click at [250, 221] on div "WE ARE HERE MLC Song Code : WVBF8T ISWC :" at bounding box center [251, 221] width 158 height 28
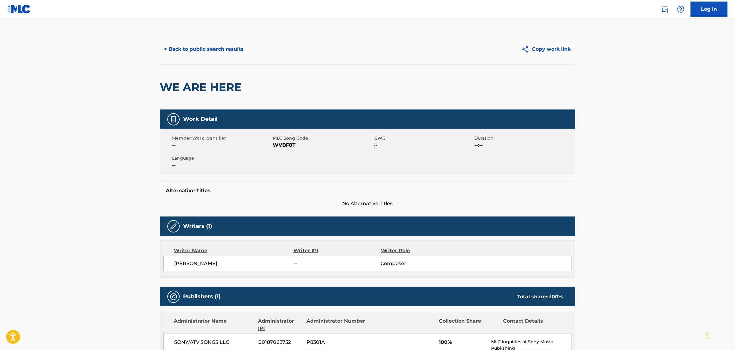
click at [289, 145] on span "WVBF8T" at bounding box center [322, 144] width 99 height 7
click at [288, 145] on span "WVBF8T" at bounding box center [322, 144] width 99 height 7
click at [215, 52] on button "< Back to public search results" at bounding box center [204, 48] width 88 height 15
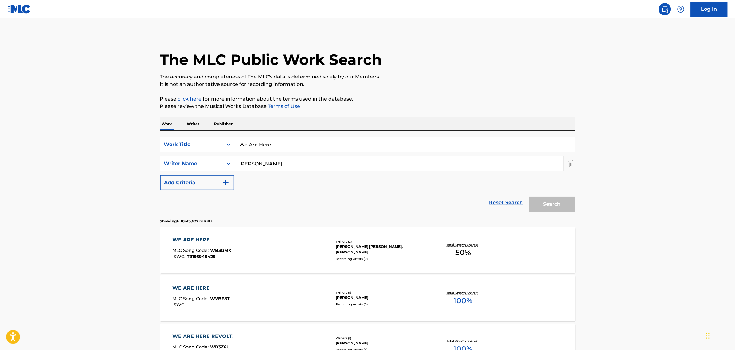
scroll to position [77, 0]
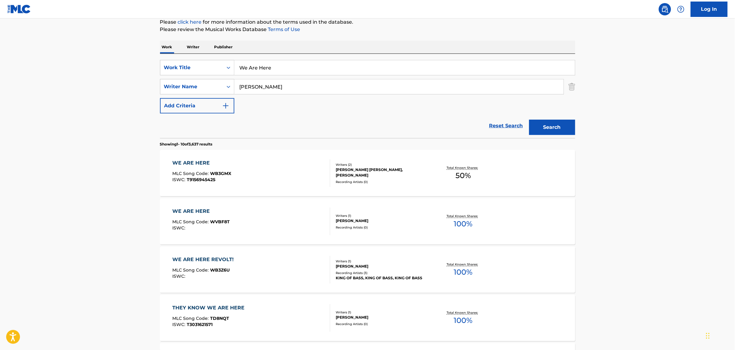
click at [329, 74] on input "We Are Here" at bounding box center [404, 67] width 341 height 15
paste input "Beautiful"
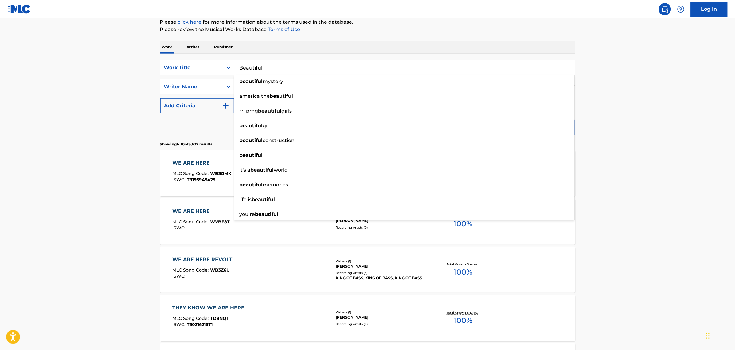
type input "Beautiful"
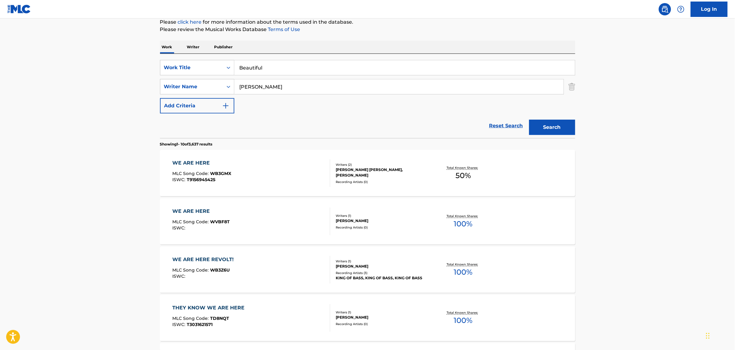
click at [588, 122] on main "The MLC Public Work Search The accuracy and completeness of The MLC's data is d…" at bounding box center [367, 303] width 735 height 723
drag, startPoint x: 560, startPoint y: 127, endPoint x: 532, endPoint y: 105, distance: 35.8
click at [559, 127] on button "Search" at bounding box center [553, 127] width 46 height 15
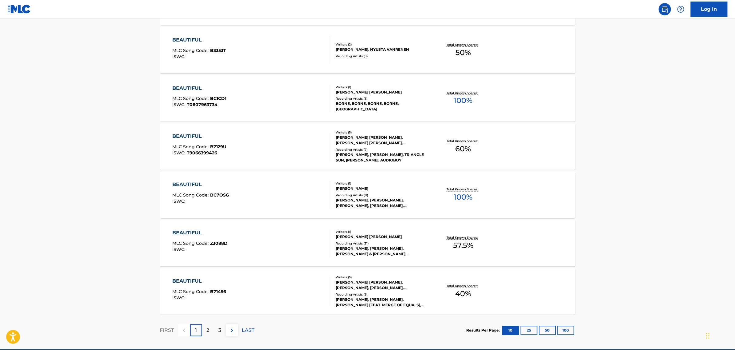
scroll to position [421, 0]
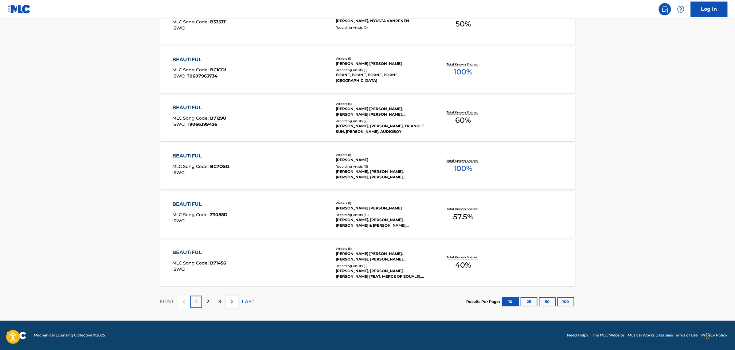
click at [208, 280] on p "2" at bounding box center [208, 301] width 3 height 7
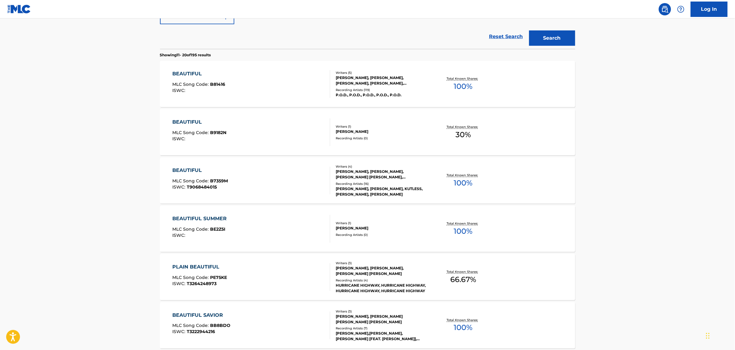
scroll to position [114, 0]
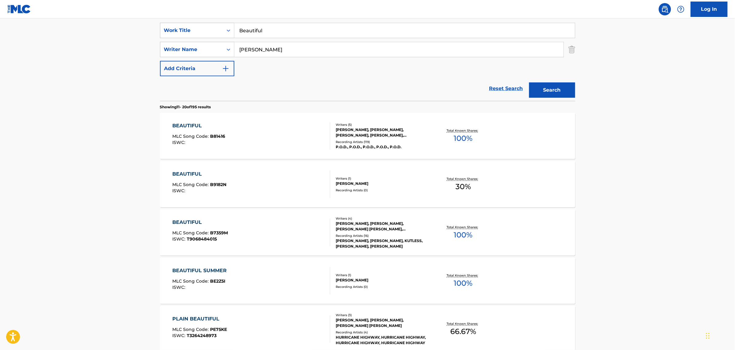
click at [310, 55] on input "[PERSON_NAME]" at bounding box center [398, 49] width 329 height 15
type input "[PERSON_NAME]"
click at [550, 91] on button "Search" at bounding box center [553, 89] width 46 height 15
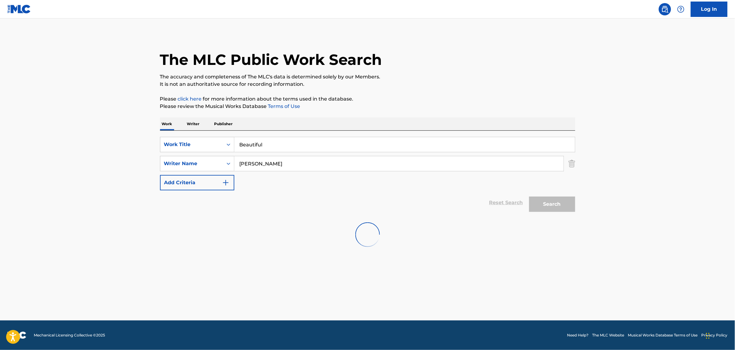
scroll to position [0, 0]
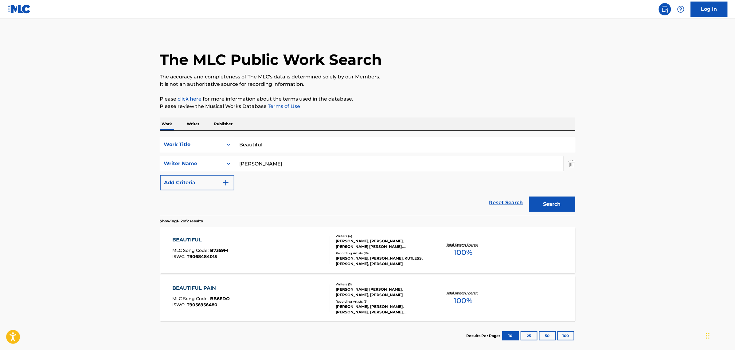
click at [277, 250] on div "BEAUTIFUL MLC Song Code : B7359M ISWC : T9068484015" at bounding box center [251, 250] width 158 height 28
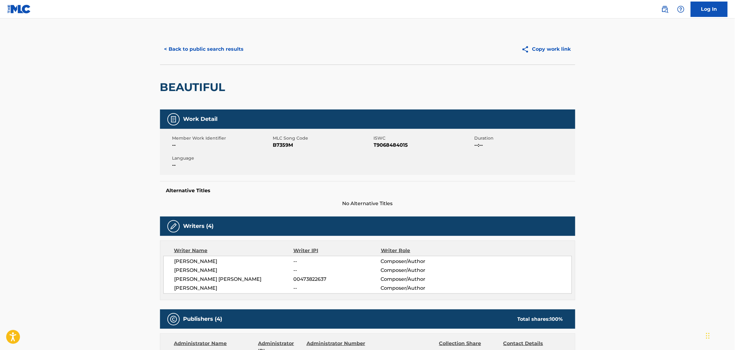
click at [281, 146] on span "B7359M" at bounding box center [322, 144] width 99 height 7
click at [191, 49] on button "< Back to public search results" at bounding box center [204, 48] width 88 height 15
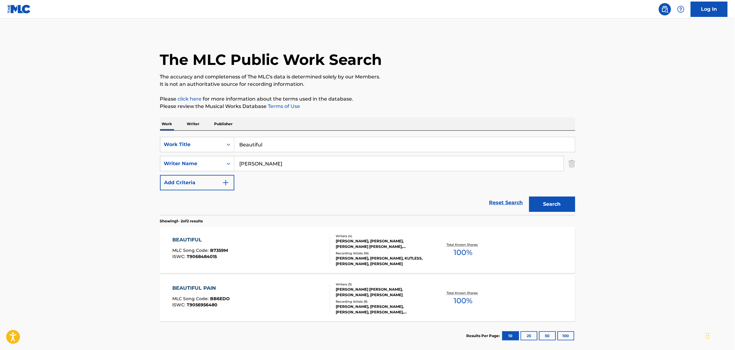
click at [280, 142] on input "Beautiful" at bounding box center [404, 144] width 341 height 15
paste input "reathing Again"
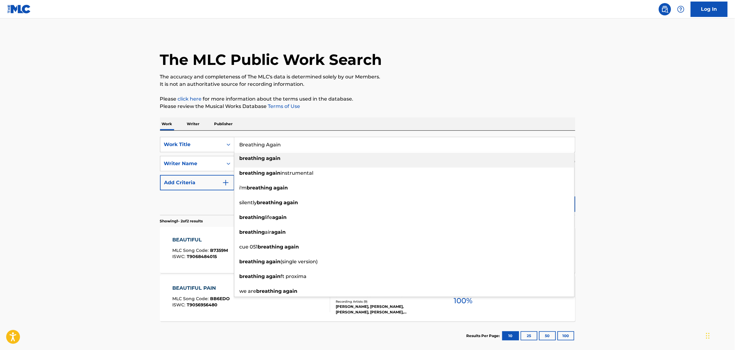
type input "Breathing Again"
click at [588, 165] on main "The MLC Public Work Search The accuracy and completeness of The MLC's data is d…" at bounding box center [367, 185] width 735 height 335
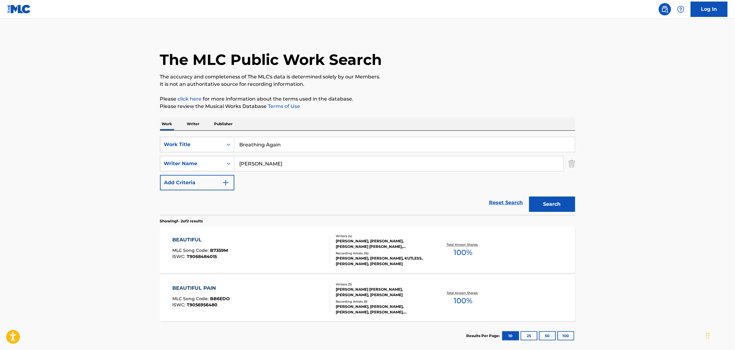
drag, startPoint x: 544, startPoint y: 203, endPoint x: 541, endPoint y: 201, distance: 3.3
click at [543, 203] on button "Search" at bounding box center [553, 203] width 46 height 15
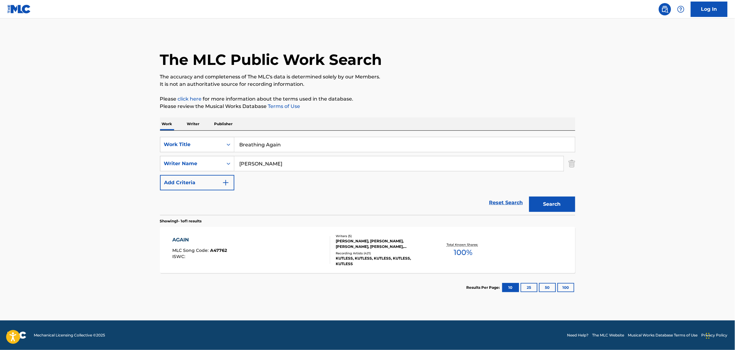
click at [265, 243] on div "AGAIN MLC Song Code : A47762 ISWC :" at bounding box center [251, 250] width 158 height 28
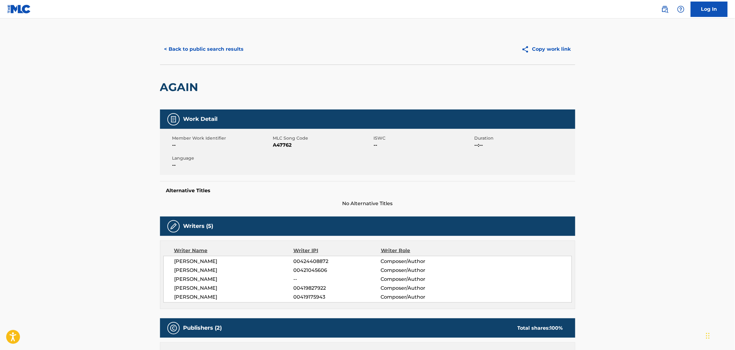
click at [223, 52] on button "< Back to public search results" at bounding box center [204, 48] width 88 height 15
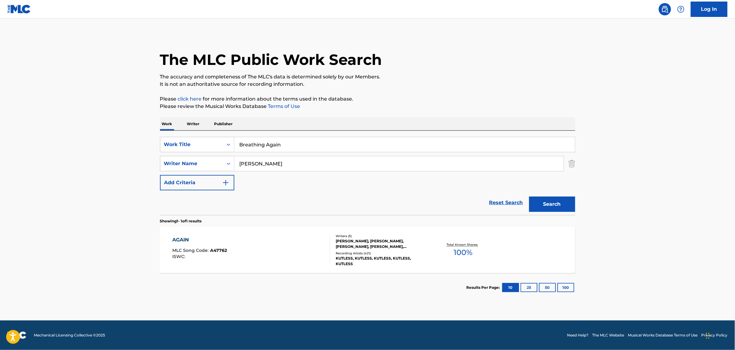
click at [293, 145] on input "Breathing Again" at bounding box center [404, 144] width 341 height 15
paste input "Call Out"
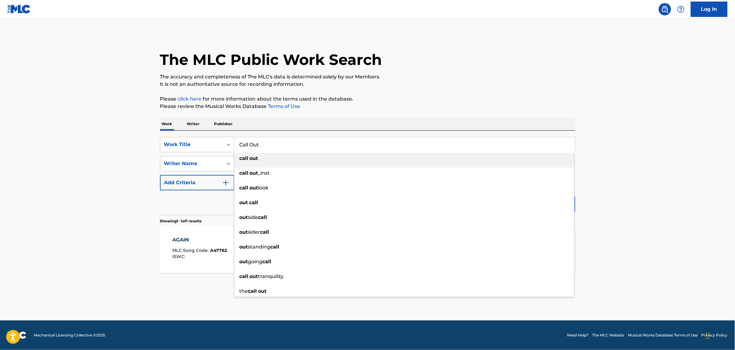
type input "Call Out"
drag, startPoint x: 630, startPoint y: 176, endPoint x: 612, endPoint y: 187, distance: 21.5
click at [588, 176] on main "The MLC Public Work Search The accuracy and completeness of The MLC's data is d…" at bounding box center [367, 169] width 735 height 302
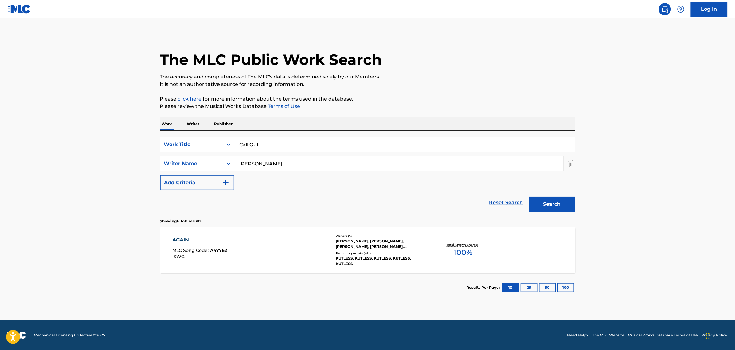
click at [546, 198] on button "Search" at bounding box center [553, 203] width 46 height 15
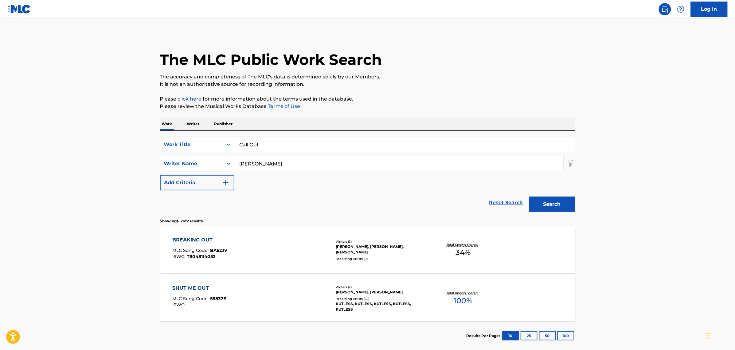
drag, startPoint x: 274, startPoint y: 166, endPoint x: 225, endPoint y: 168, distance: 48.6
click at [226, 168] on div "SearchWithCriteria8e3ab080-a8f2-4827-9ccd-85232f1e0ab5 Writer Name [PERSON_NAME]" at bounding box center [368, 163] width 416 height 15
type input "[PERSON_NAME]"
click at [530, 196] on button "Search" at bounding box center [553, 203] width 46 height 15
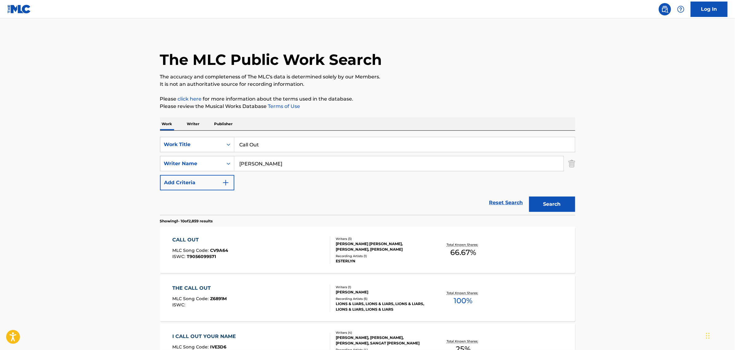
click at [260, 252] on div "CALL OUT MLC Song Code : CV9A64 ISWC : T9056099571" at bounding box center [251, 250] width 158 height 28
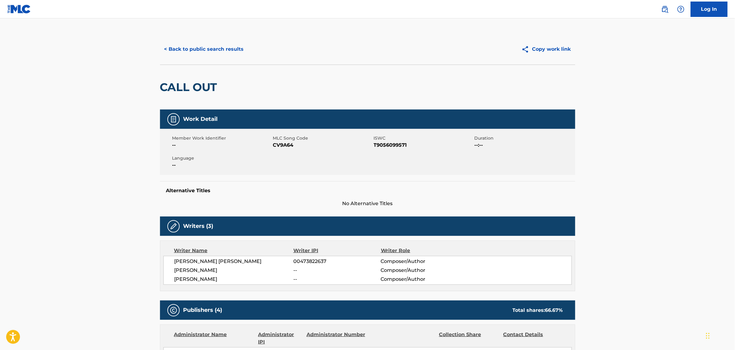
click at [285, 146] on span "CV9A64" at bounding box center [322, 144] width 99 height 7
click at [202, 45] on button "< Back to public search results" at bounding box center [204, 48] width 88 height 15
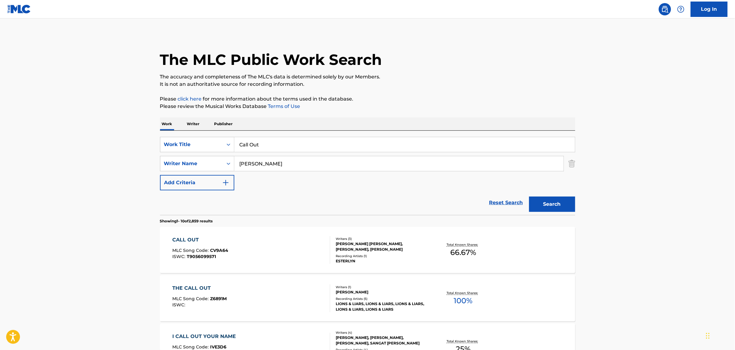
click at [273, 145] on input "Call Out" at bounding box center [404, 144] width 341 height 15
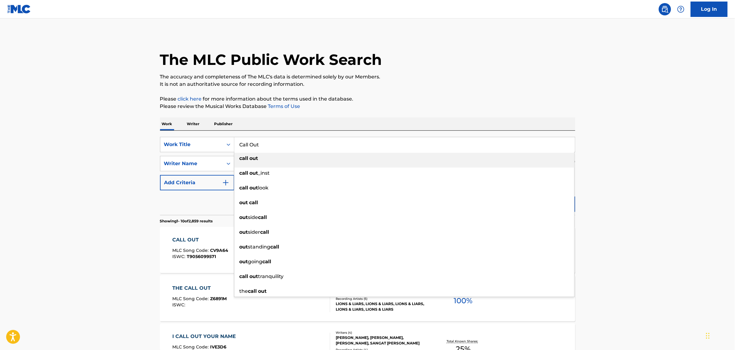
paste input "Breathing Again"
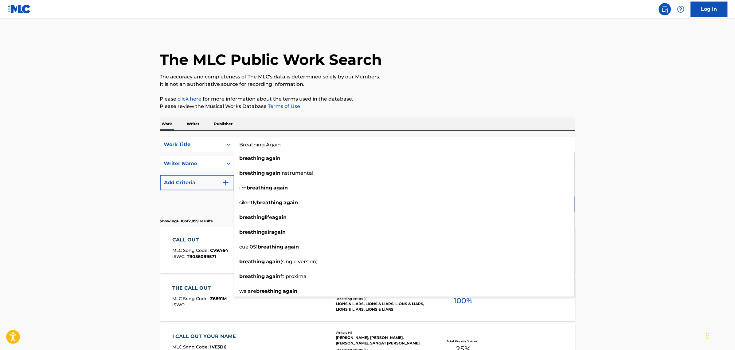
type input "Breathing Again"
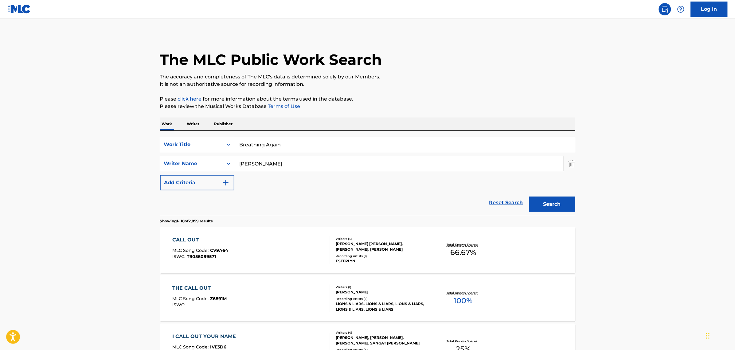
click at [550, 202] on button "Search" at bounding box center [553, 203] width 46 height 15
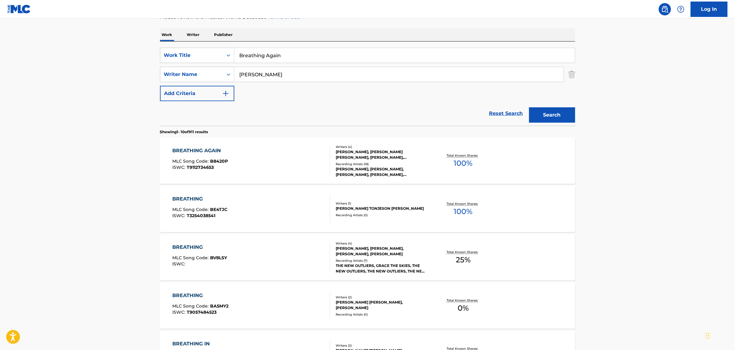
scroll to position [115, 0]
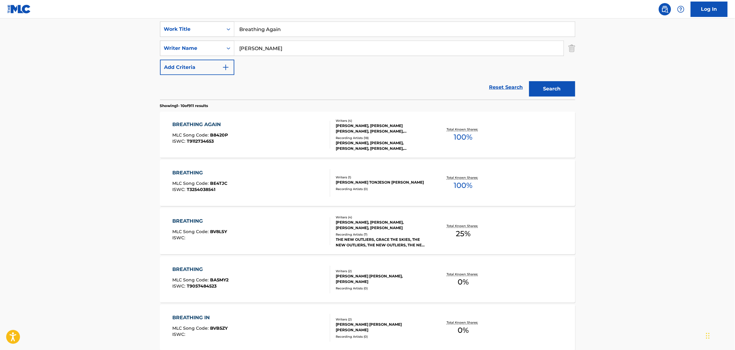
click at [285, 131] on div "BREATHING AGAIN MLC Song Code : B8420P ISWC : T9112734653" at bounding box center [251, 135] width 158 height 28
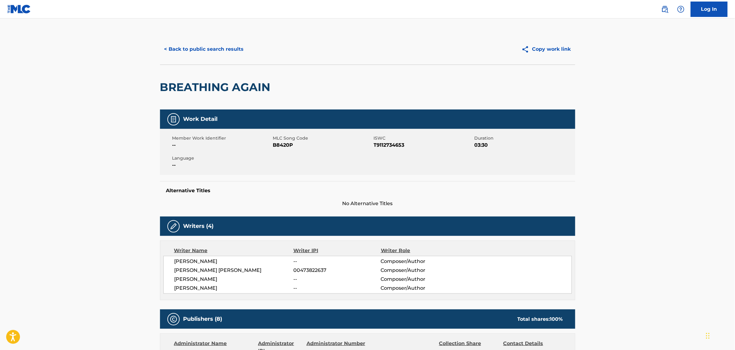
click at [285, 146] on span "B8420P" at bounding box center [322, 144] width 99 height 7
click at [283, 148] on span "B8420P" at bounding box center [322, 144] width 99 height 7
click at [283, 146] on span "B8420P" at bounding box center [322, 144] width 99 height 7
